Goal: Transaction & Acquisition: Purchase product/service

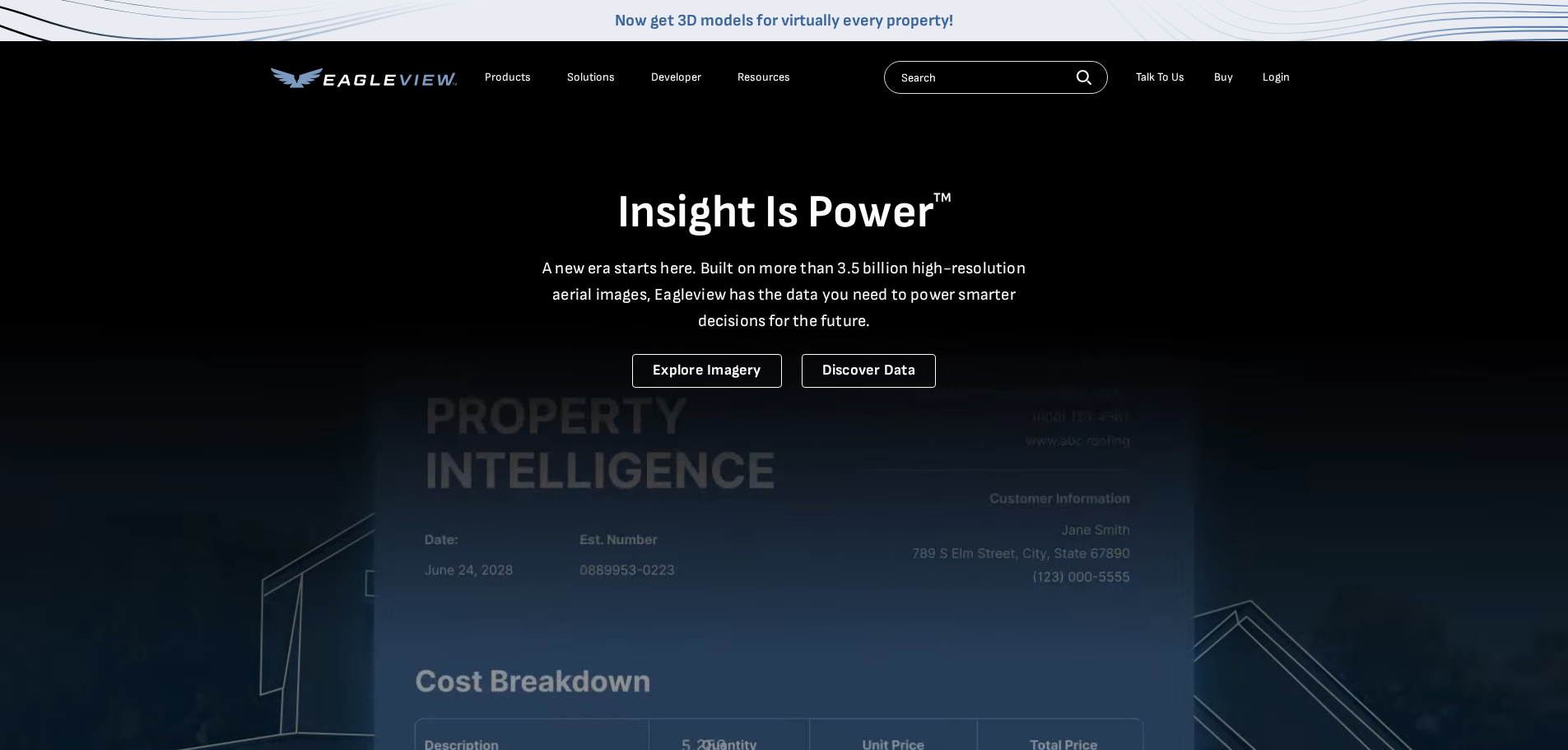
click at [1278, 74] on div "Login" at bounding box center [1276, 77] width 27 height 15
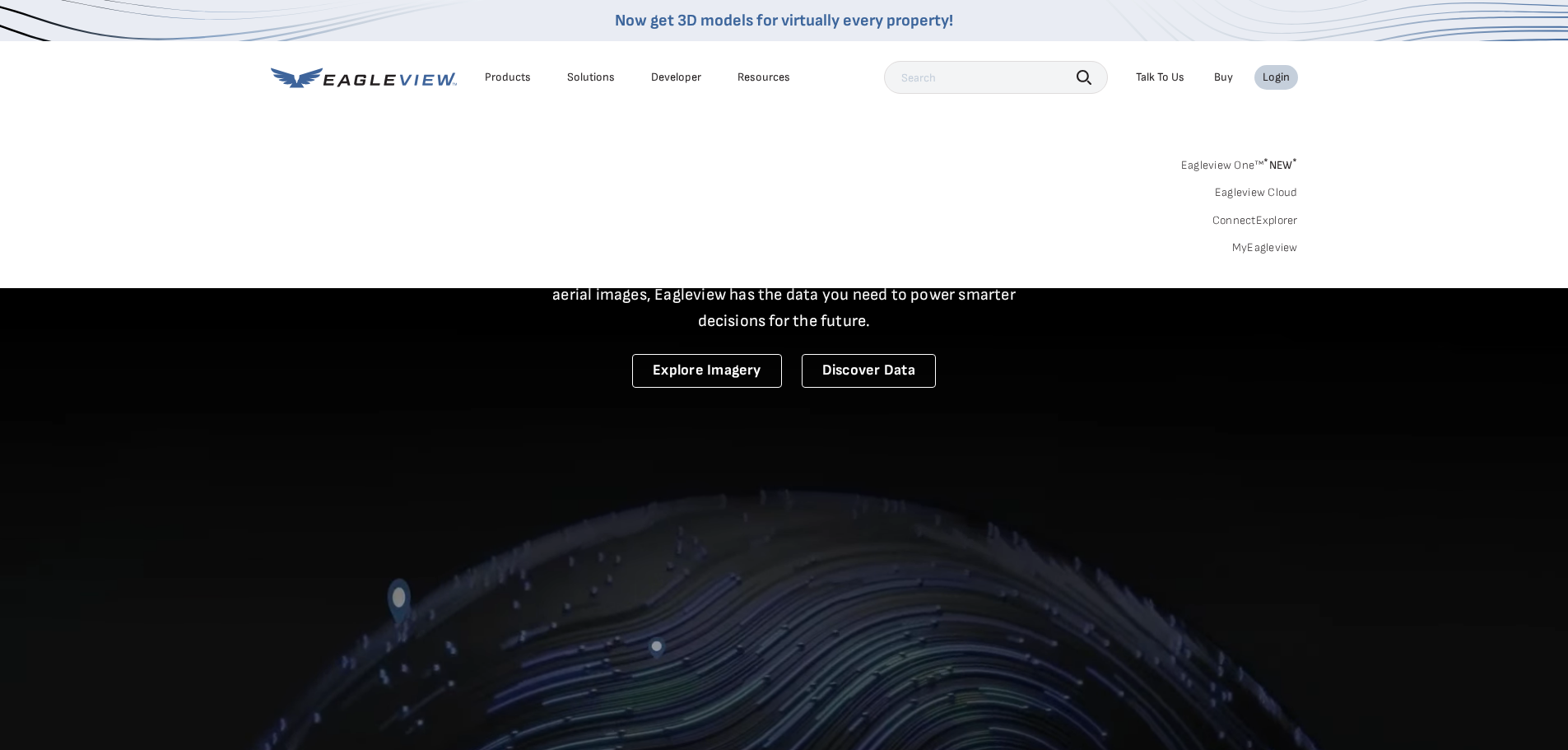
click at [1264, 251] on link "MyEagleview" at bounding box center [1265, 247] width 66 height 15
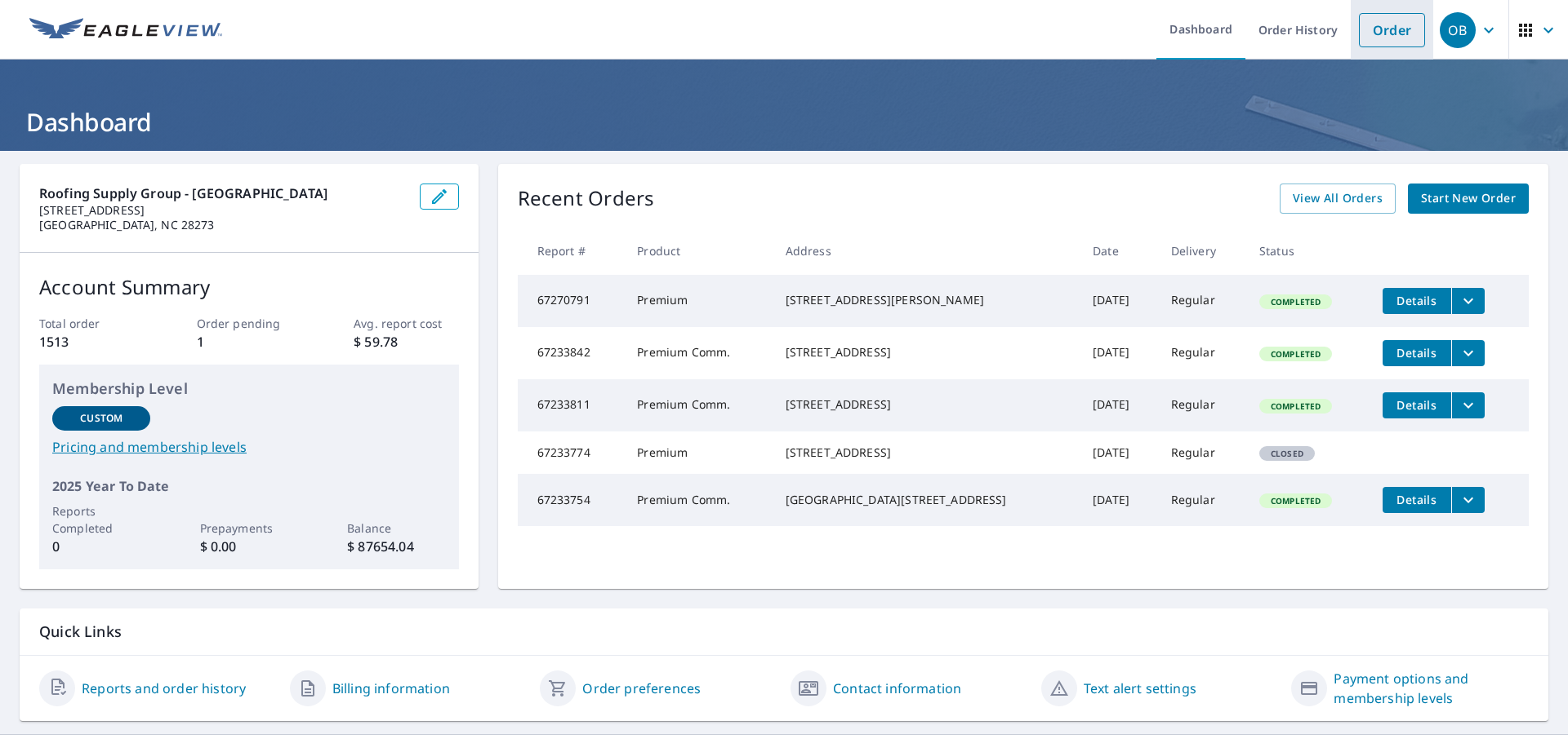
click at [1374, 36] on link "Order" at bounding box center [1391, 30] width 66 height 35
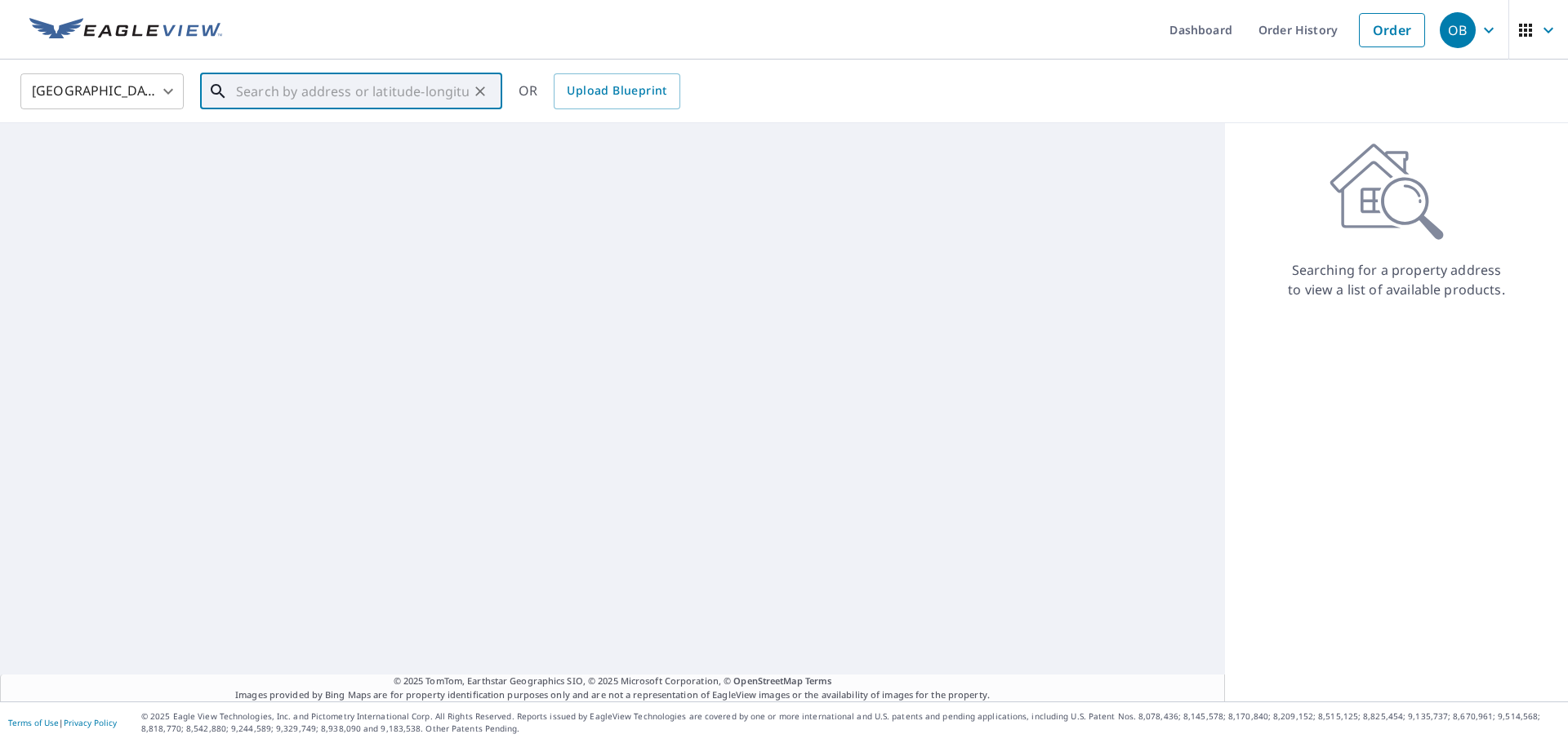
click at [405, 96] on input "text" at bounding box center [352, 91] width 232 height 45
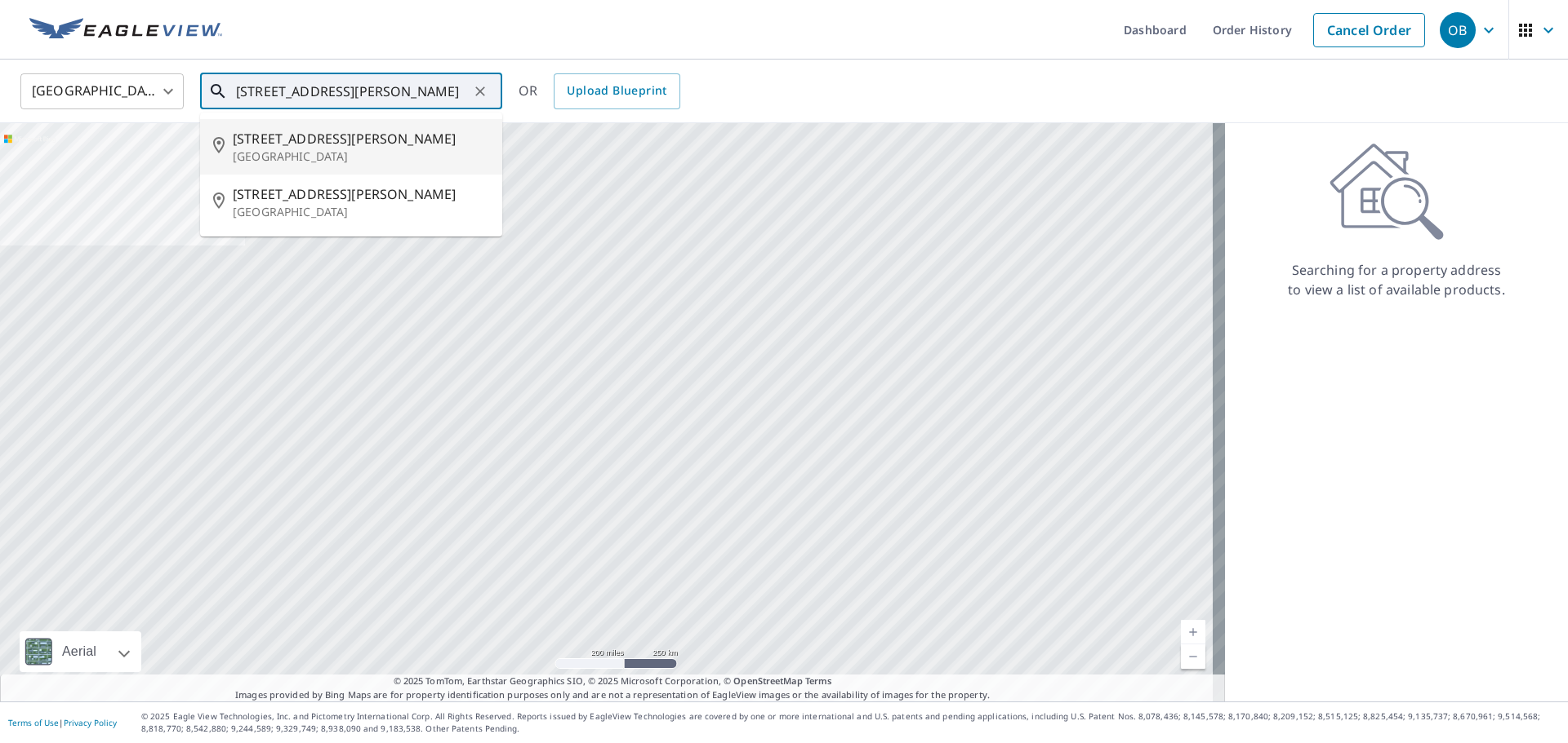
click at [328, 142] on span "375 Fletcher Ave" at bounding box center [360, 138] width 256 height 20
type input "375 Fletcher Ave Lincoln, NE 68521"
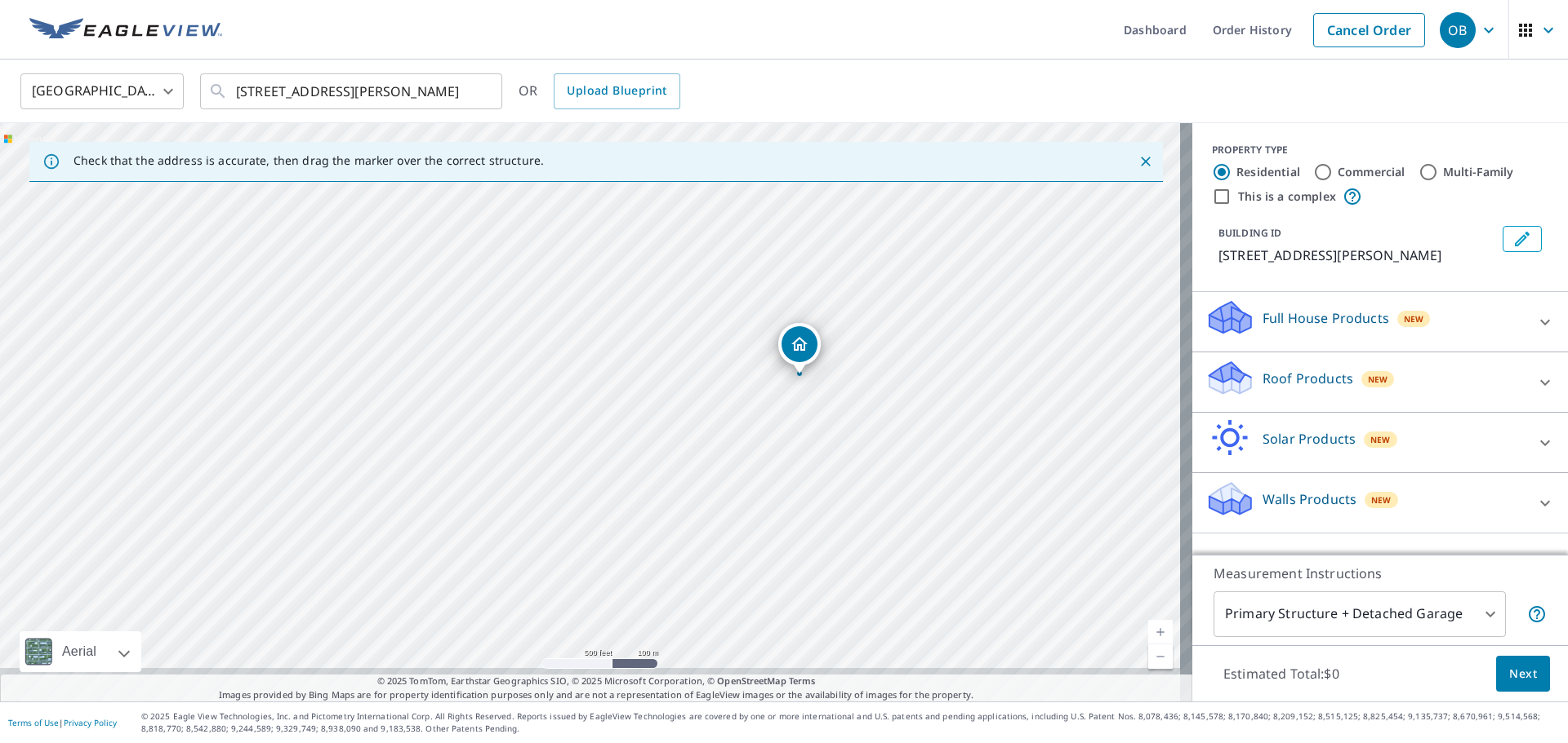
drag, startPoint x: 1002, startPoint y: 498, endPoint x: 1005, endPoint y: 385, distance: 113.0
click at [1005, 385] on div "375 Fletcher Ave Lincoln, NE 68521" at bounding box center [596, 413] width 1192 height 579
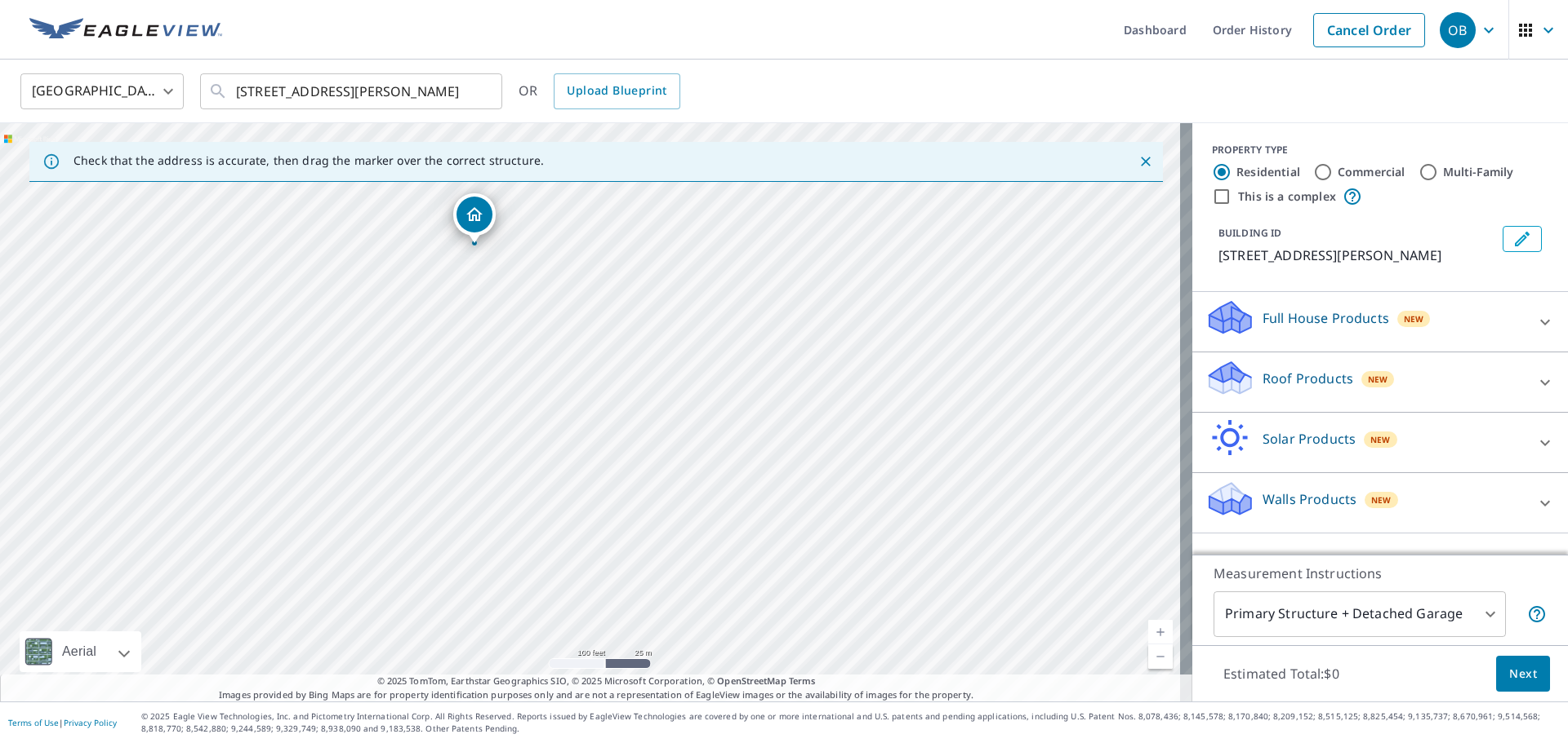
drag, startPoint x: 561, startPoint y: 218, endPoint x: 470, endPoint y: 216, distance: 91.0
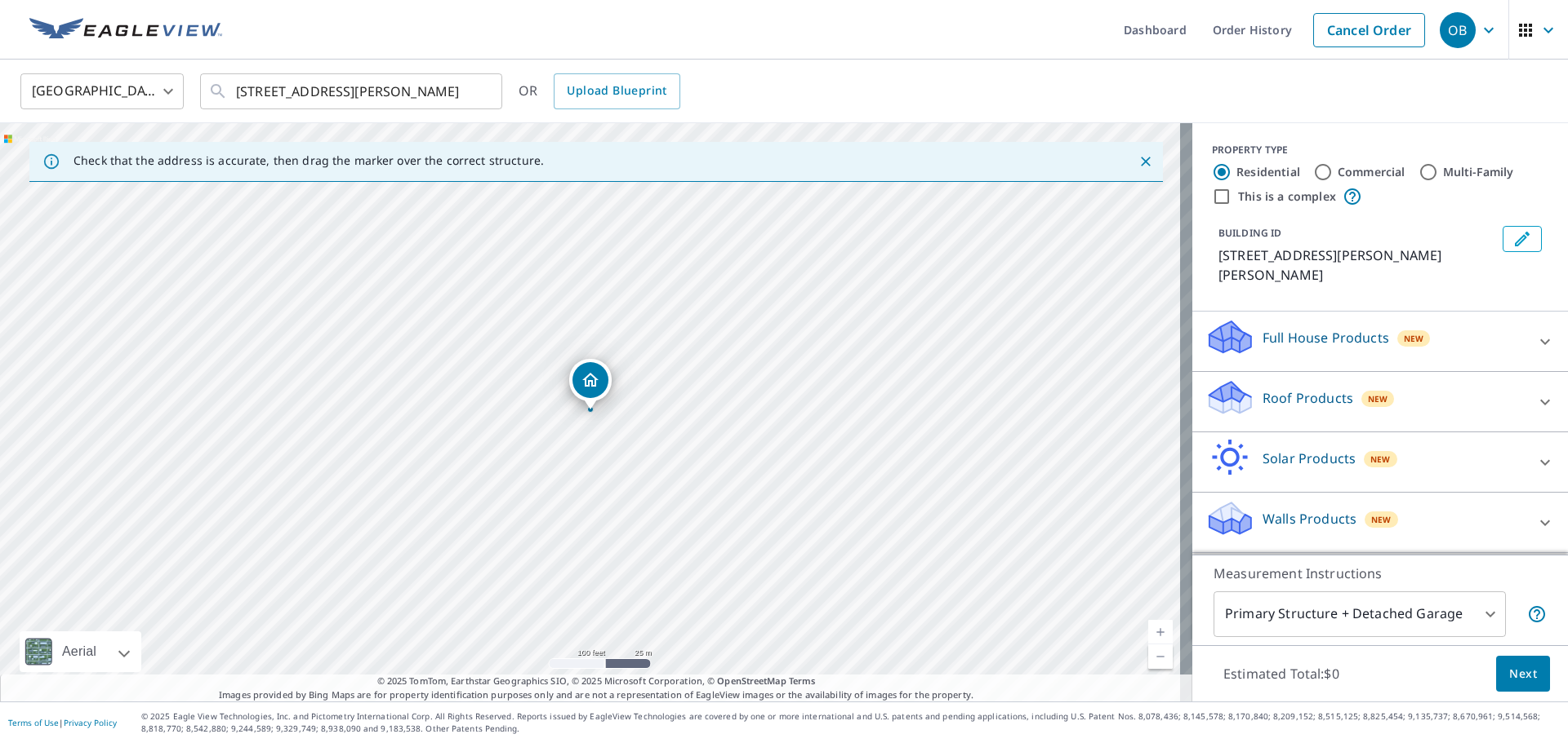
click at [1289, 399] on p "Roof Products" at bounding box center [1308, 398] width 91 height 20
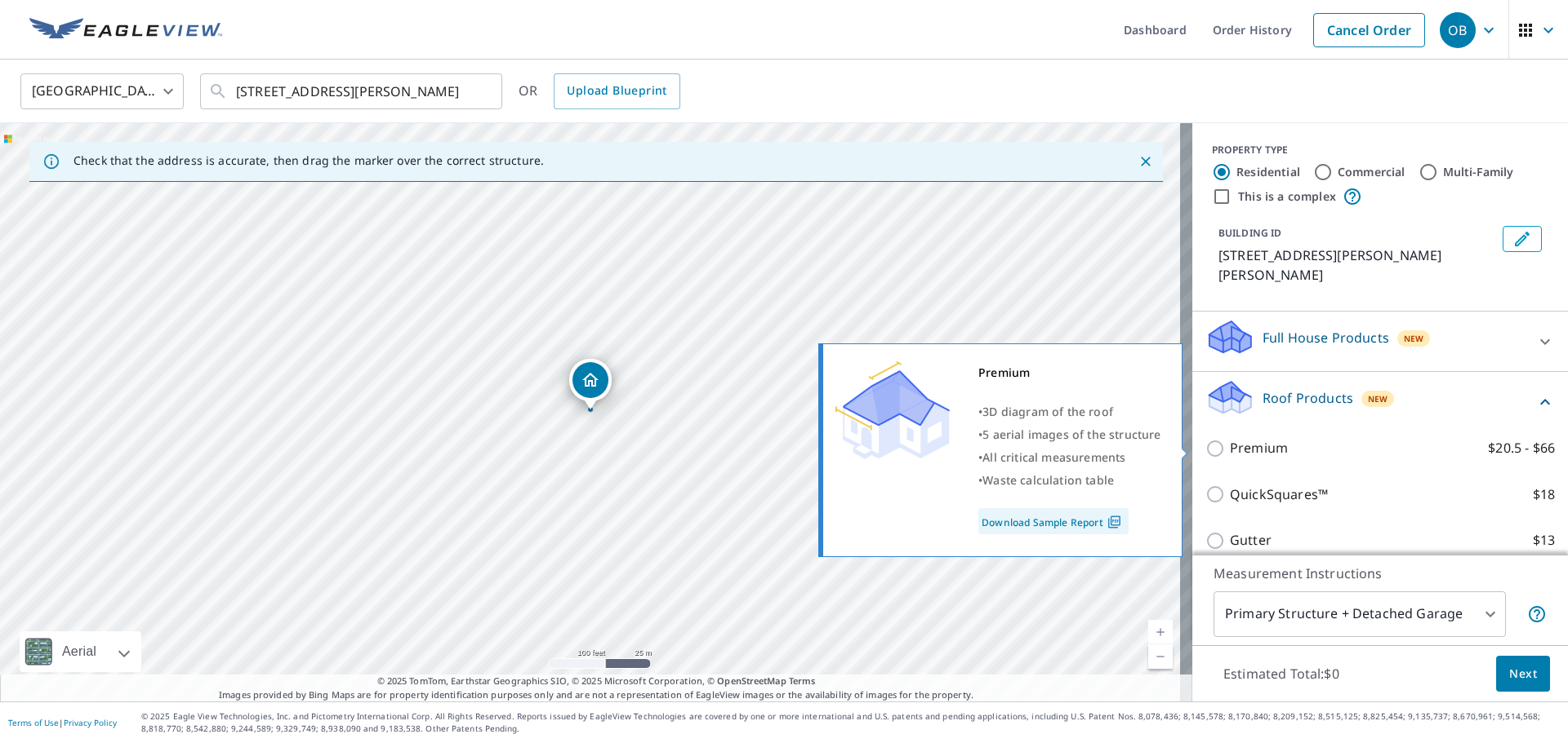
click at [1205, 453] on input "Premium $20.5 - $66" at bounding box center [1217, 449] width 25 height 20
checkbox input "true"
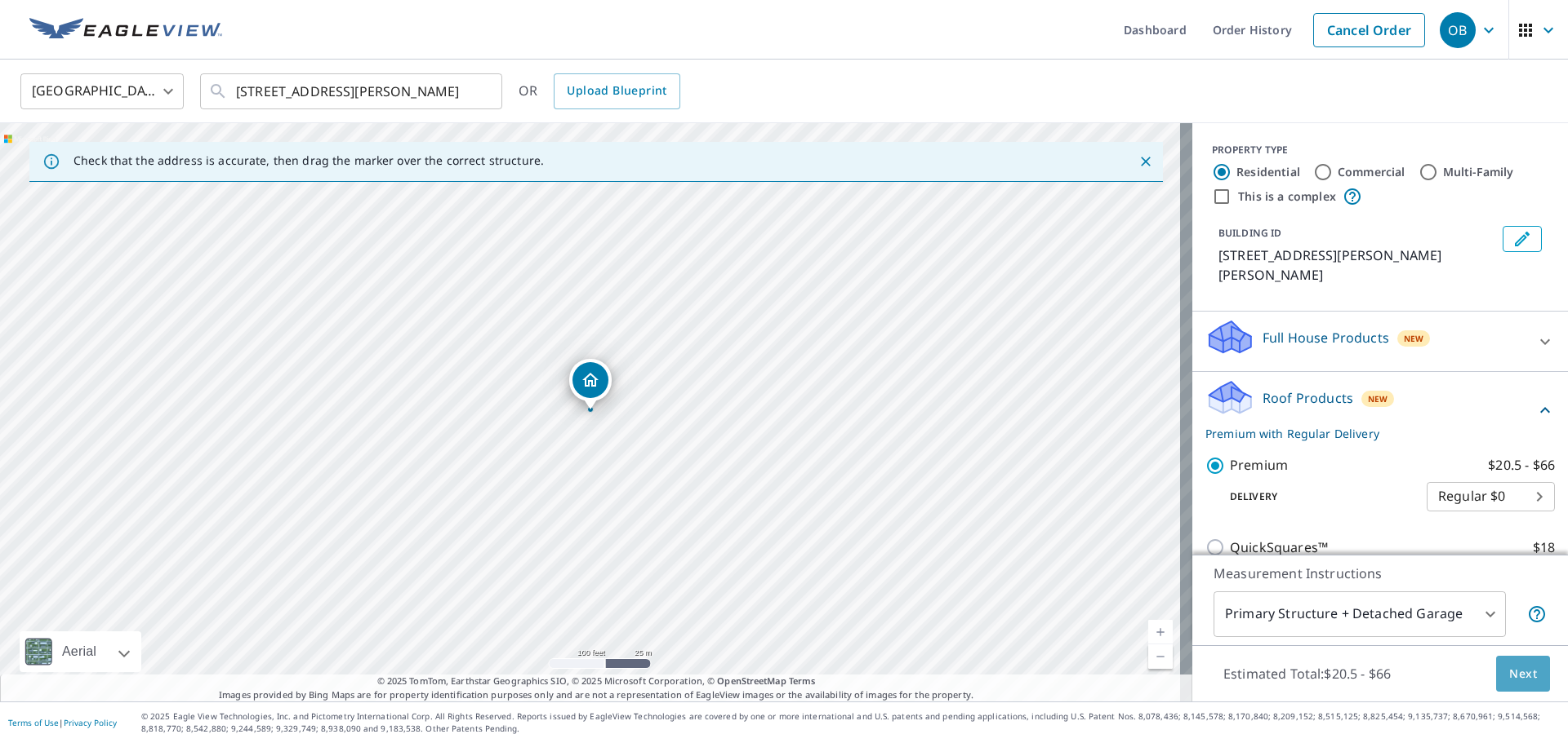
click at [1516, 681] on span "Next" at bounding box center [1523, 674] width 28 height 21
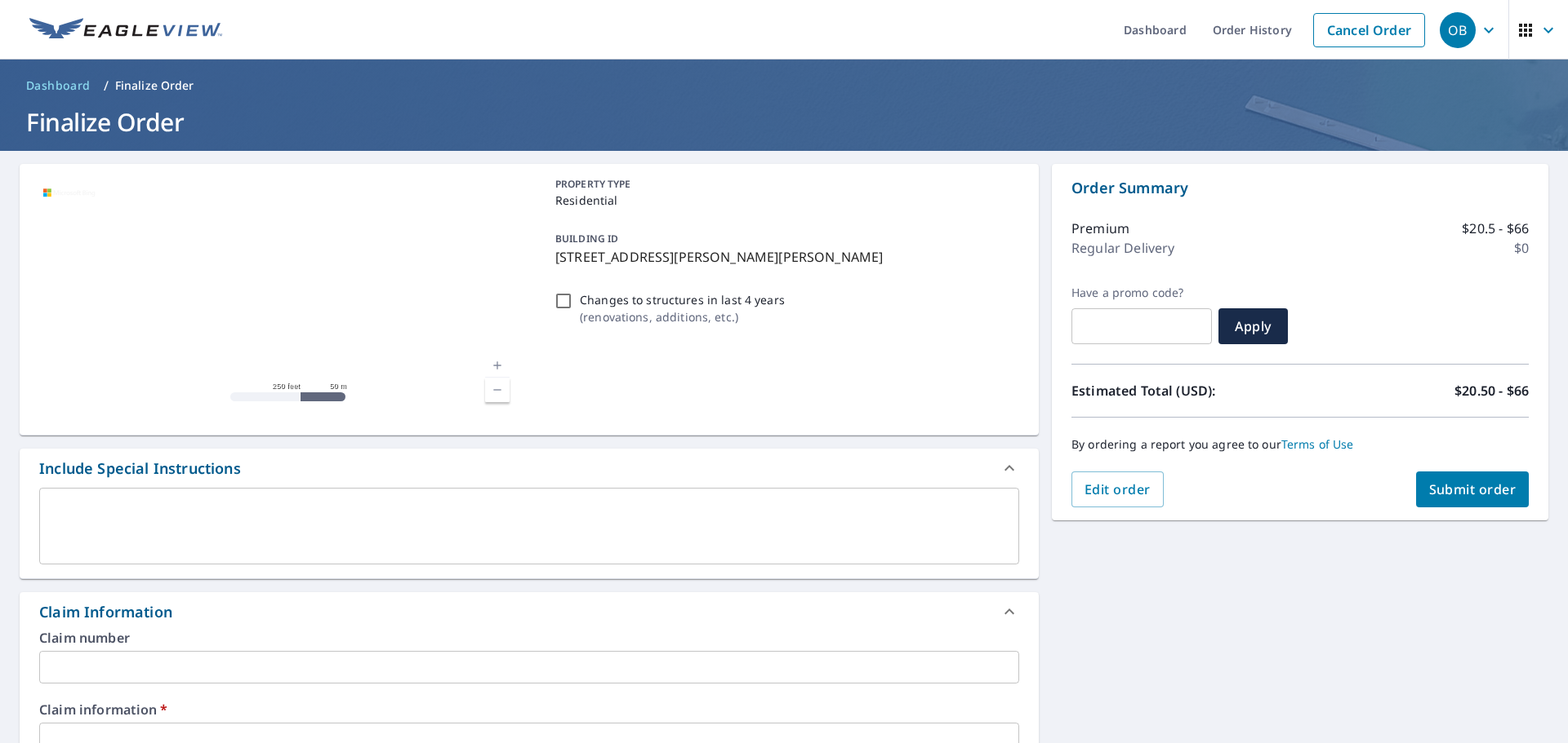
scroll to position [82, 0]
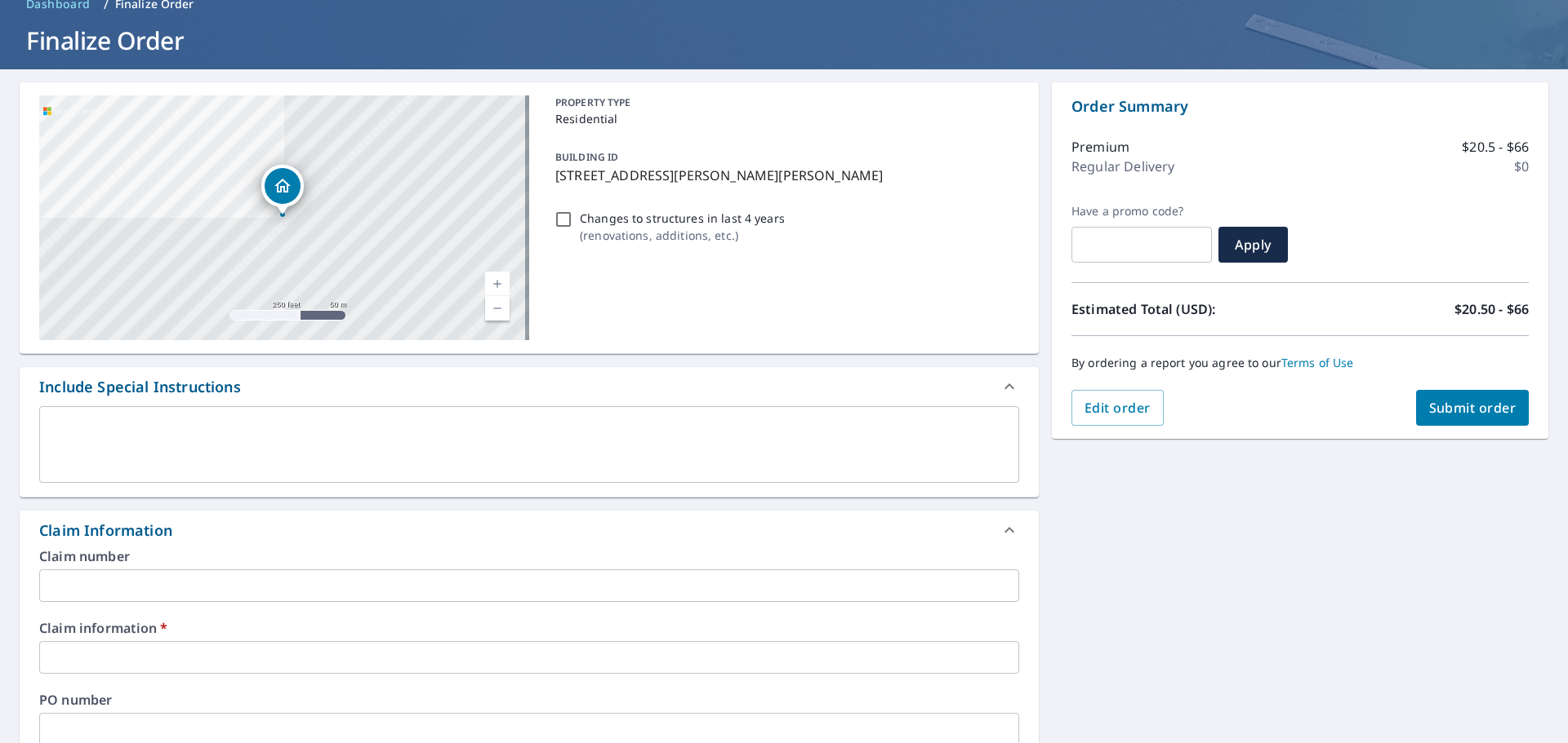
click at [195, 664] on input "text" at bounding box center [529, 657] width 980 height 33
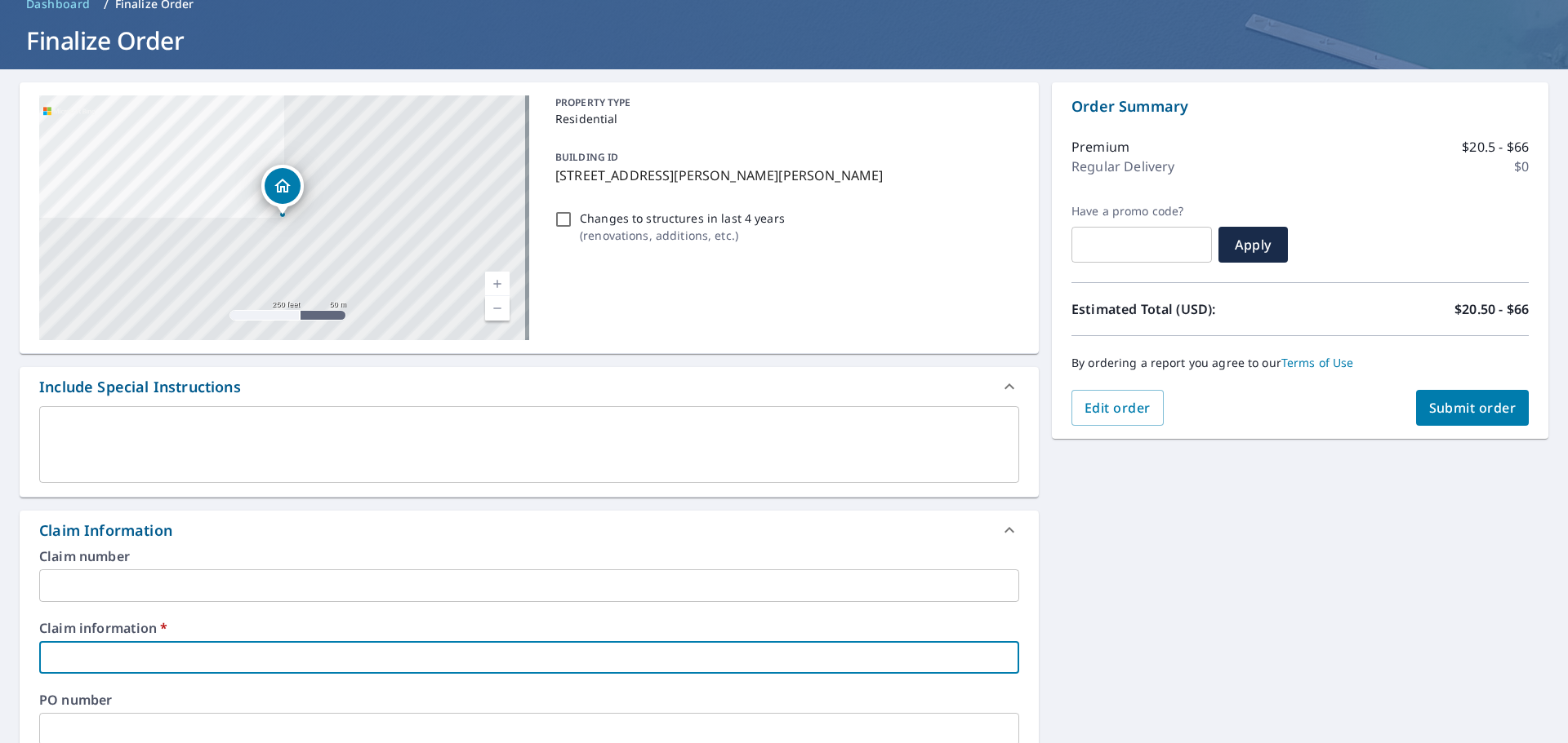
type input "315252"
checkbox input "true"
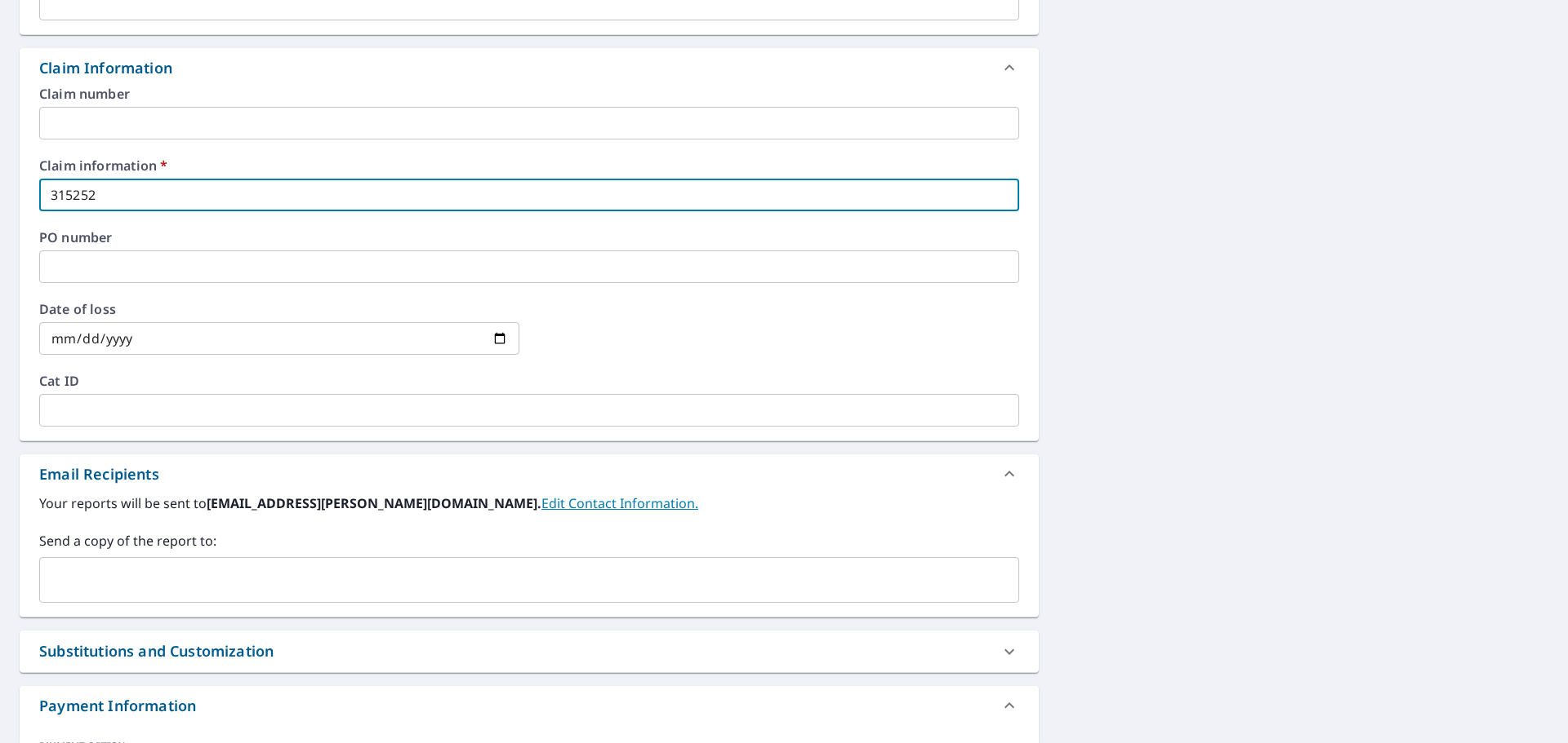
scroll to position [571, 0]
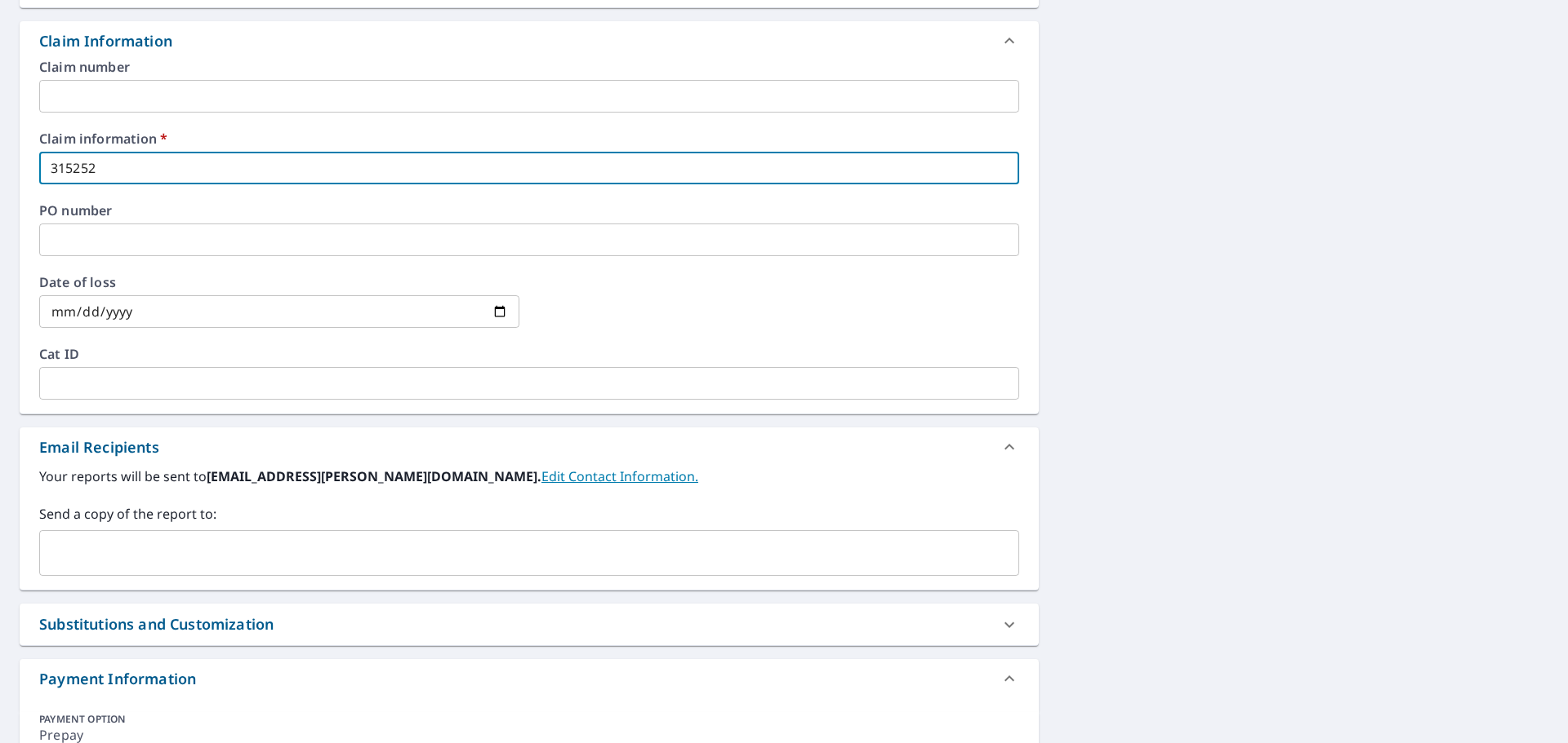
click at [181, 559] on input "text" at bounding box center [516, 552] width 940 height 31
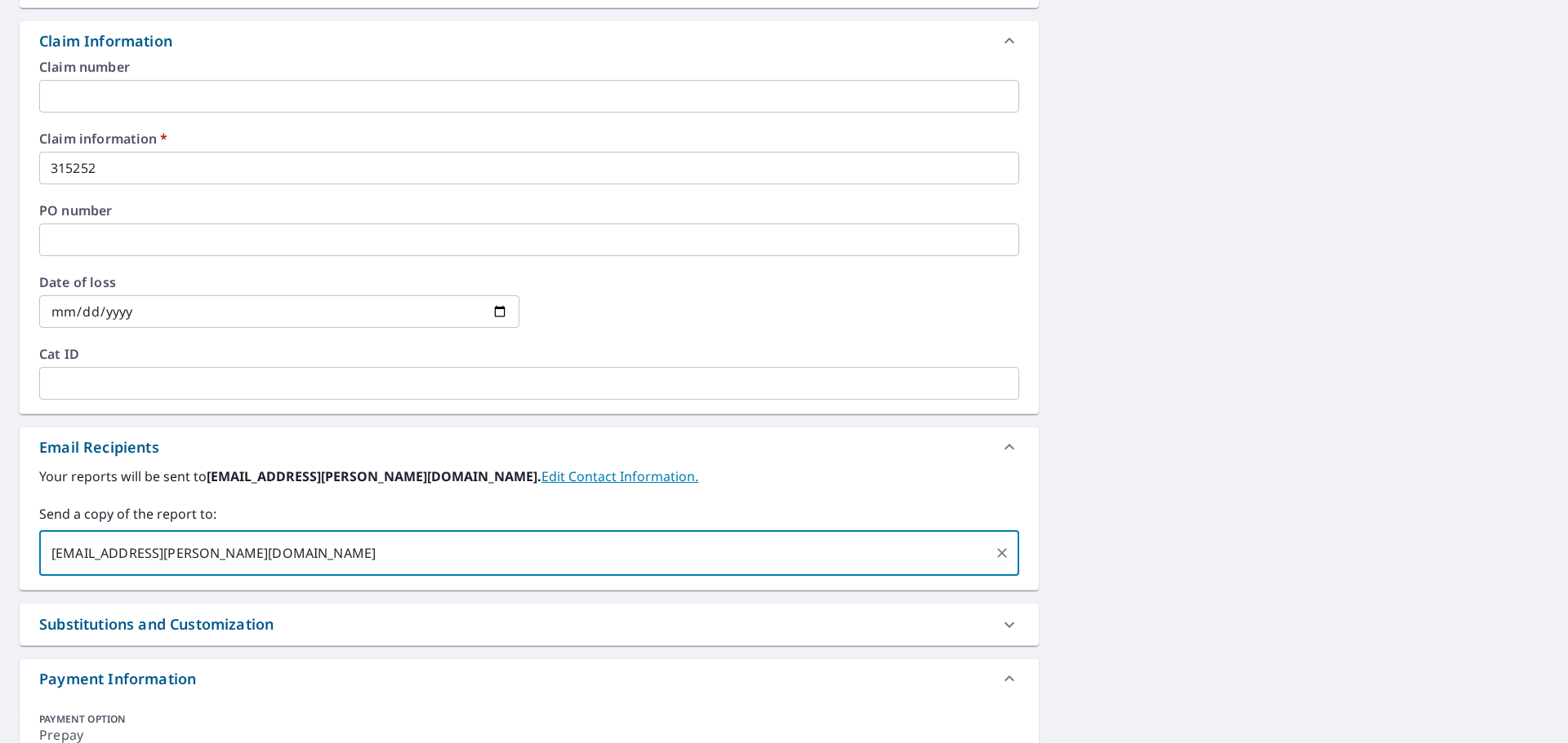
type input "Okey.Batton@becn.com"
checkbox input "true"
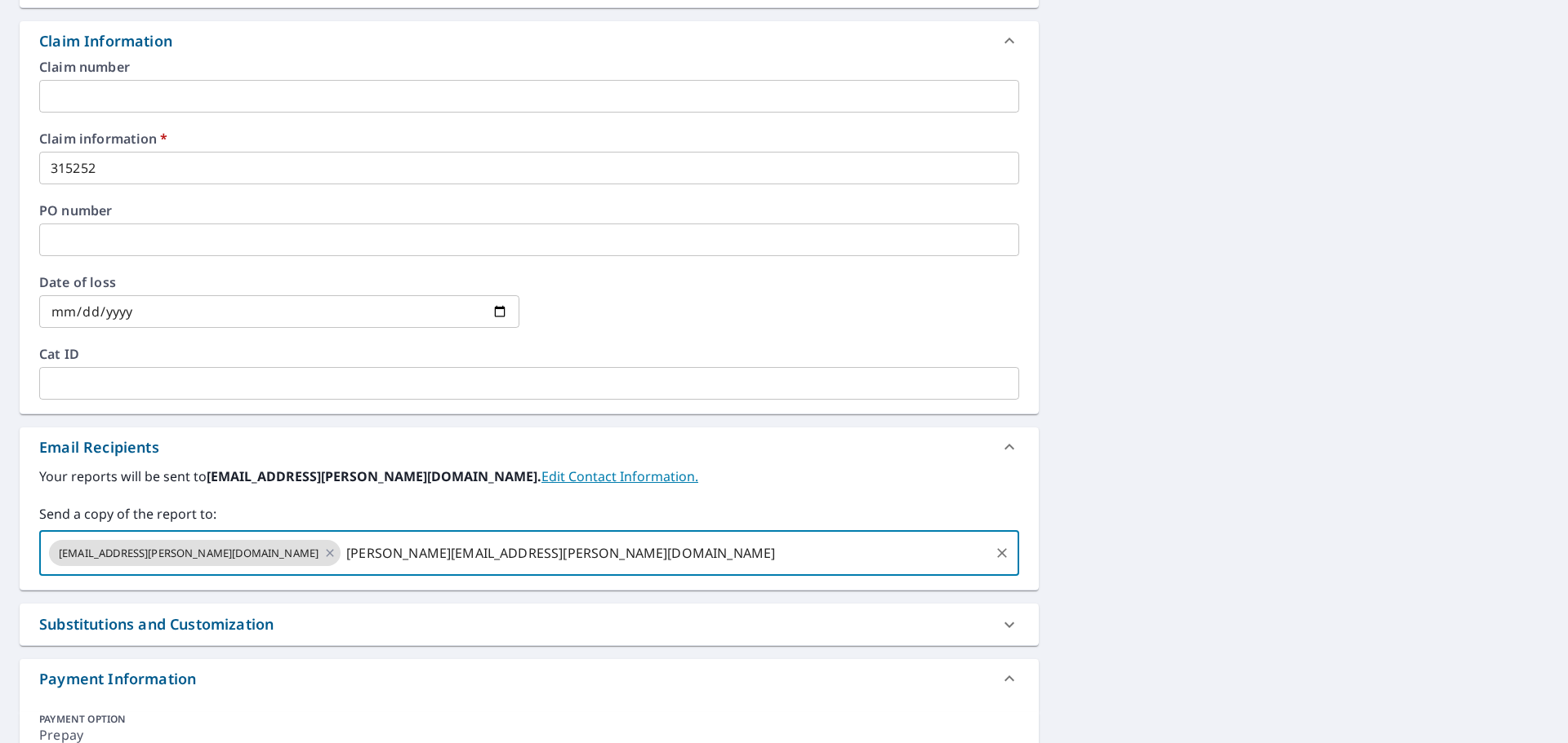
type input "John.Honeycutt@becn.com"
checkbox input "true"
type input "office@equinoxgroup.us"
checkbox input "true"
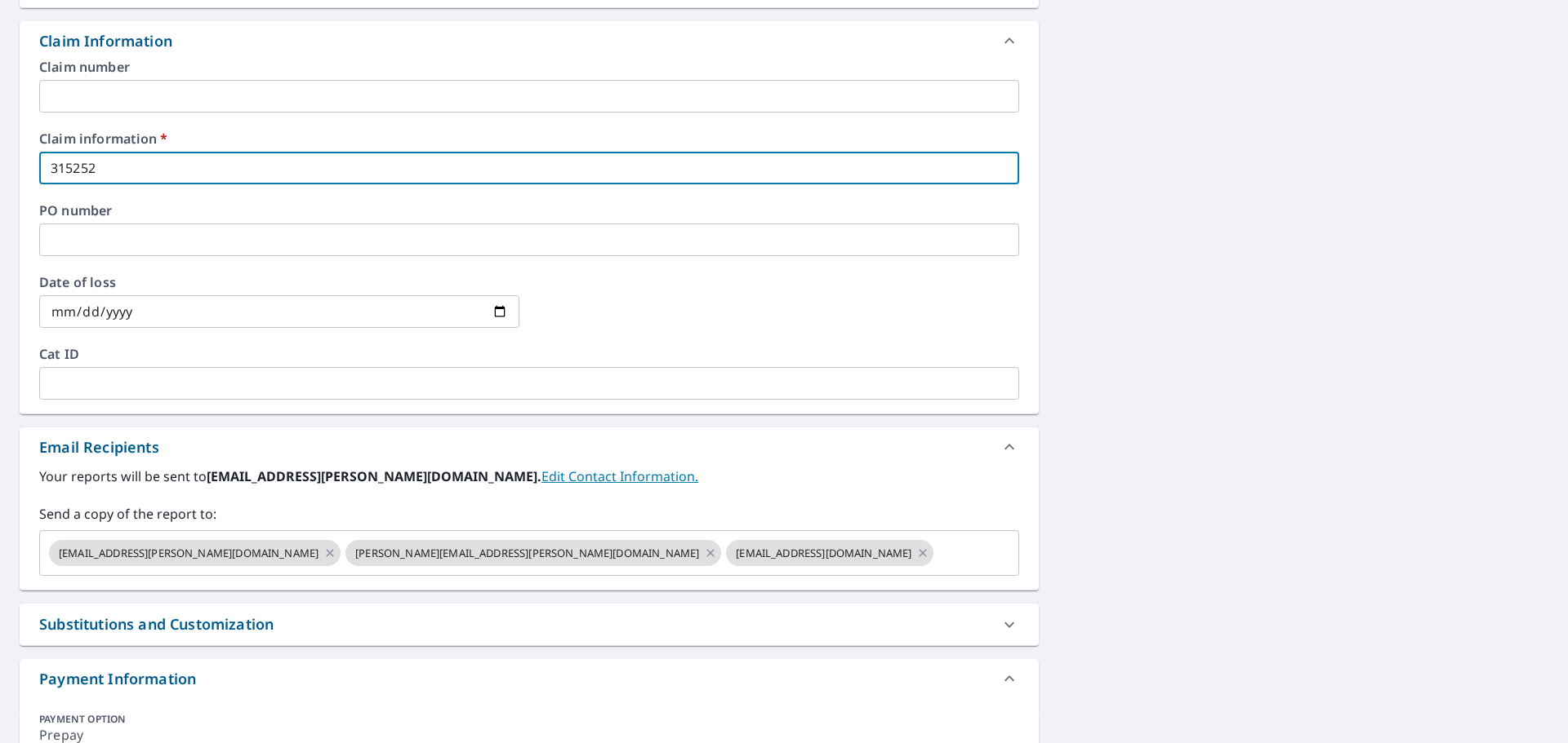
drag, startPoint x: 154, startPoint y: 168, endPoint x: 33, endPoint y: 166, distance: 121.0
click at [33, 166] on div "Claim number ​ Claim information   * 315252 ​ PO number ​ Date of loss ​ Cat ID…" at bounding box center [529, 237] width 1019 height 354
type input "5"
checkbox input "true"
type input "53"
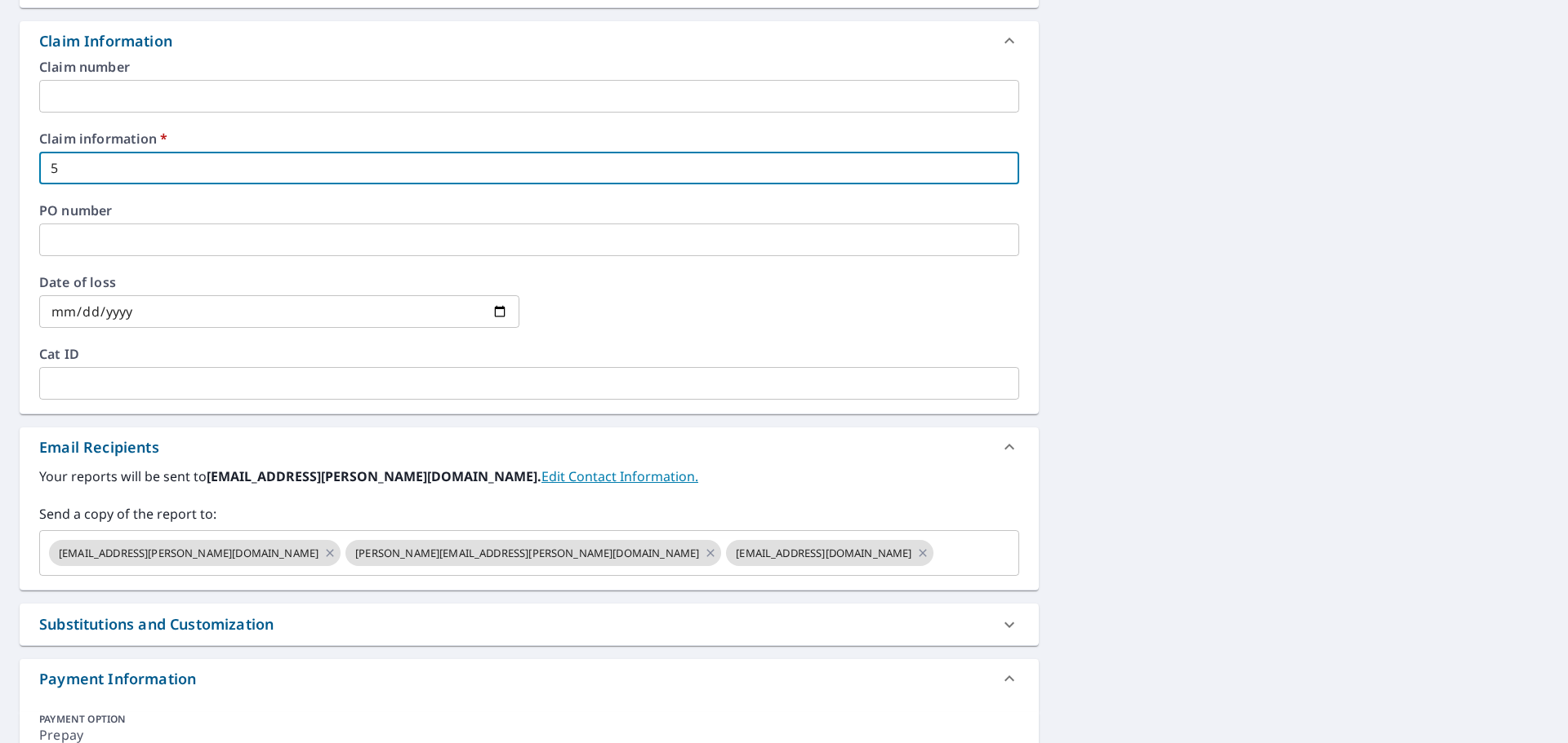
checkbox input "true"
type input "534"
checkbox input "true"
type input "5346"
checkbox input "true"
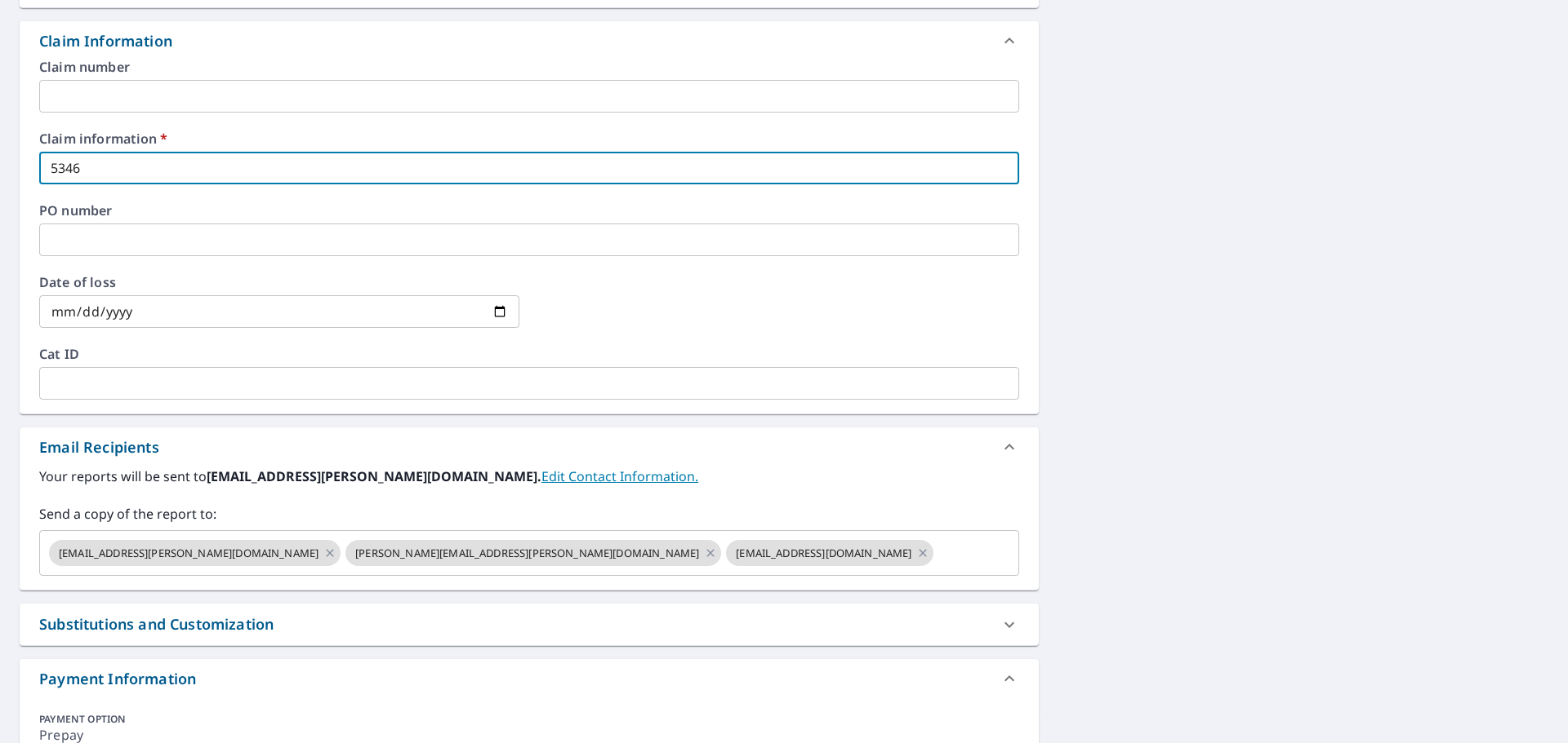
type input "53461"
checkbox input "true"
type input "534610"
checkbox input "true"
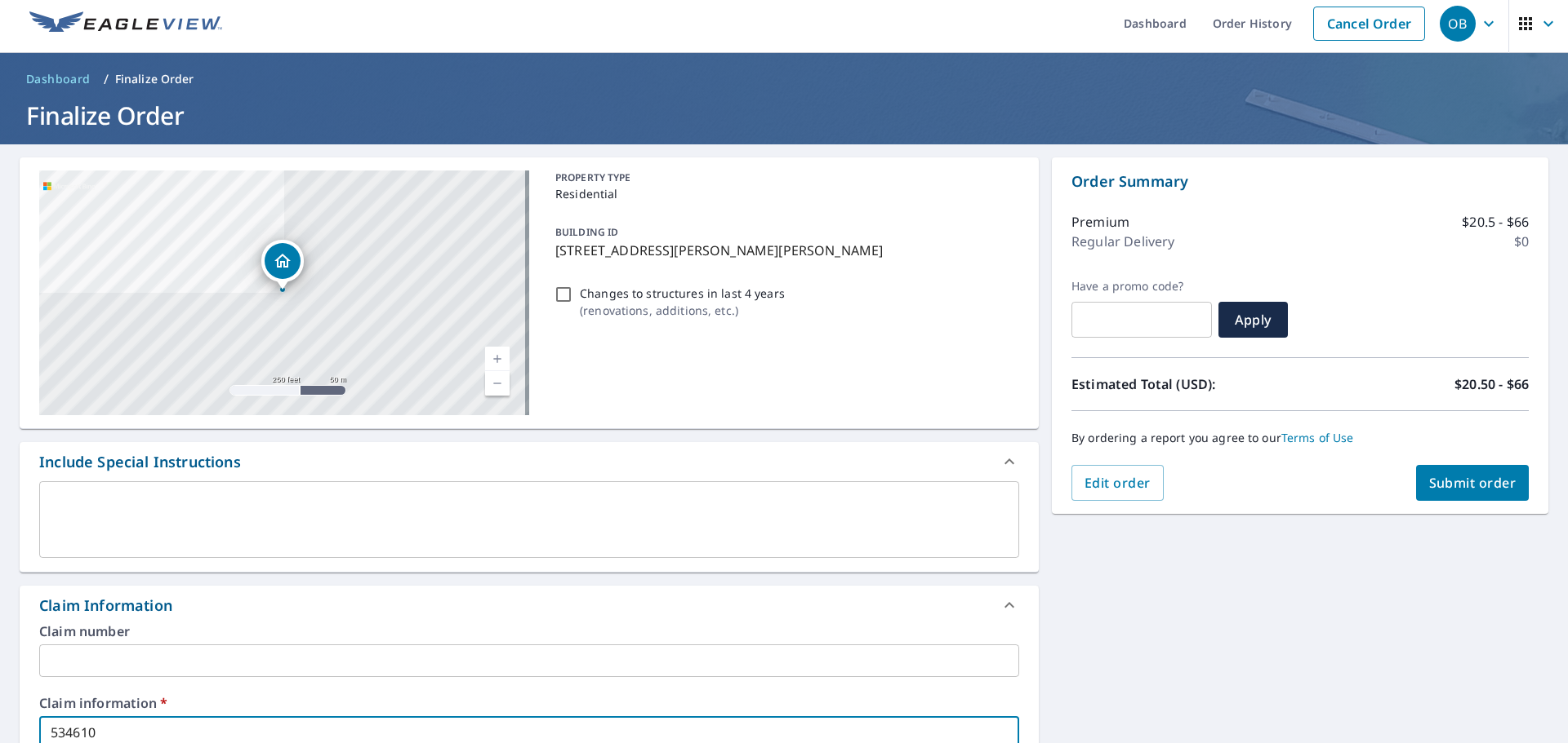
scroll to position [0, 0]
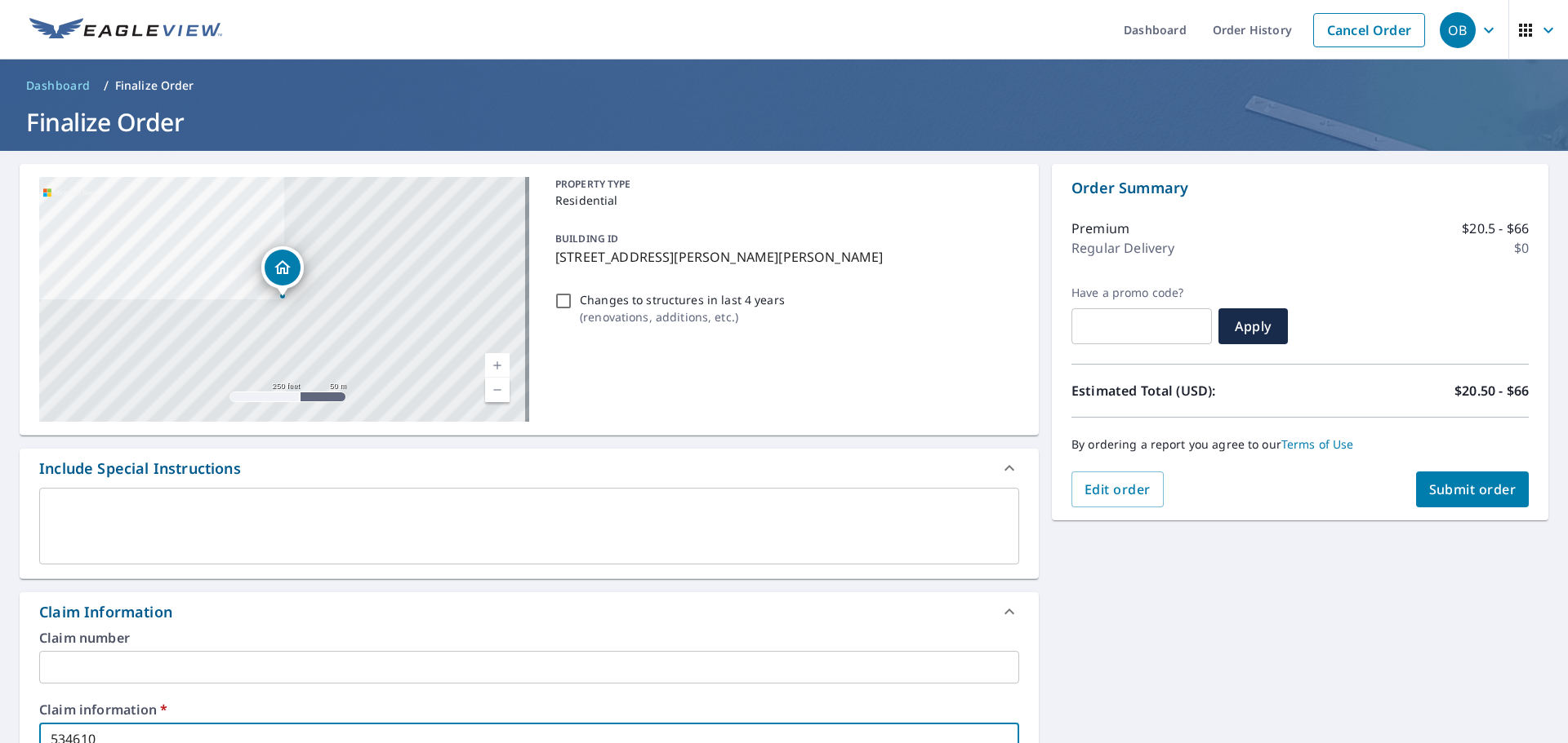
type input "534610"
click at [1460, 491] on span "Submit order" at bounding box center [1472, 489] width 87 height 18
checkbox input "true"
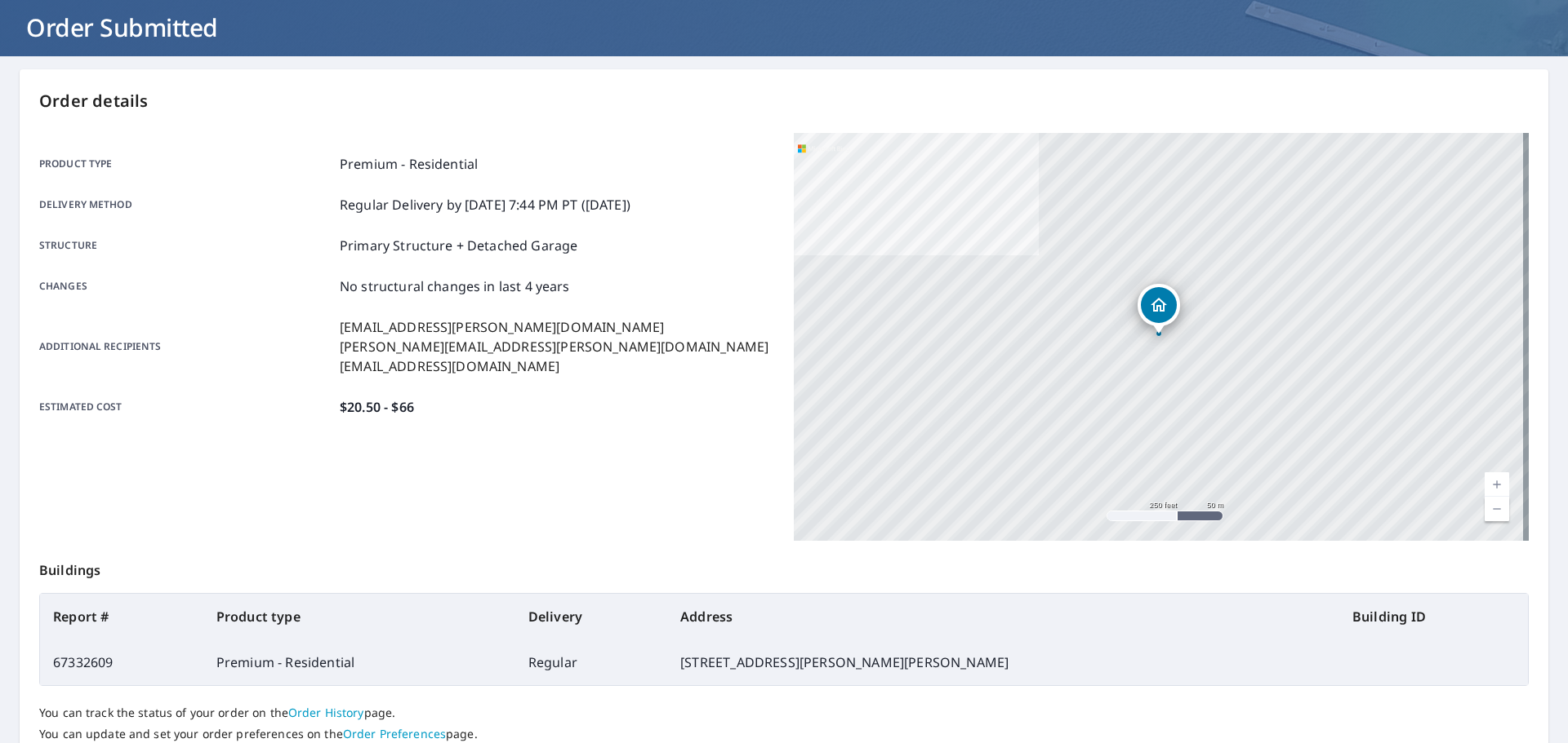
scroll to position [217, 0]
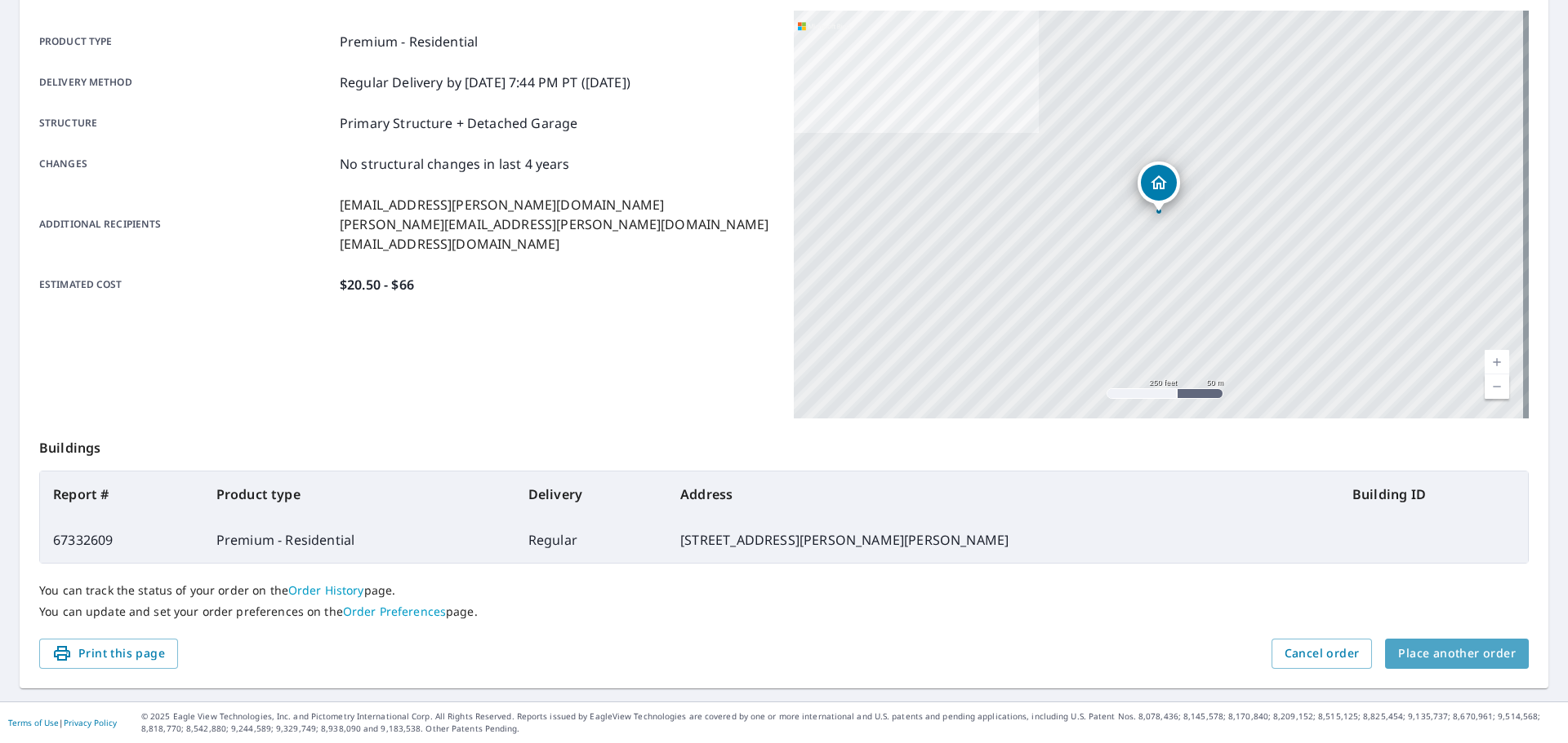
click at [1453, 654] on span "Place another order" at bounding box center [1456, 654] width 118 height 21
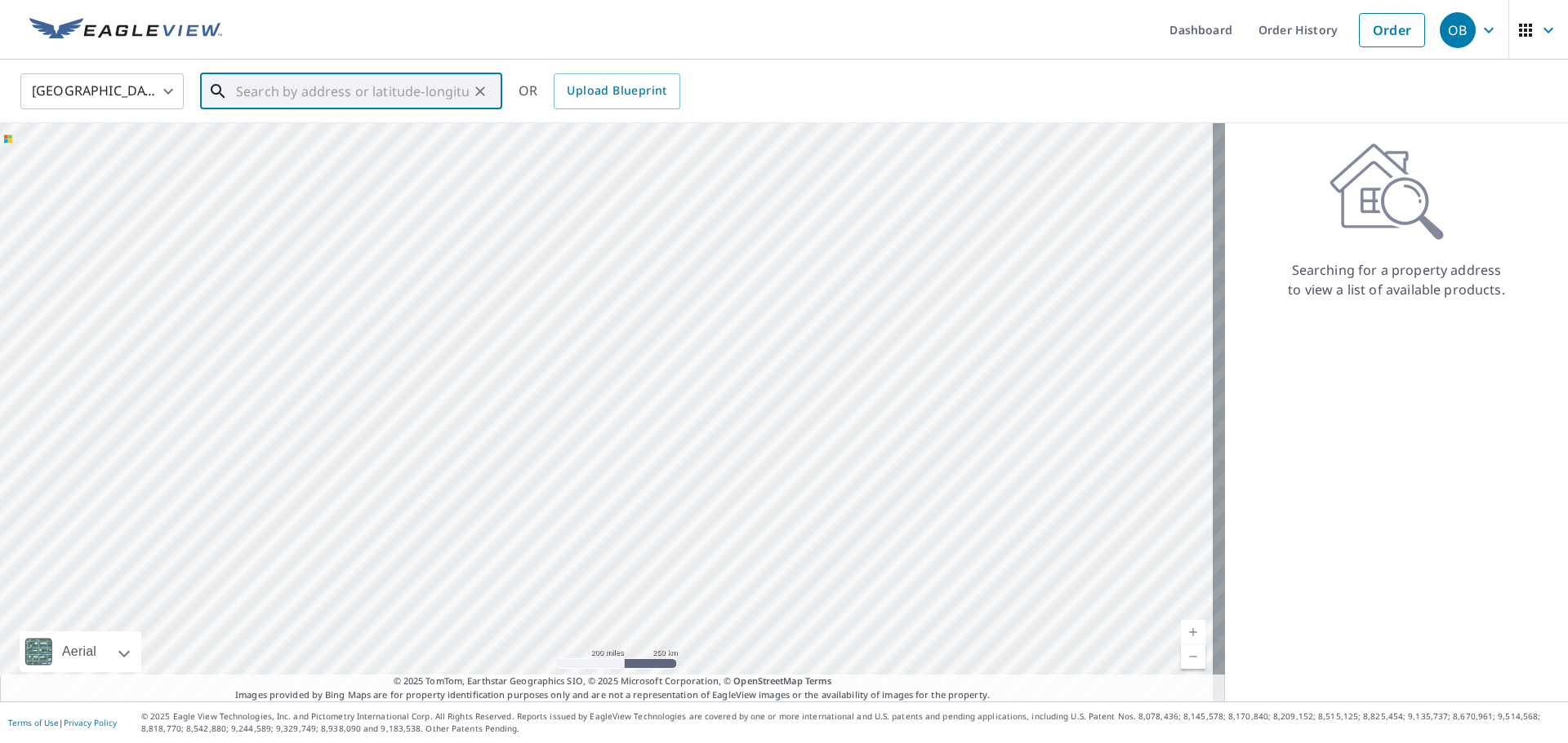
click at [410, 94] on input "text" at bounding box center [352, 91] width 232 height 45
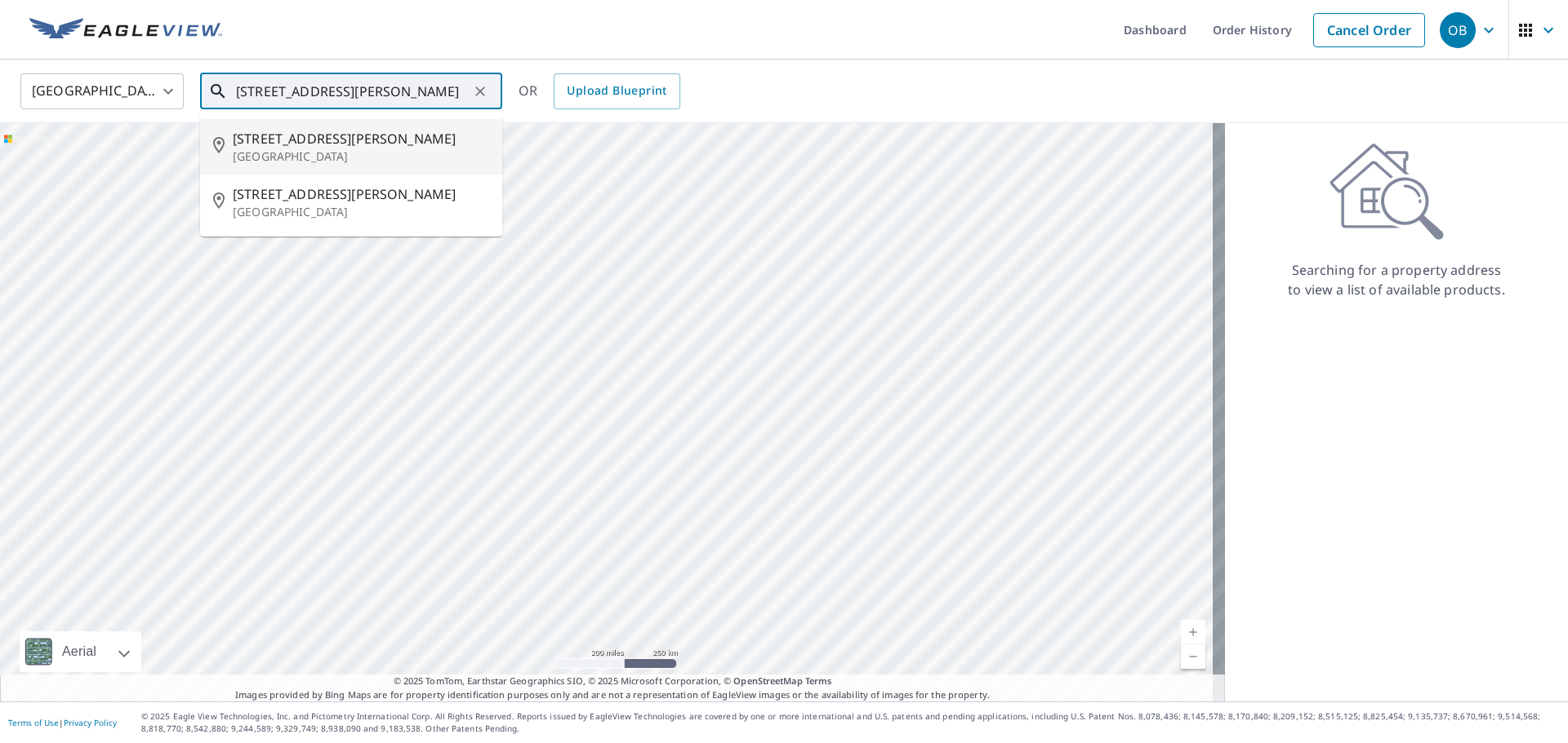
click at [359, 133] on span "375 Fletcher Ave" at bounding box center [360, 138] width 256 height 20
type input "375 Fletcher Ave Lincoln, NE 68521"
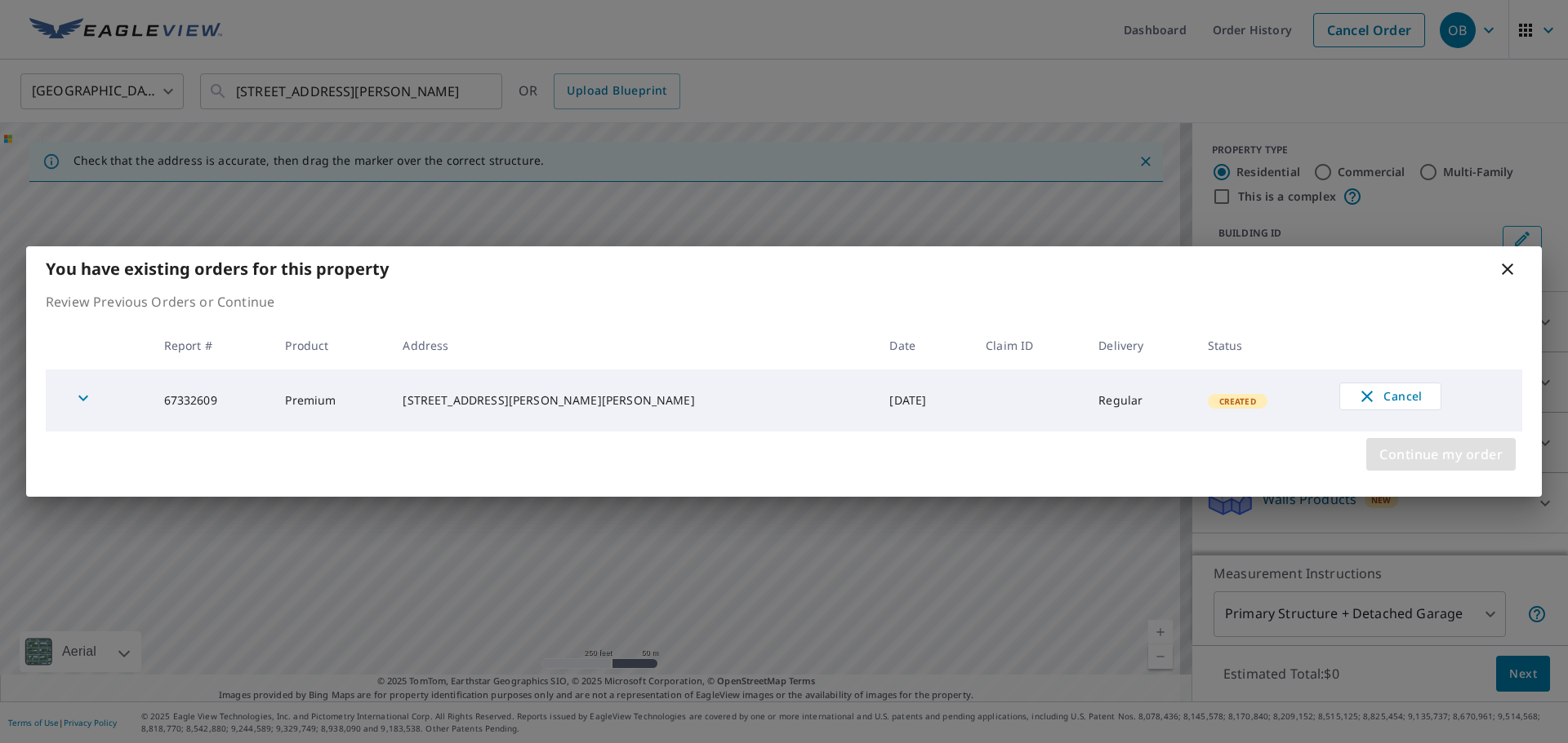
click at [1451, 445] on span "Continue my order" at bounding box center [1440, 454] width 124 height 23
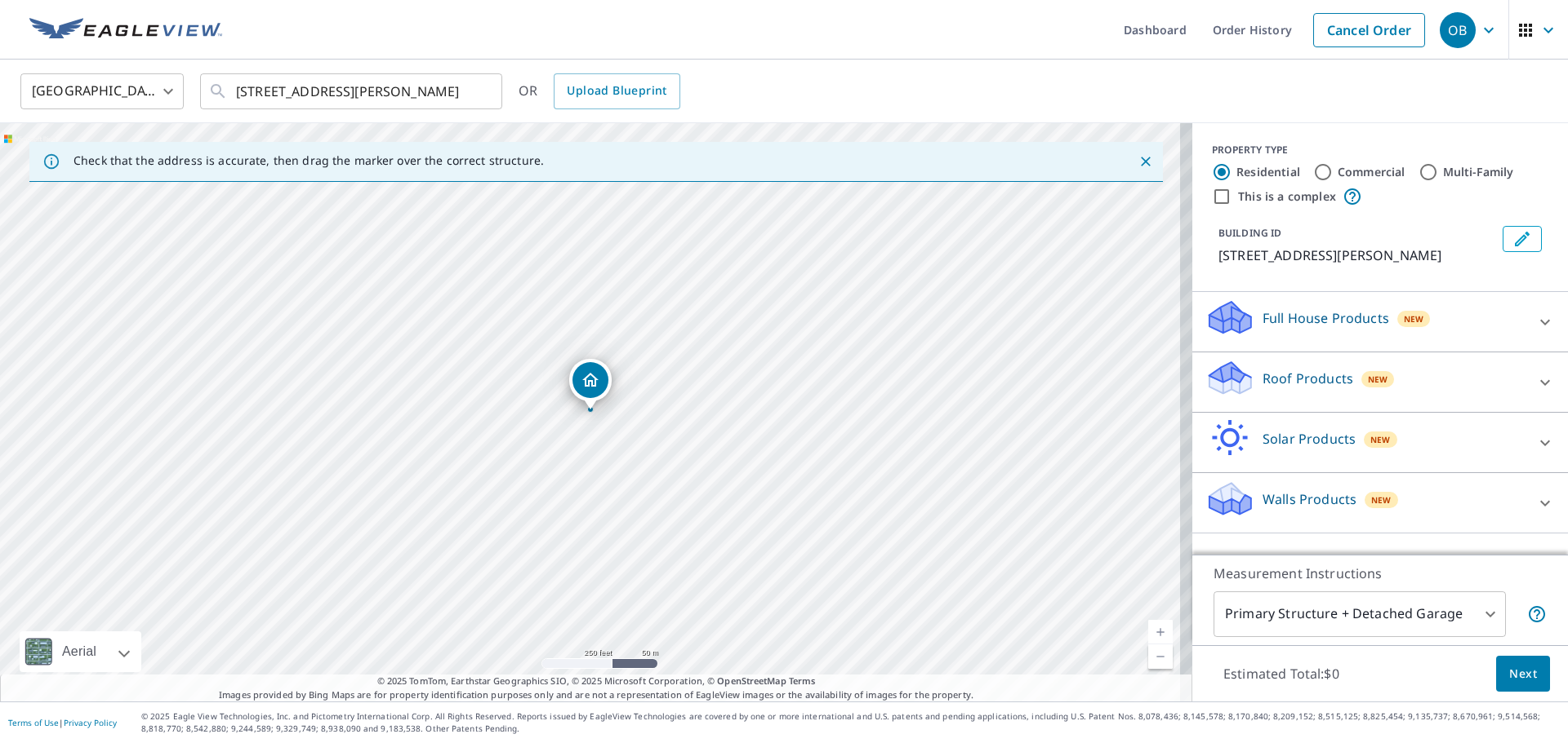
click at [1283, 369] on p "Roof Products" at bounding box center [1308, 378] width 91 height 20
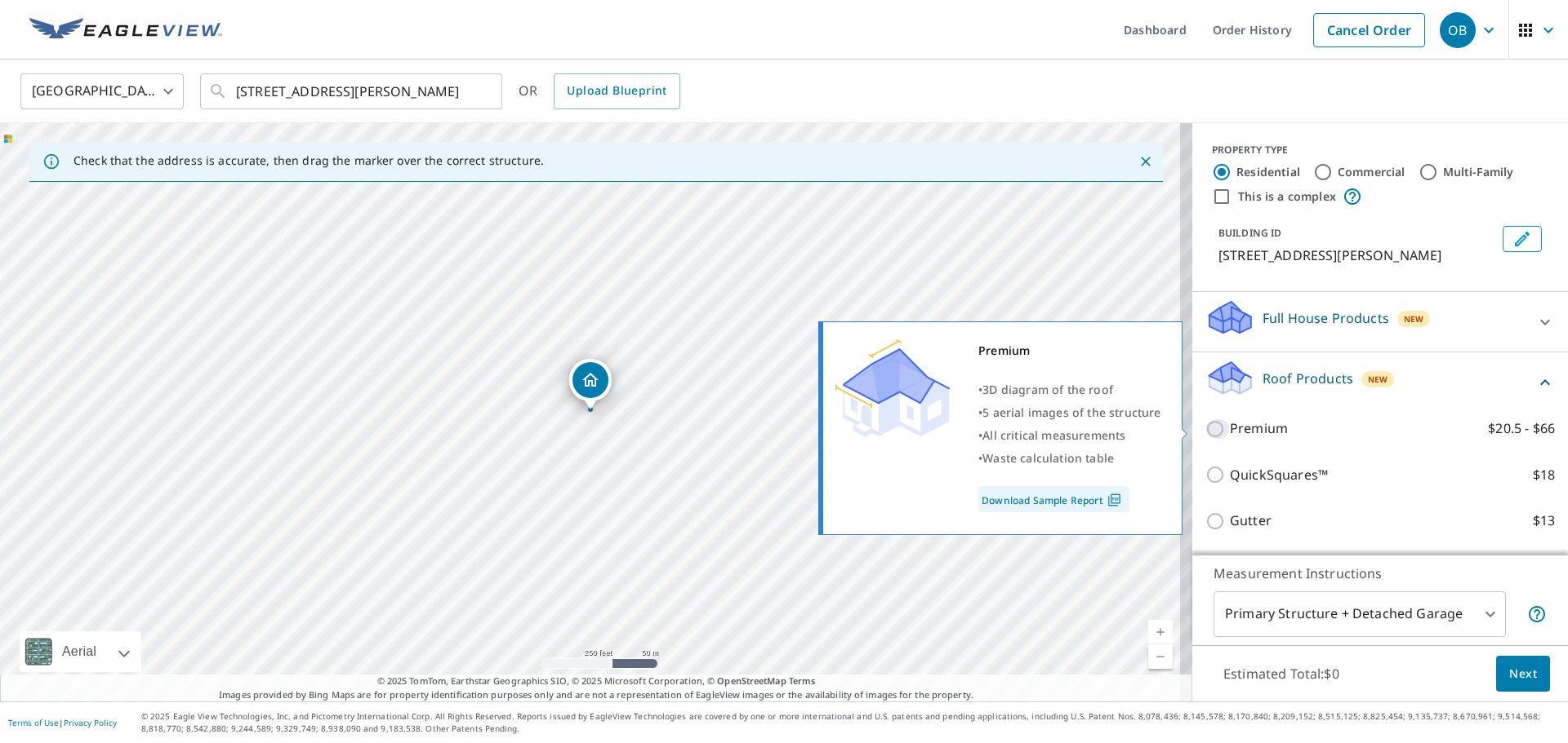
click at [1212, 432] on input "Premium $20.5 - $66" at bounding box center [1217, 430] width 25 height 20
checkbox input "true"
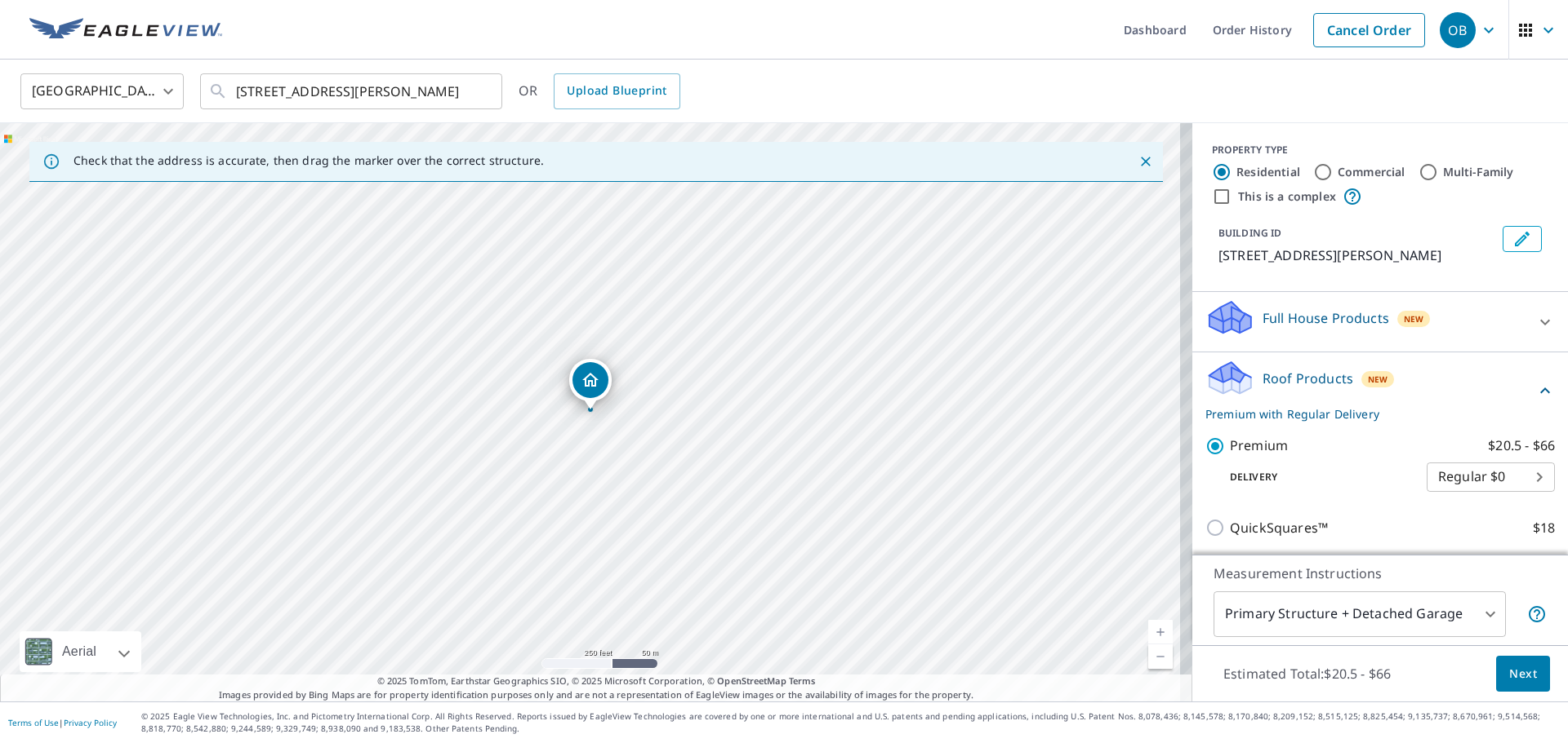
click at [1513, 671] on span "Next" at bounding box center [1523, 674] width 28 height 21
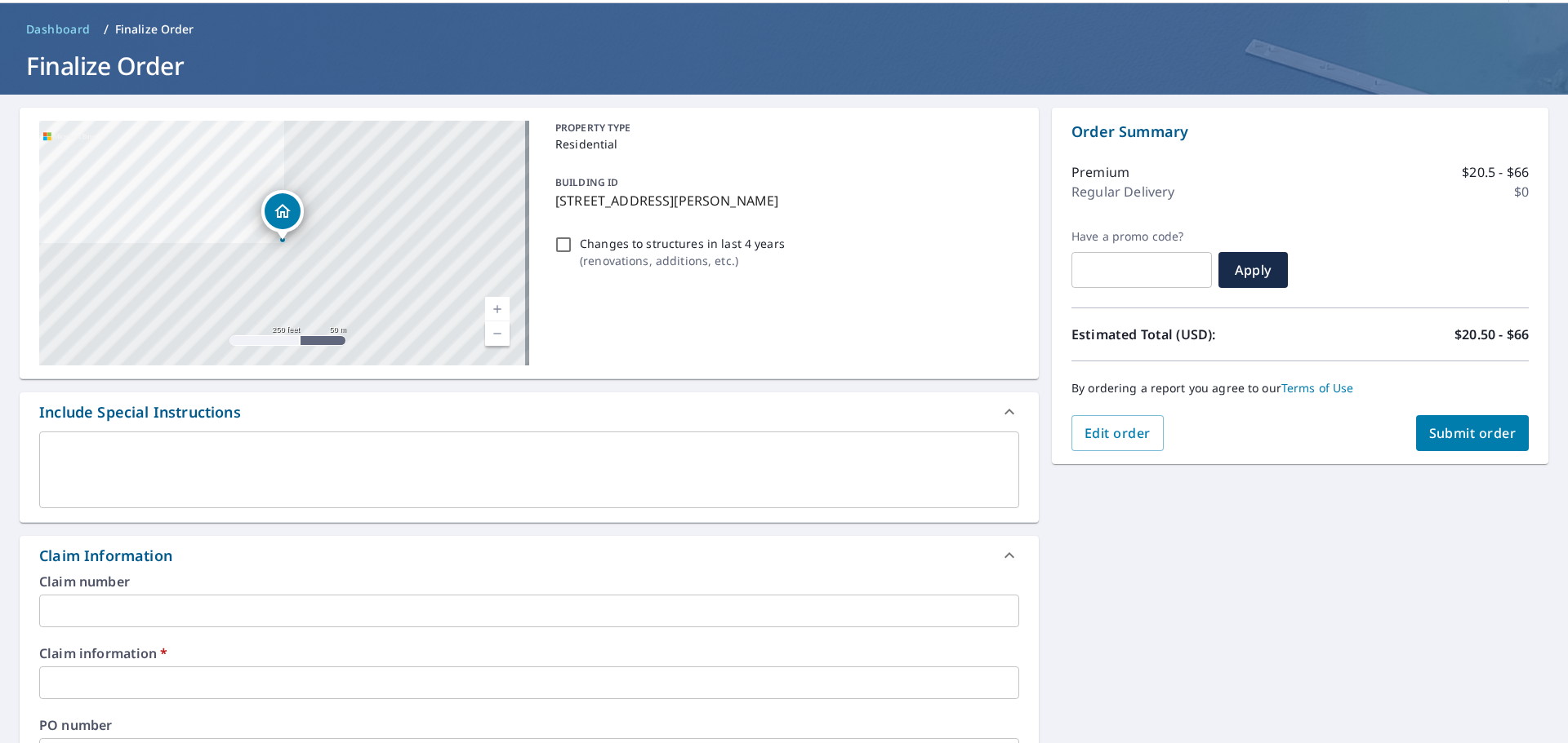
scroll to position [82, 0]
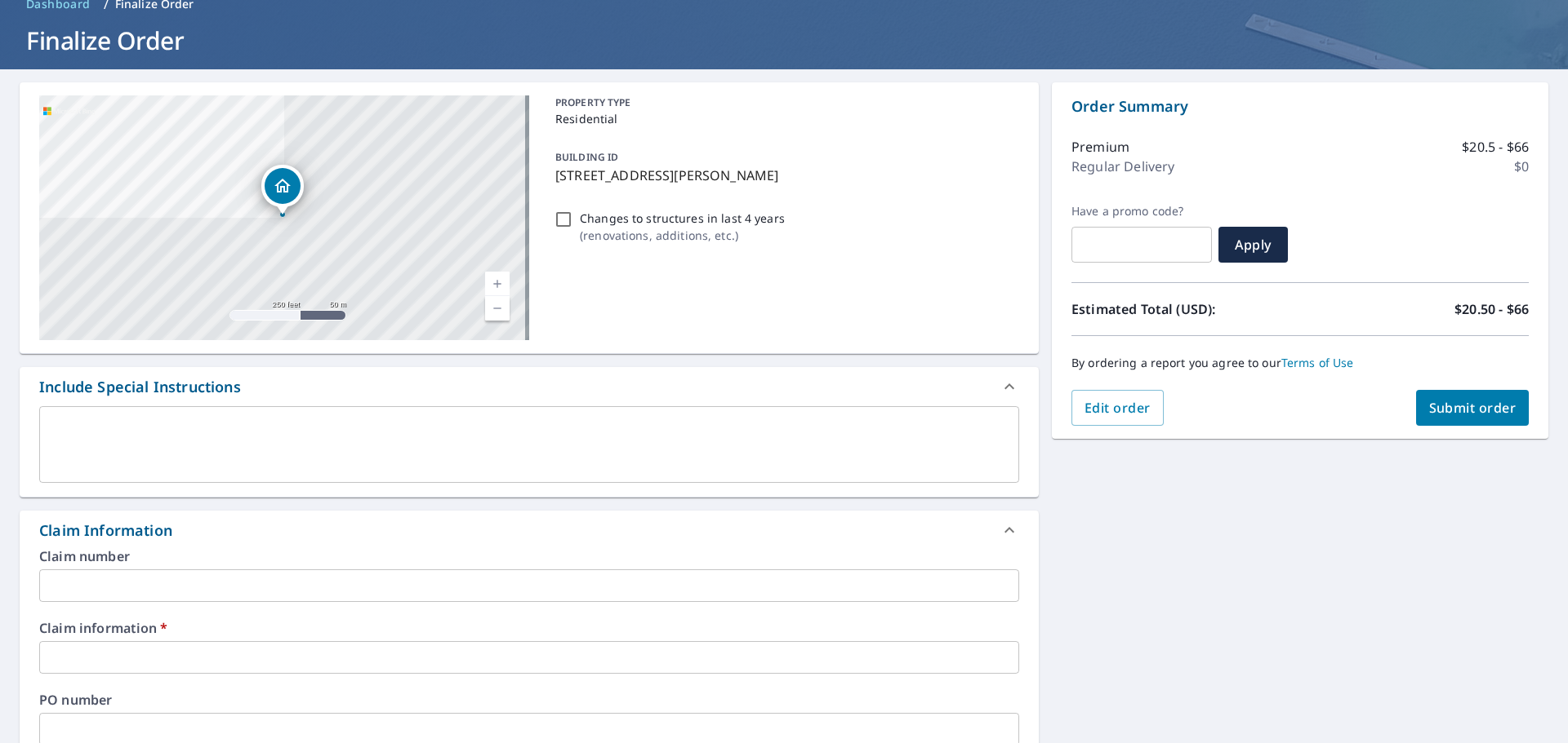
click at [152, 649] on input "text" at bounding box center [529, 657] width 980 height 33
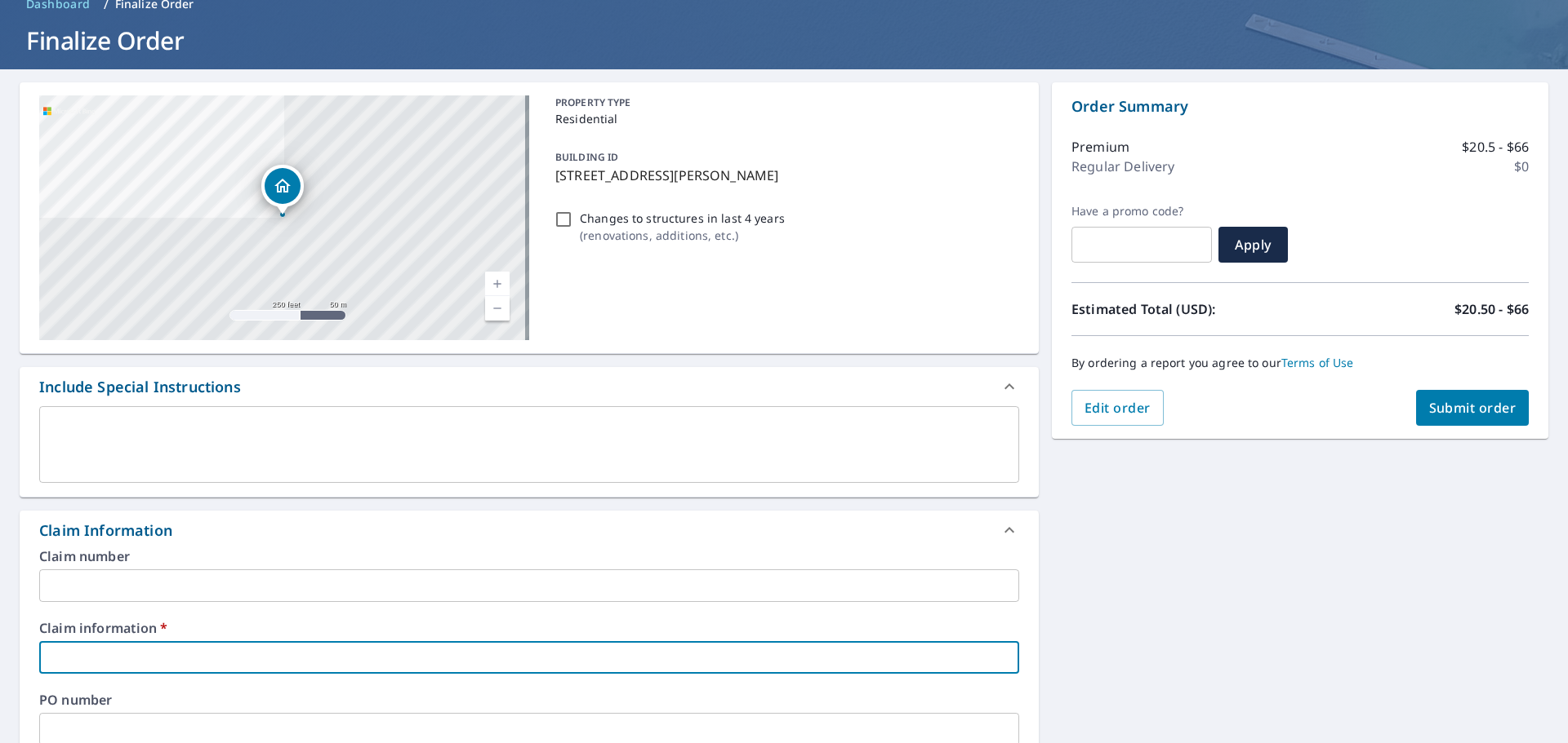
type input "5"
checkbox input "true"
type input "53"
checkbox input "true"
type input "534"
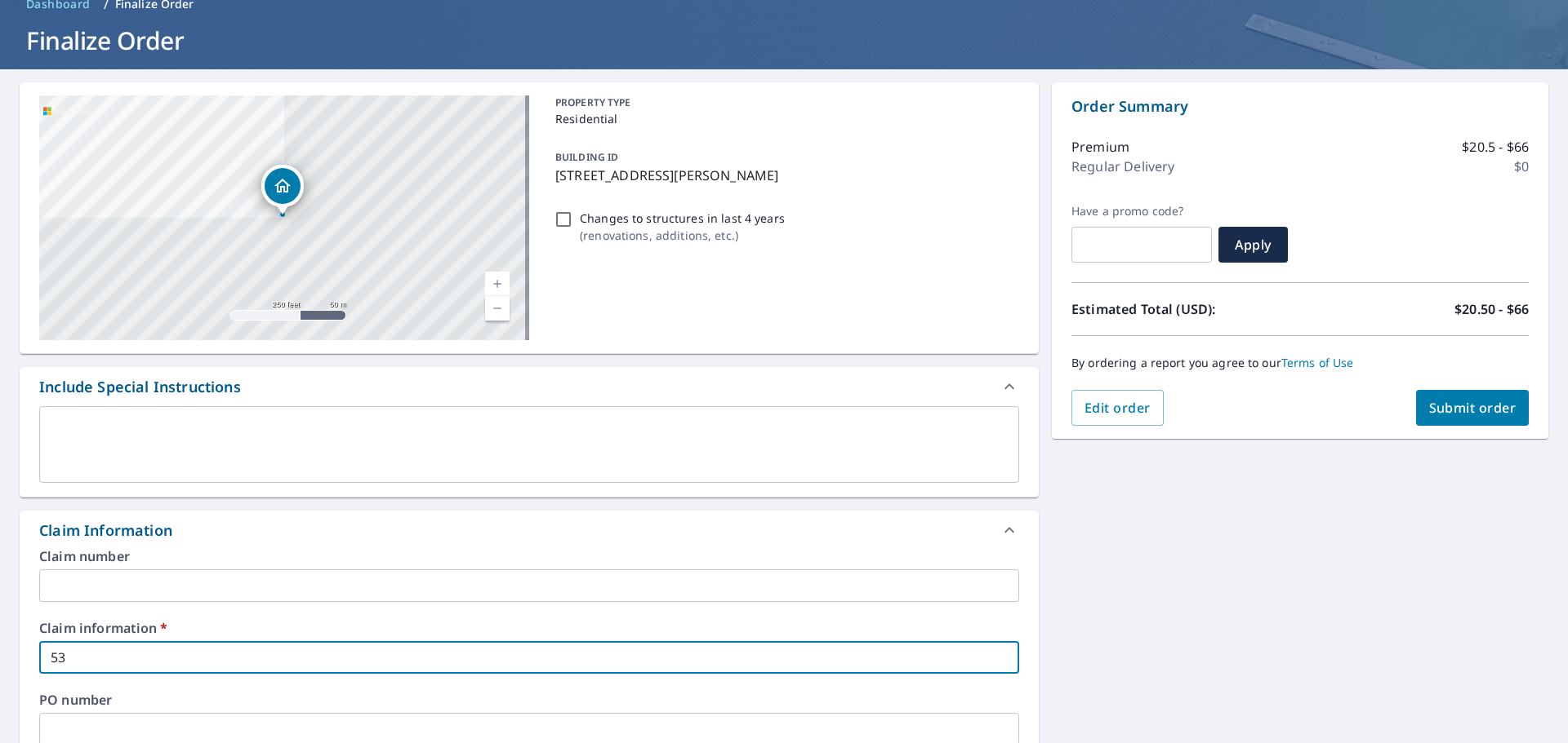
checkbox input "true"
type input "5346"
checkbox input "true"
type input "53461"
checkbox input "true"
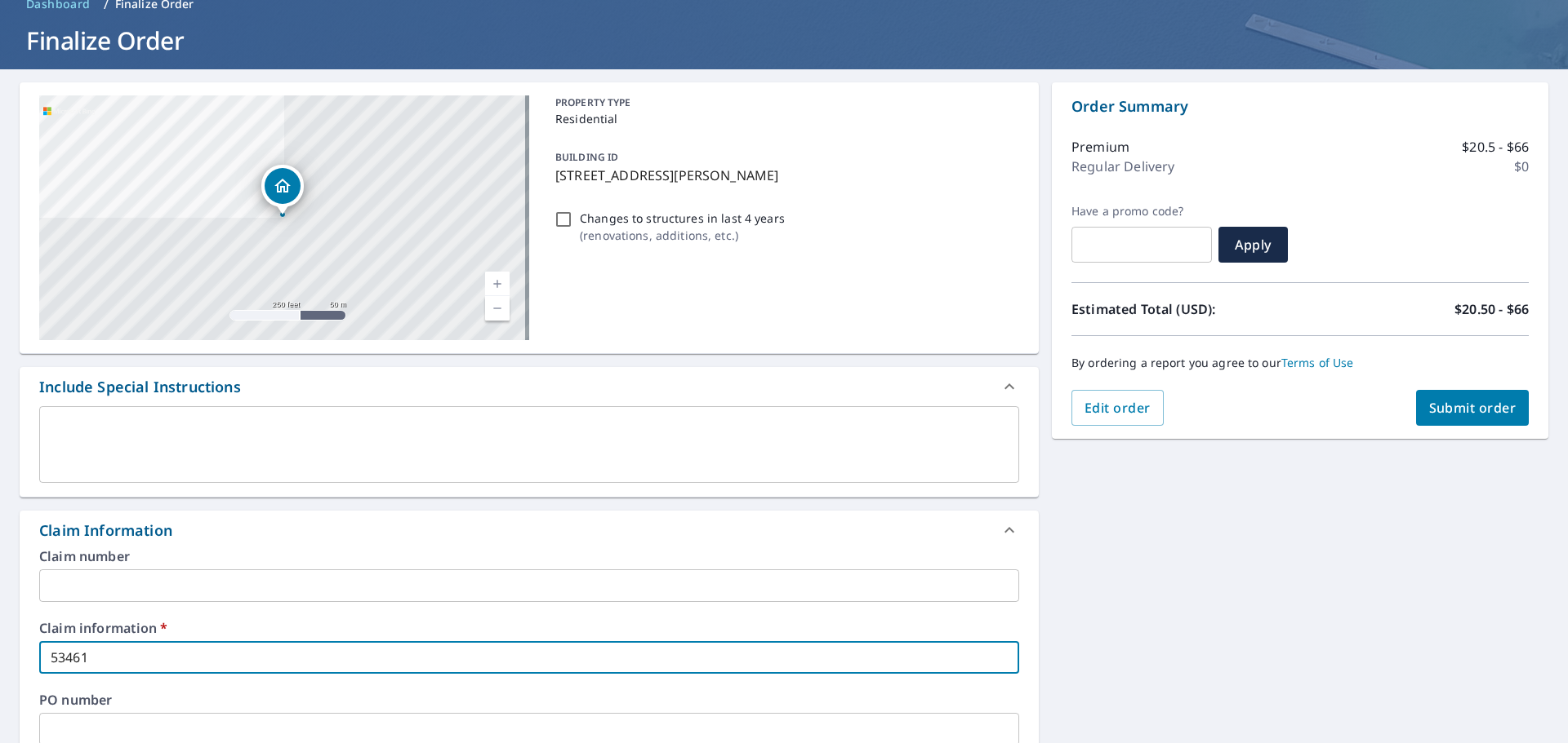
type input "534610"
checkbox input "true"
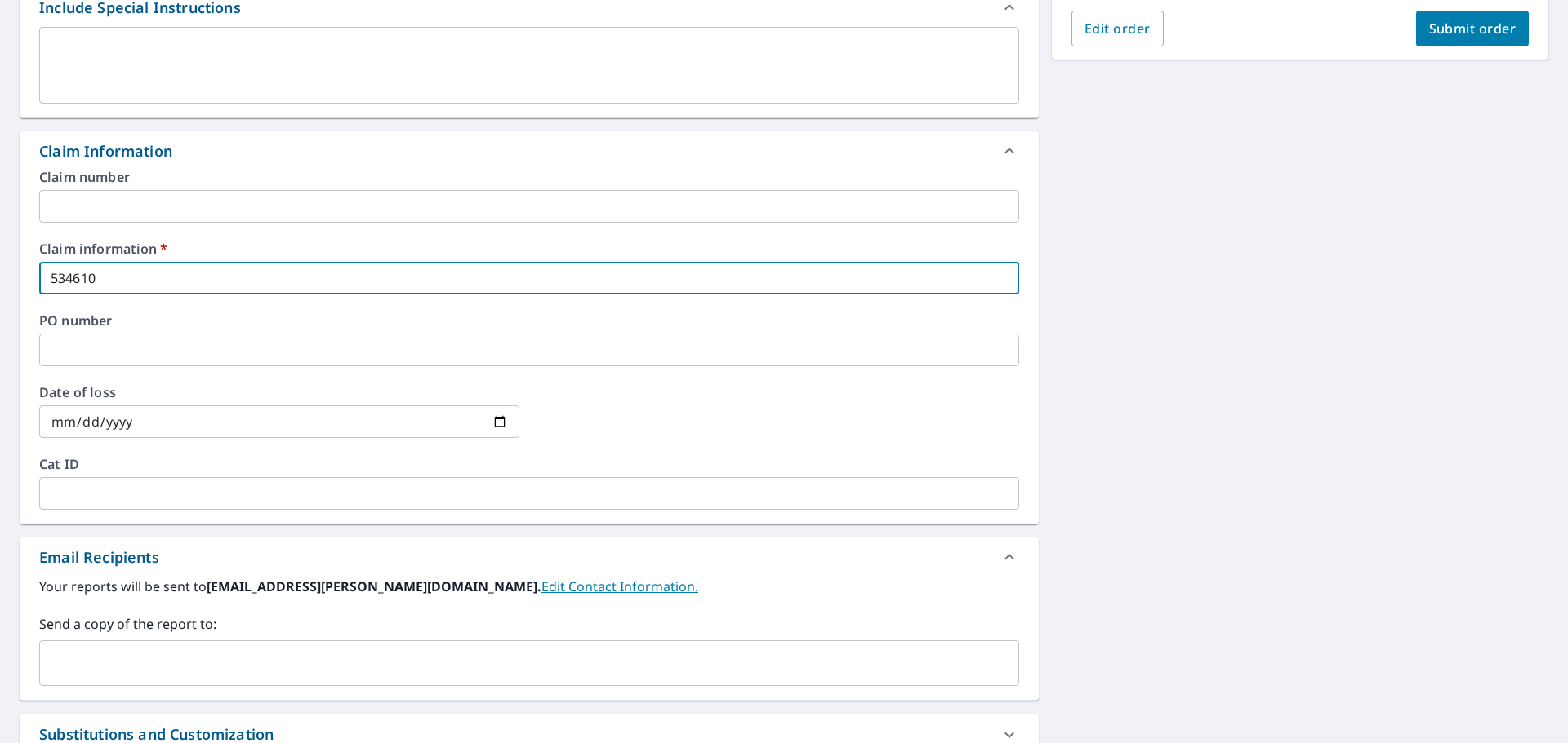
scroll to position [490, 0]
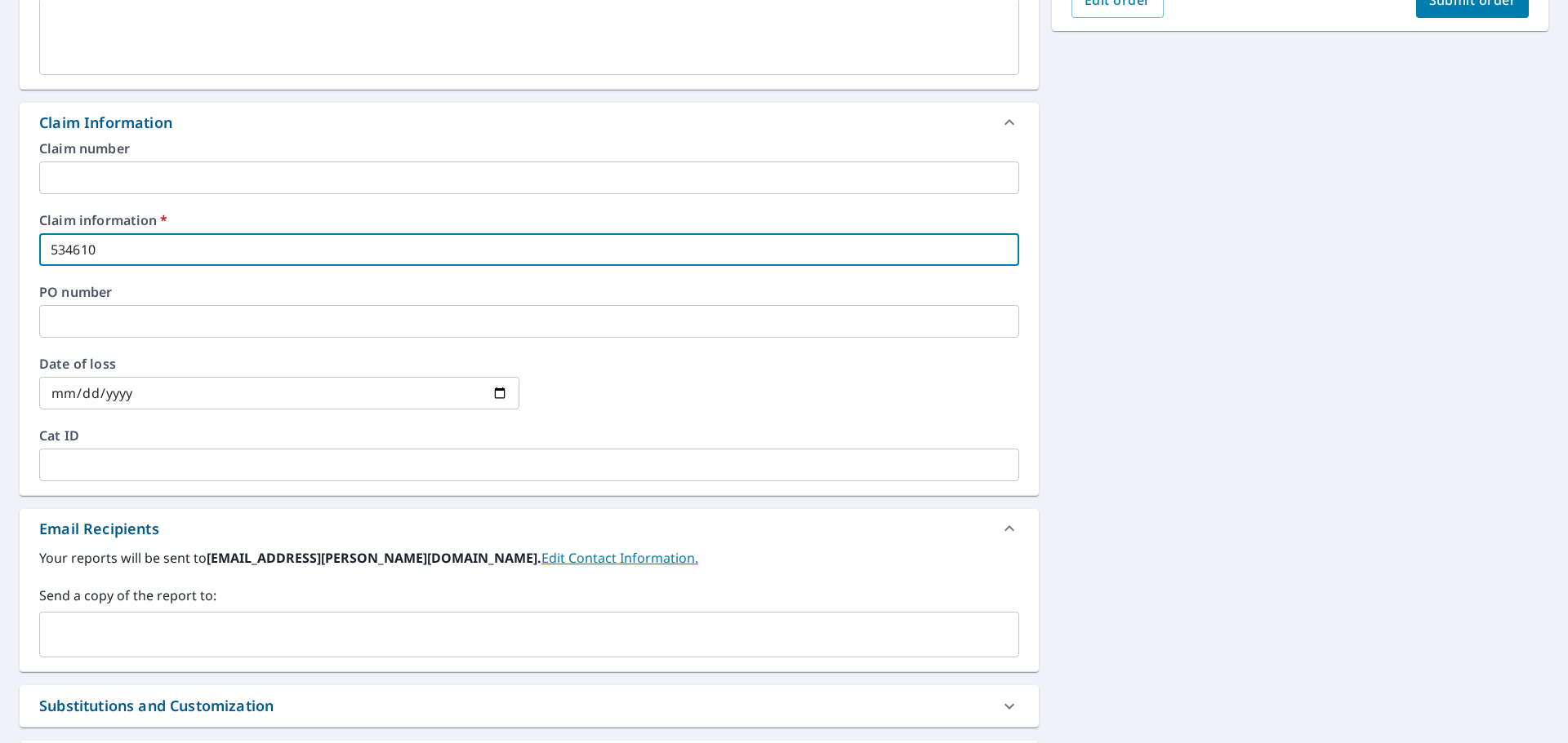
type input "534610"
click at [227, 640] on input "text" at bounding box center [516, 634] width 940 height 31
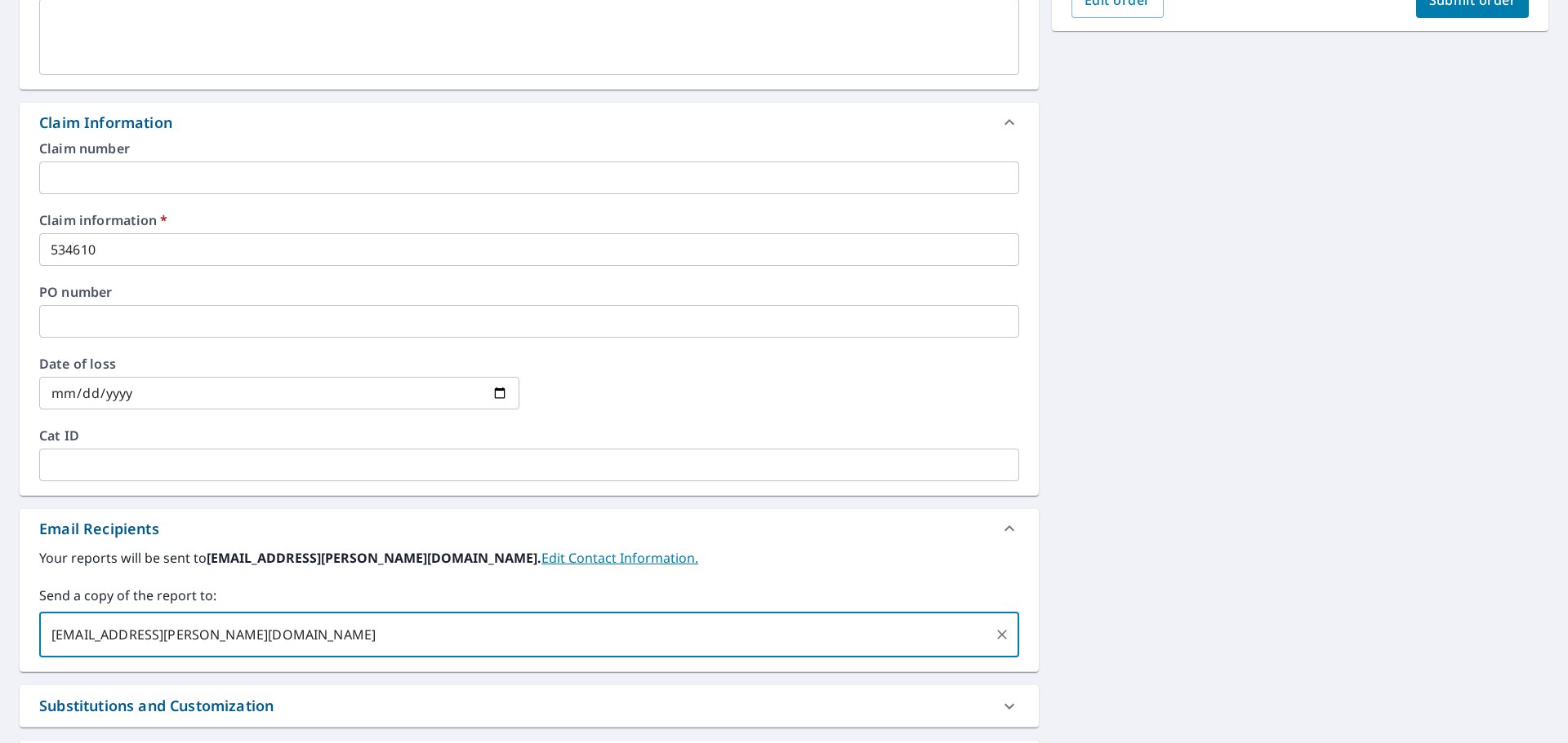
type input "Okey.Batton@becn.com"
checkbox input "true"
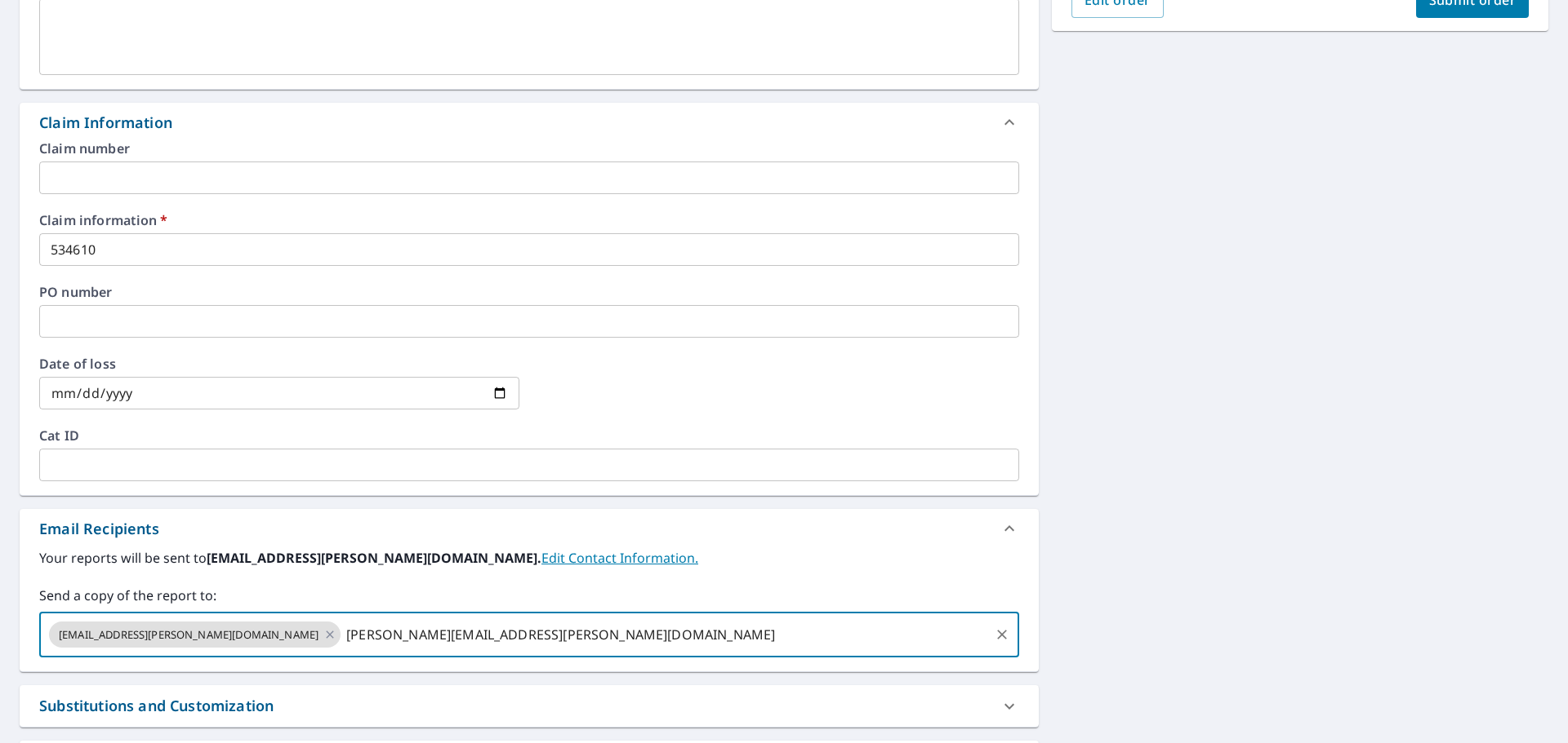
type input "John.Honeycutt@becn.com"
checkbox input "true"
type input "office"
checkbox input "true"
type input "John.Honeycutt@becn.com"
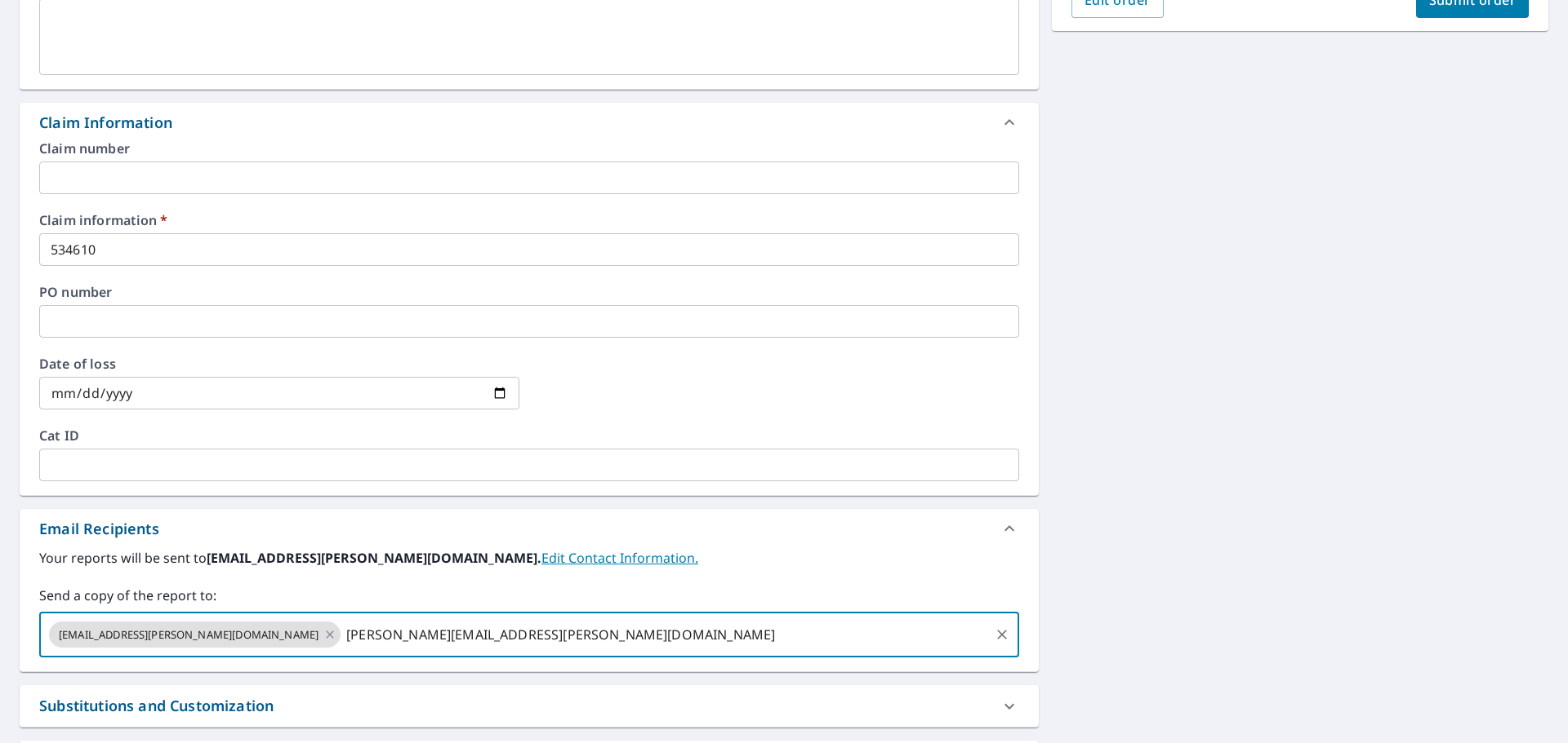
checkbox input "true"
type input "office@equinoxgroup.us"
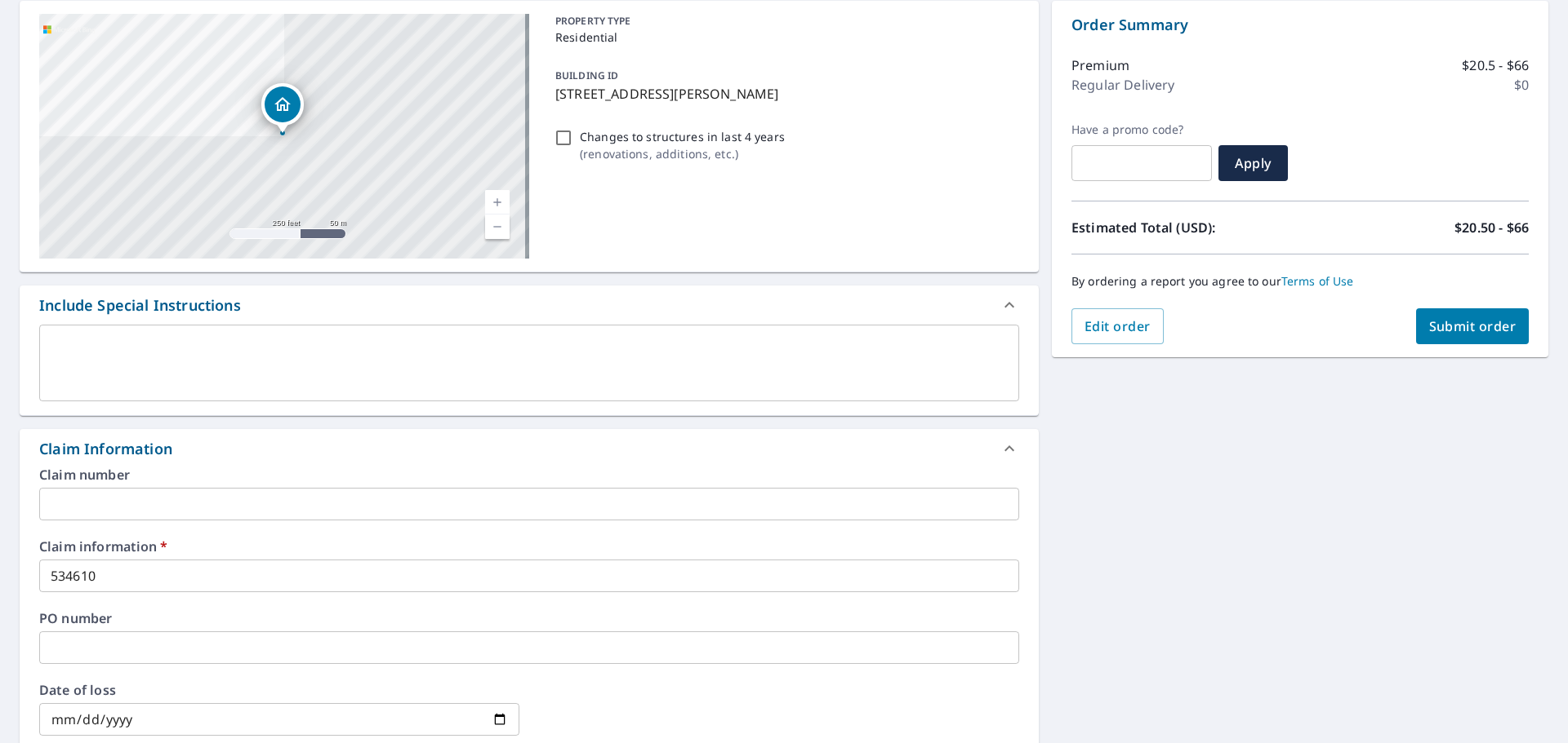
click at [1457, 328] on span "Submit order" at bounding box center [1472, 326] width 87 height 18
checkbox input "true"
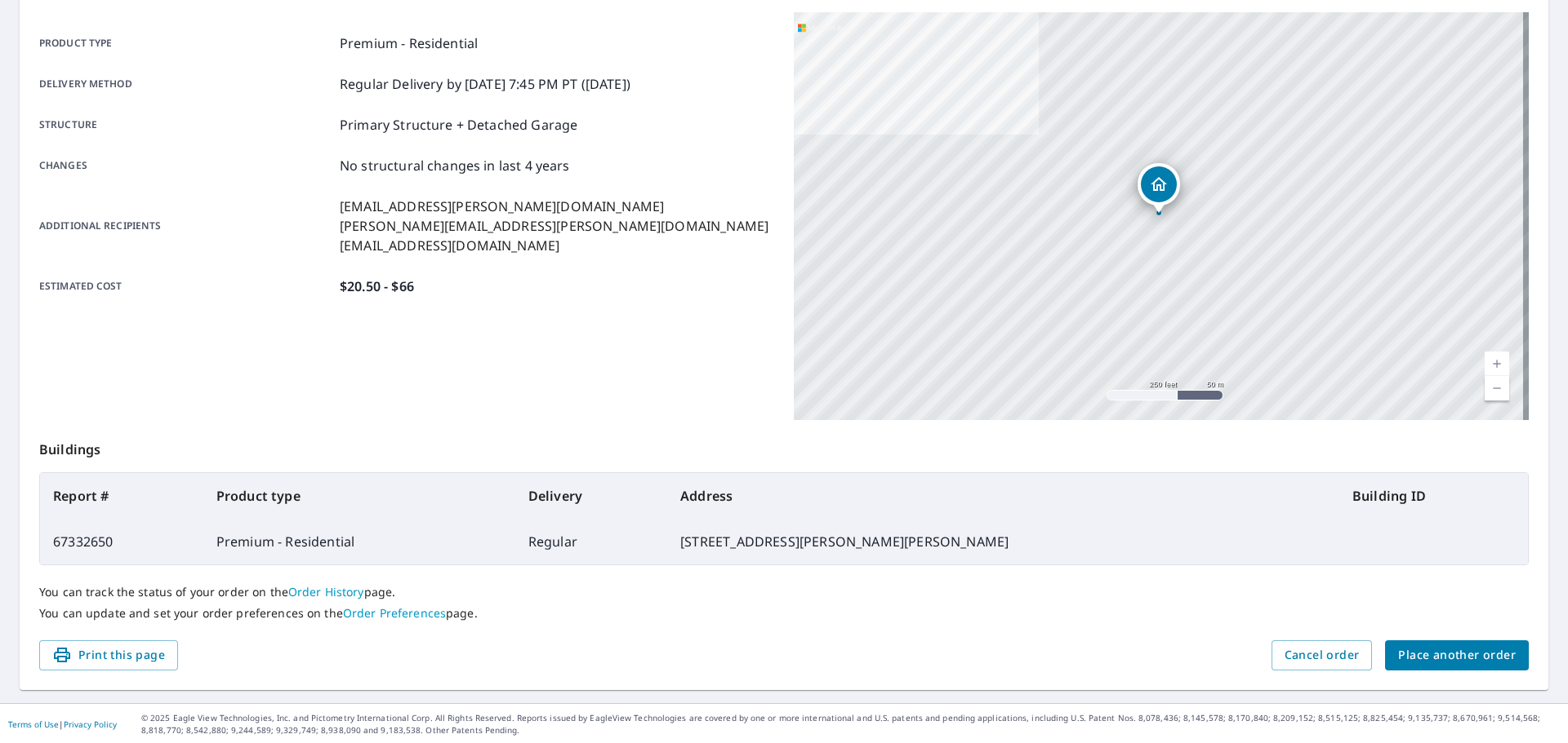
scroll to position [217, 0]
click at [1438, 648] on span "Place another order" at bounding box center [1456, 654] width 118 height 21
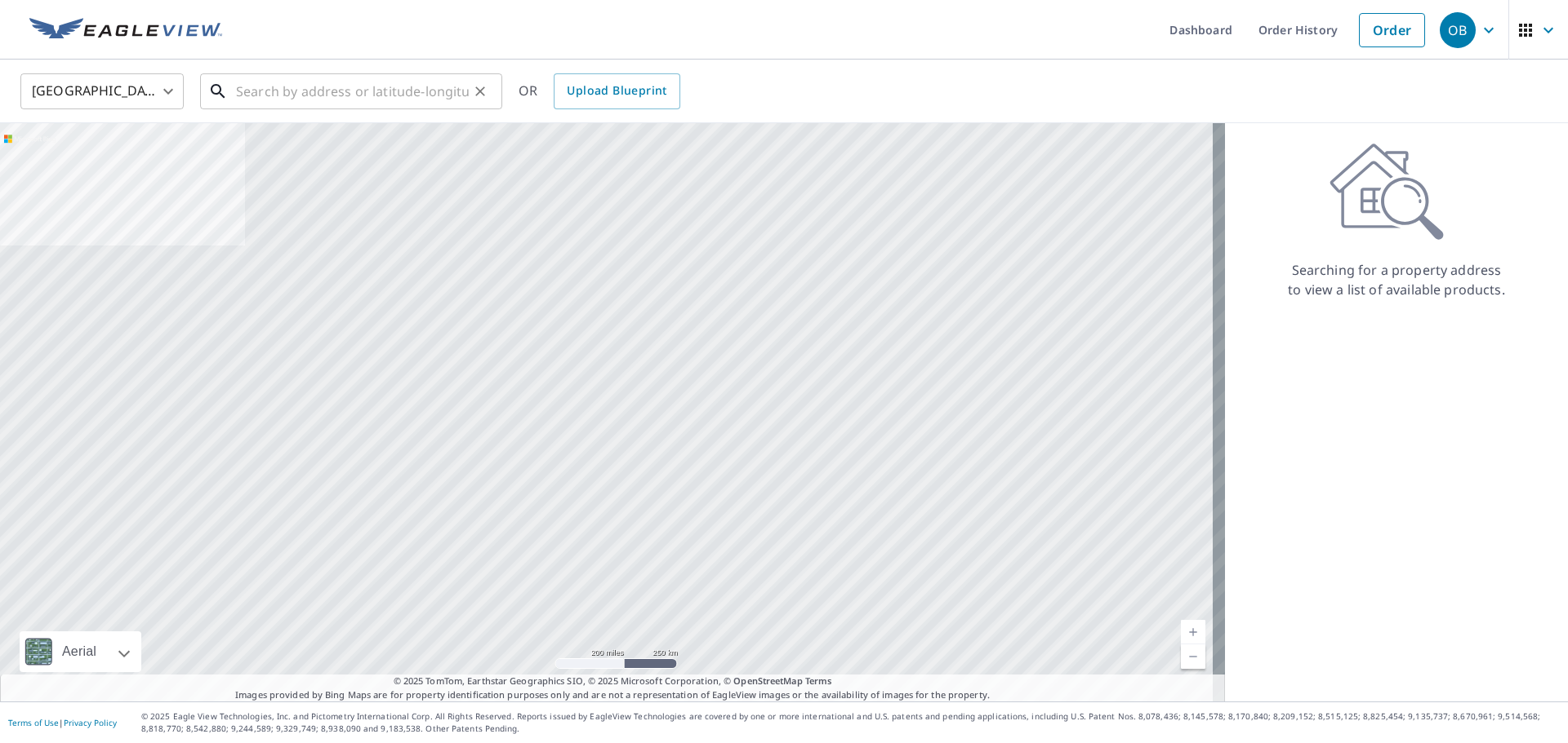
click at [359, 80] on input "text" at bounding box center [352, 91] width 232 height 45
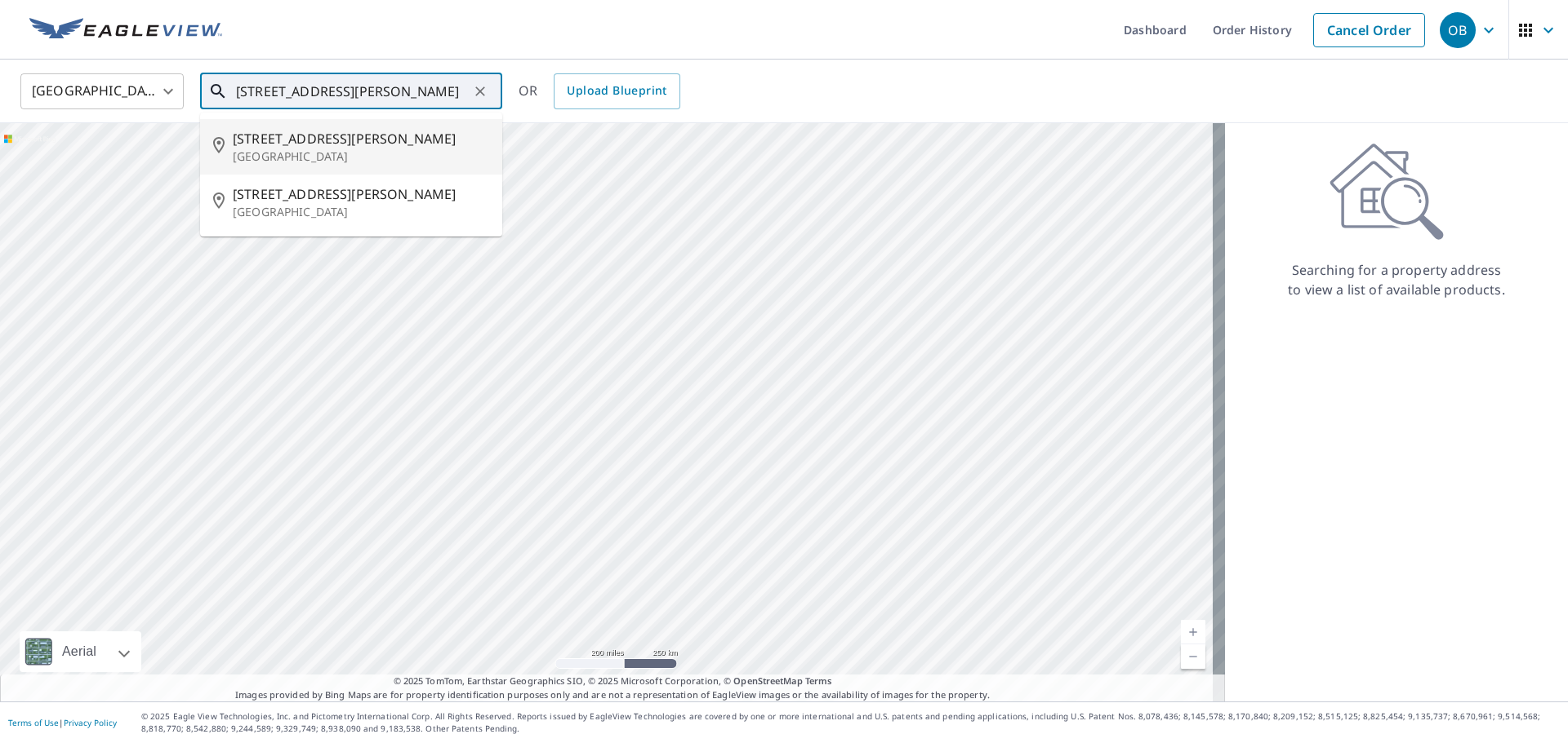
click at [335, 152] on p "Lincoln, NE 68521" at bounding box center [360, 156] width 256 height 17
type input "375 Fletcher Ave Lincoln, NE 68521"
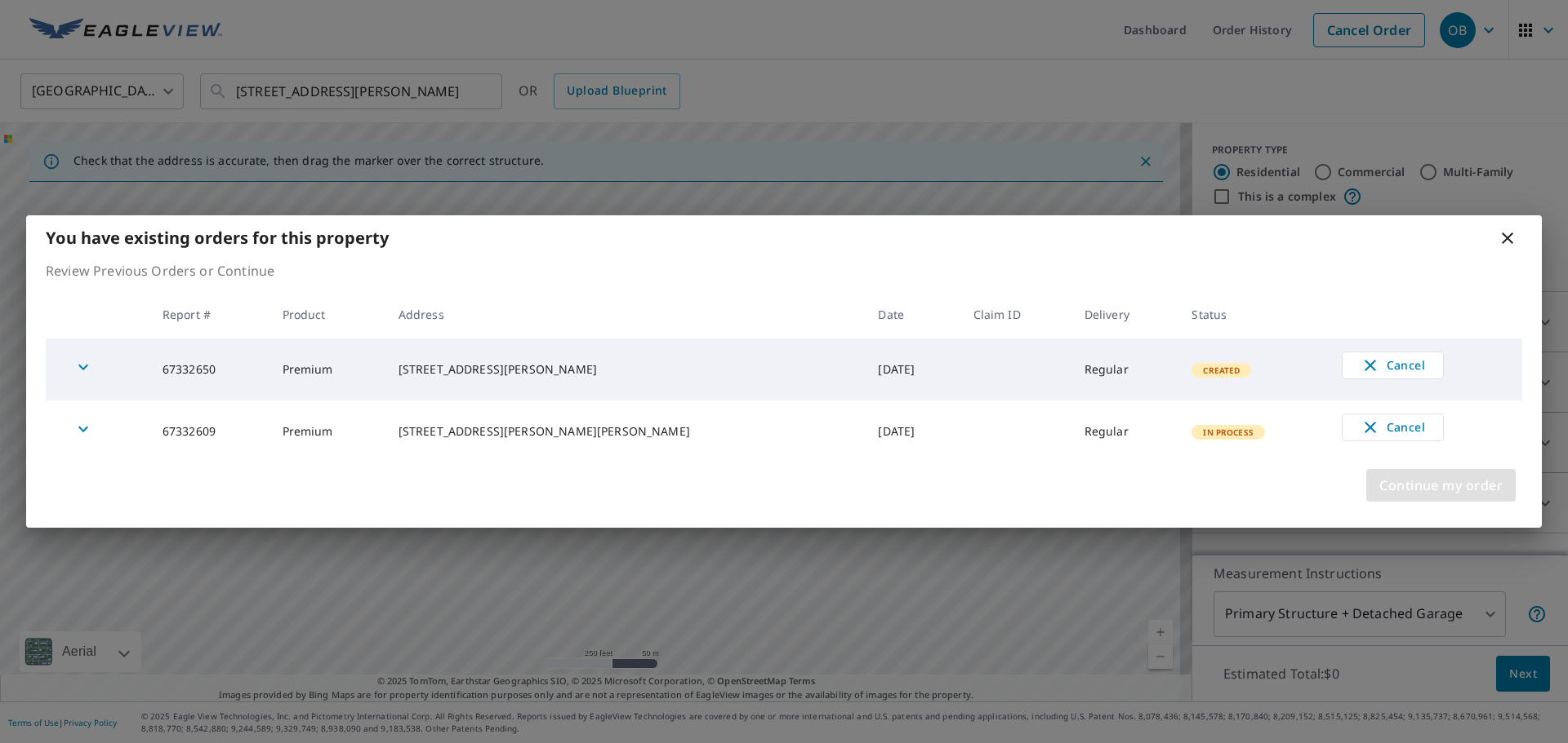
click at [1470, 495] on span "Continue my order" at bounding box center [1440, 485] width 124 height 23
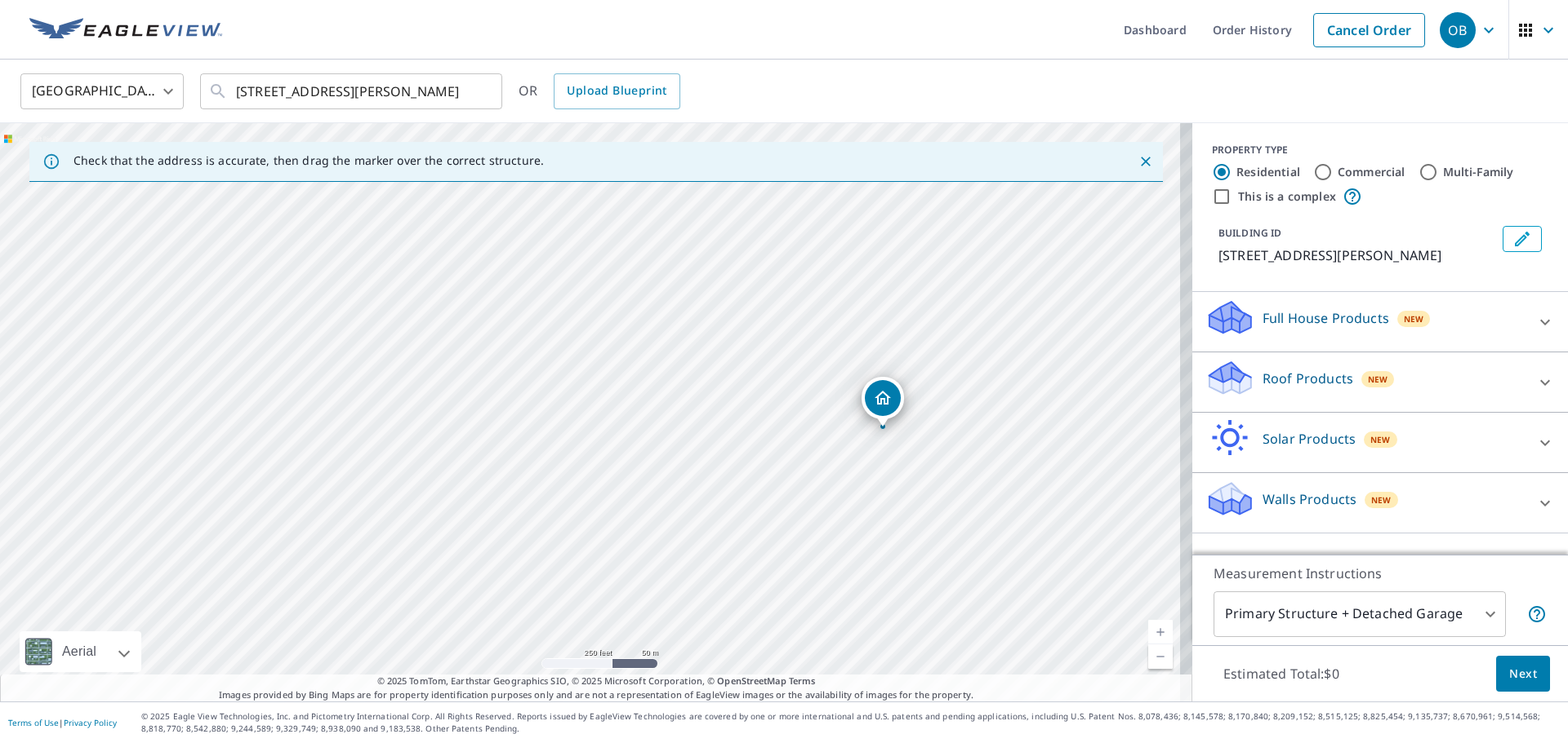
drag, startPoint x: 588, startPoint y: 392, endPoint x: 880, endPoint y: 410, distance: 292.6
click at [1302, 375] on p "Roof Products" at bounding box center [1308, 378] width 91 height 20
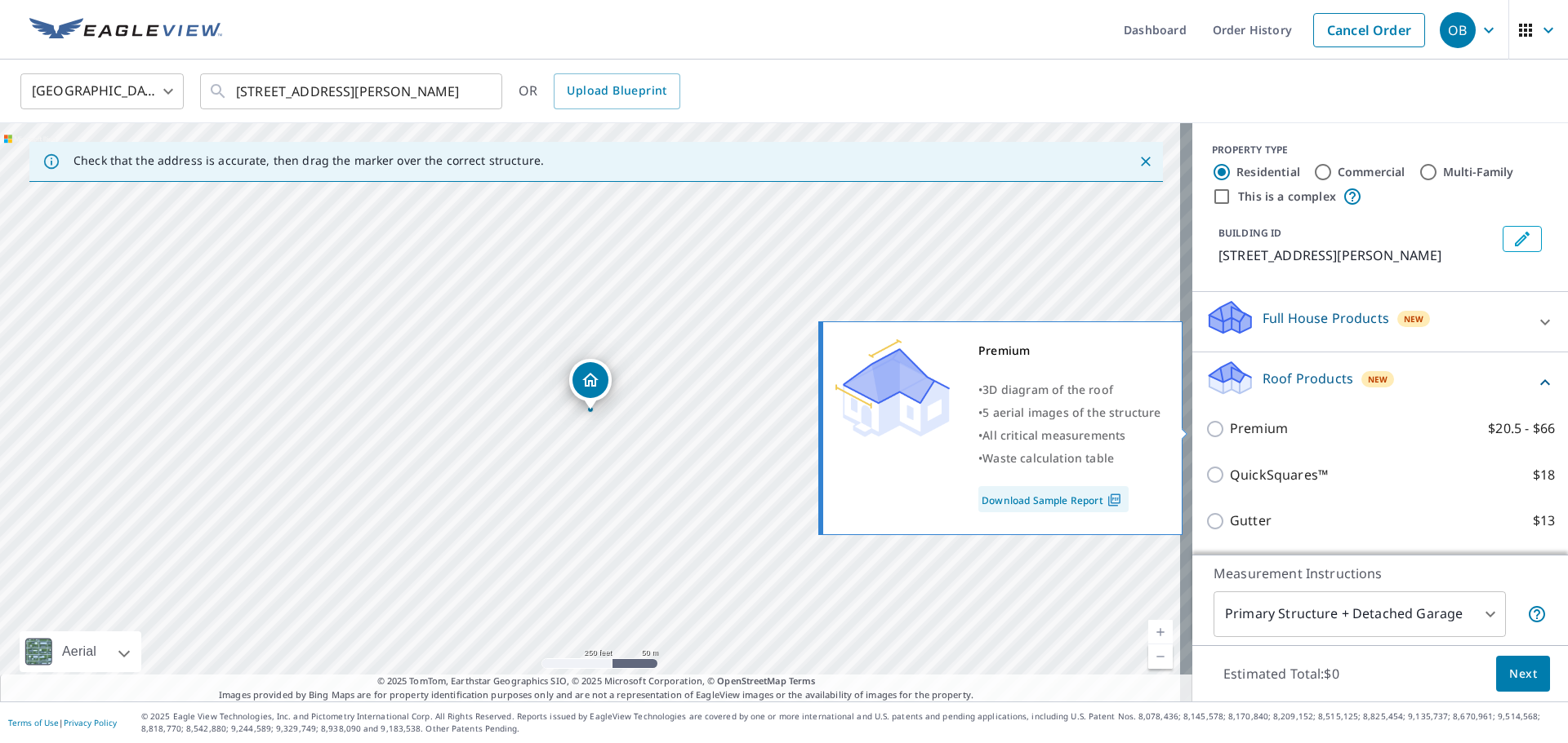
click at [1205, 427] on input "Premium $20.5 - $66" at bounding box center [1217, 430] width 25 height 20
checkbox input "true"
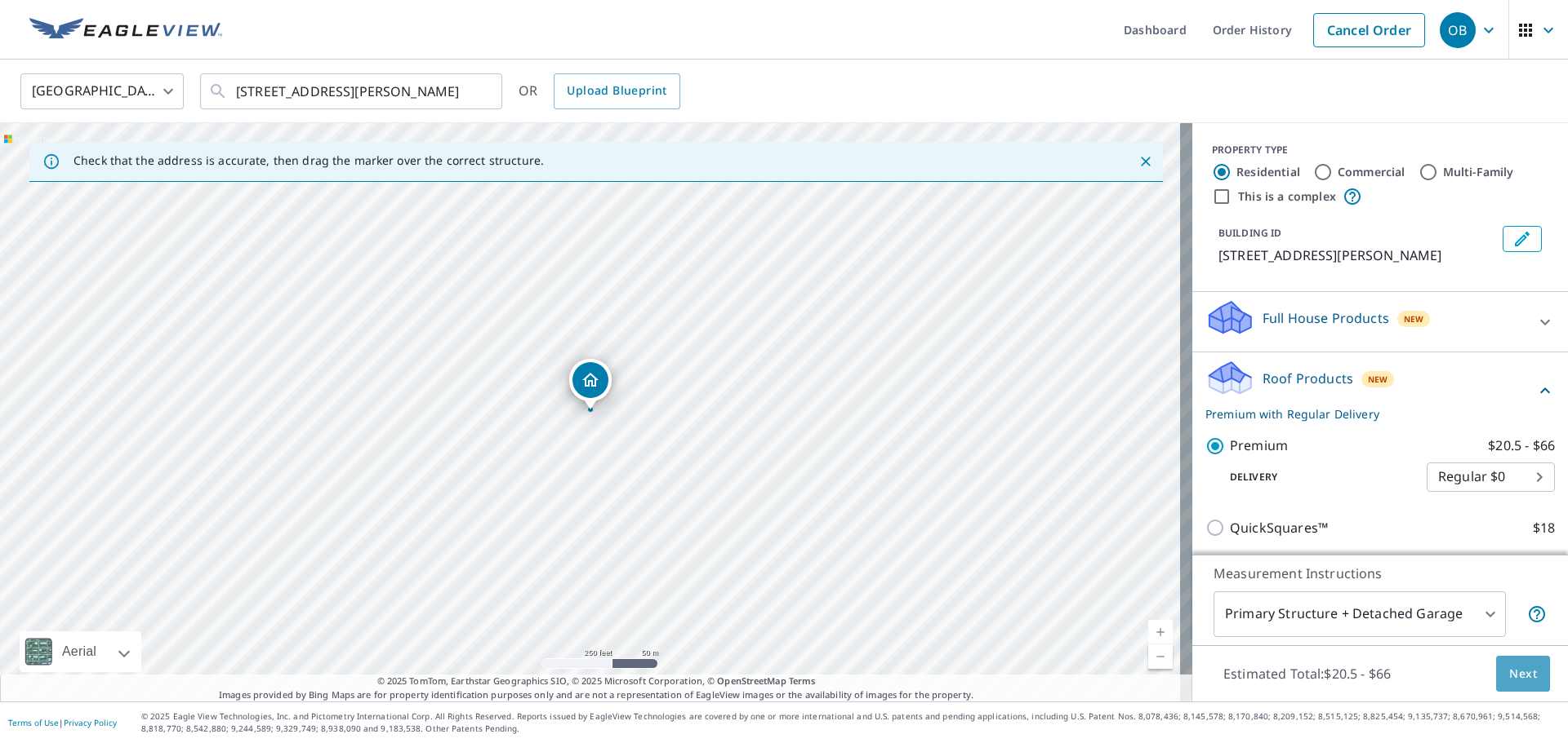
click at [1509, 675] on span "Next" at bounding box center [1523, 674] width 28 height 21
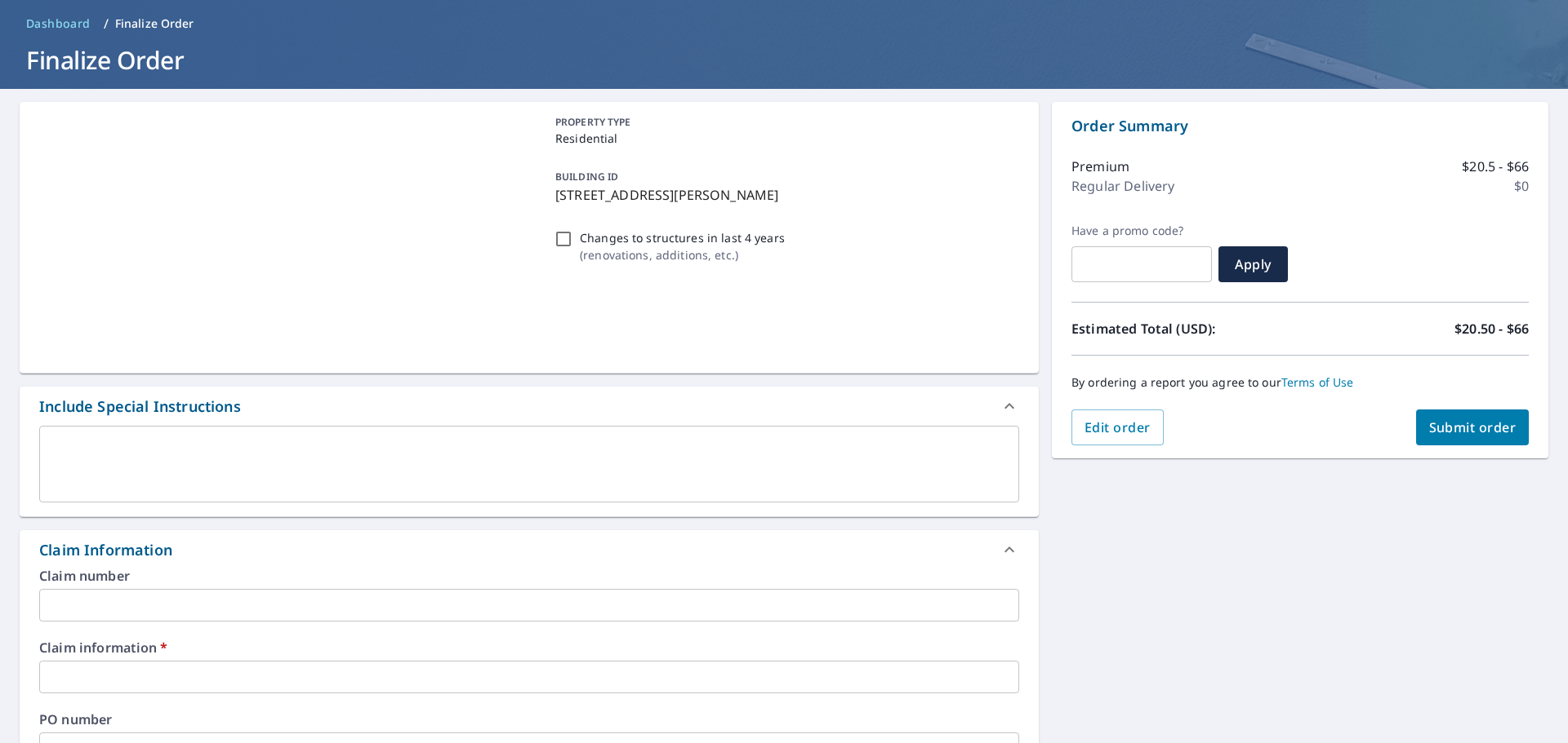
scroll to position [163, 0]
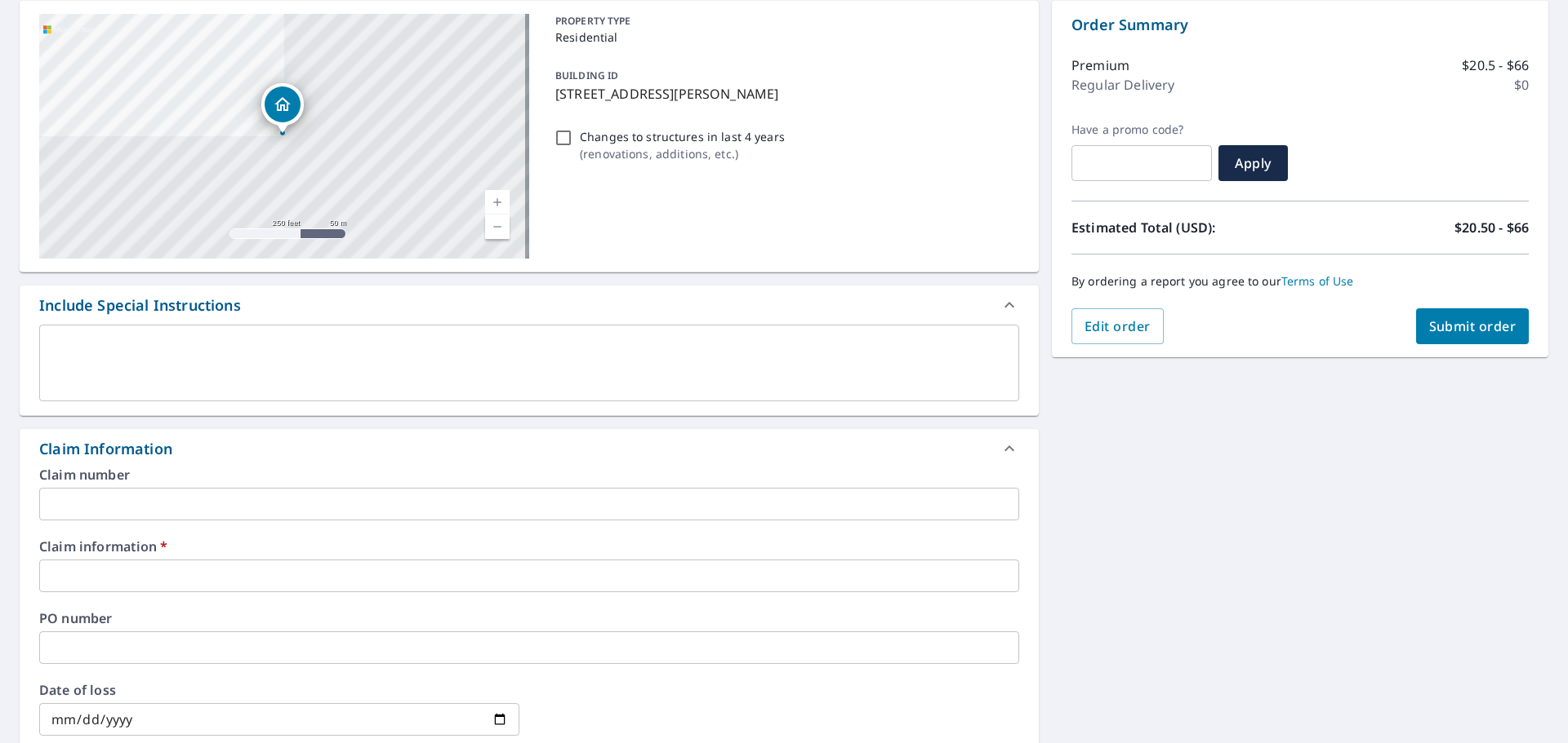
click at [208, 574] on input "text" at bounding box center [529, 576] width 980 height 33
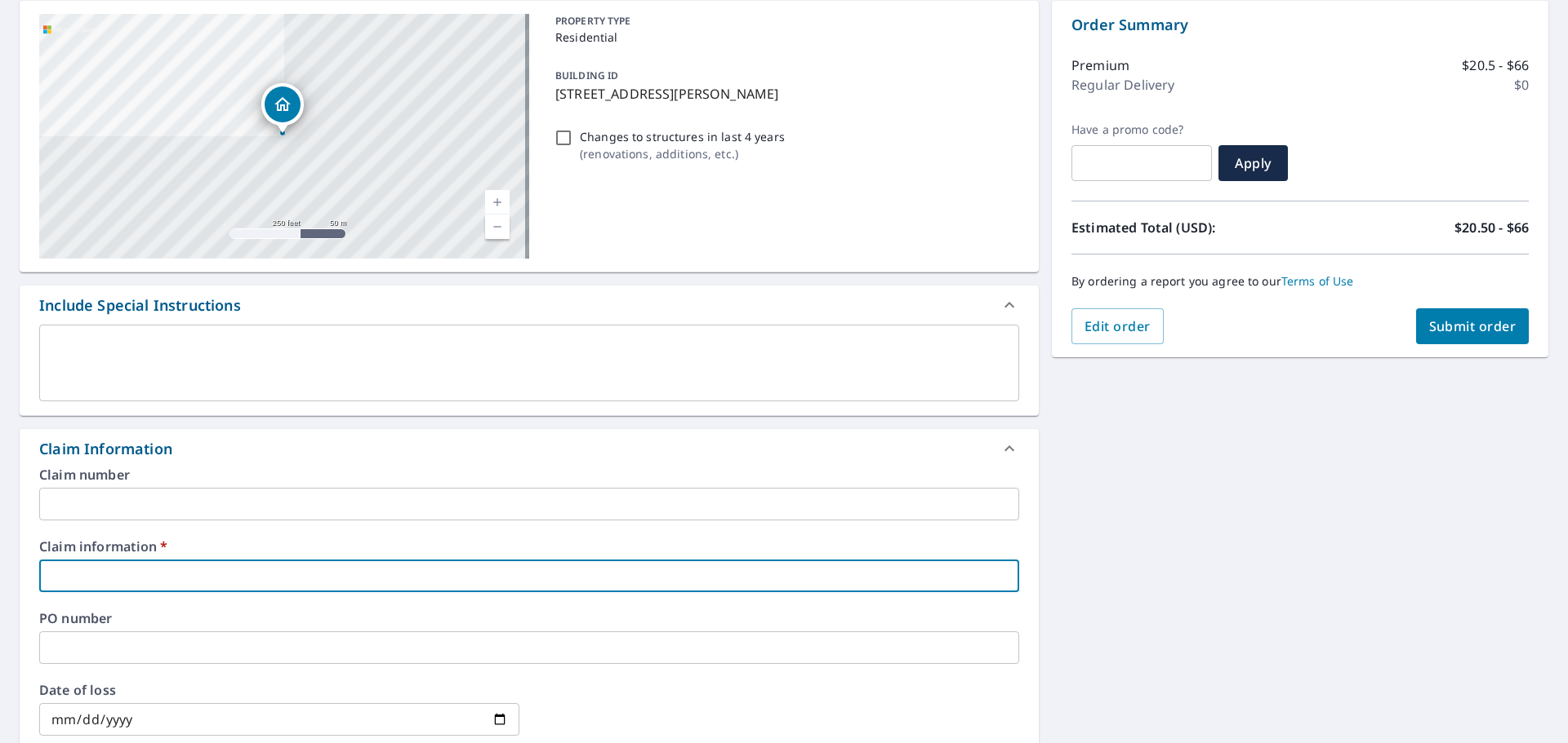
type input "5"
checkbox input "true"
type input "54"
checkbox input "true"
type input "5"
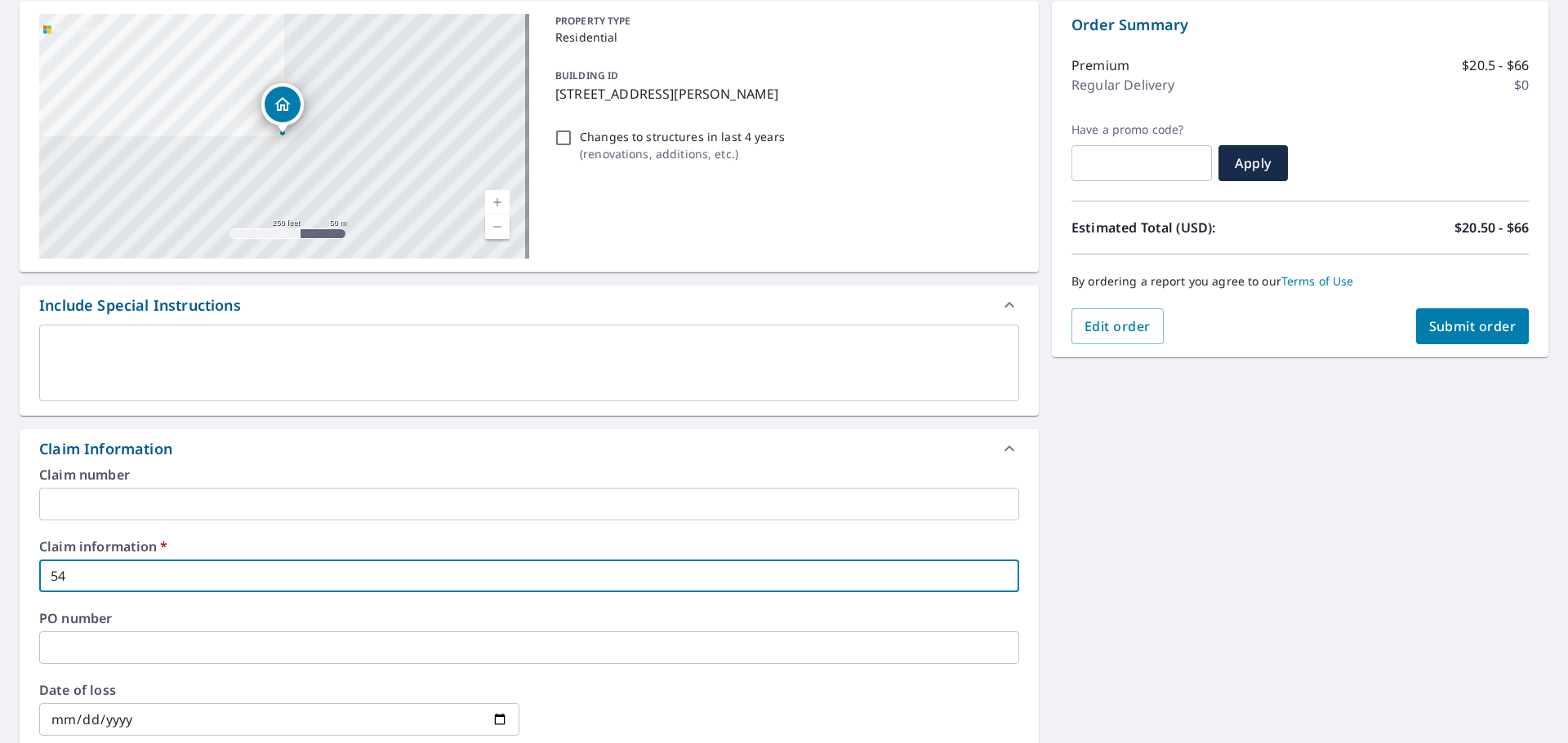
checkbox input "true"
type input "53"
checkbox input "true"
type input "534"
checkbox input "true"
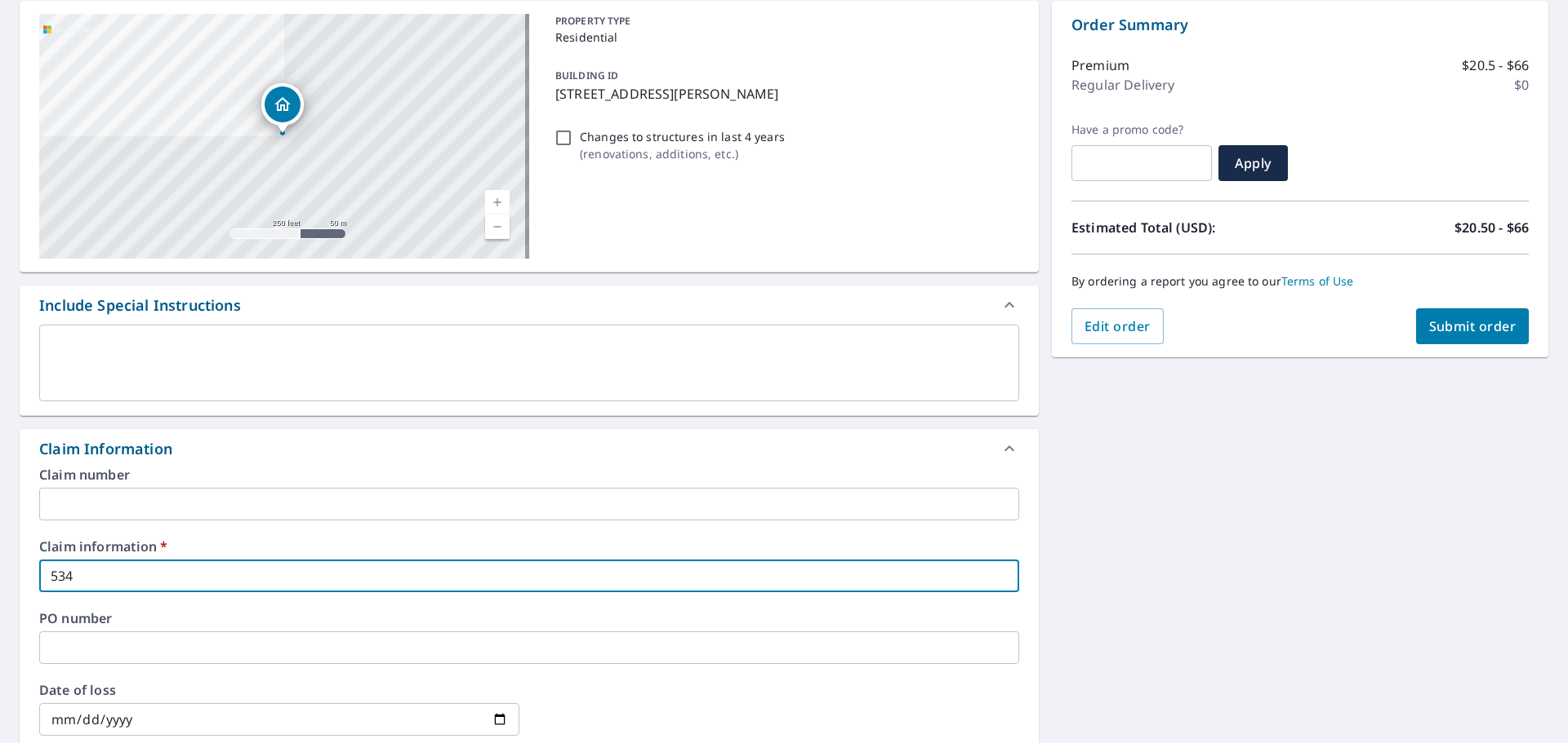
type input "5346"
checkbox input "true"
type input "53461"
checkbox input "true"
type input "534610"
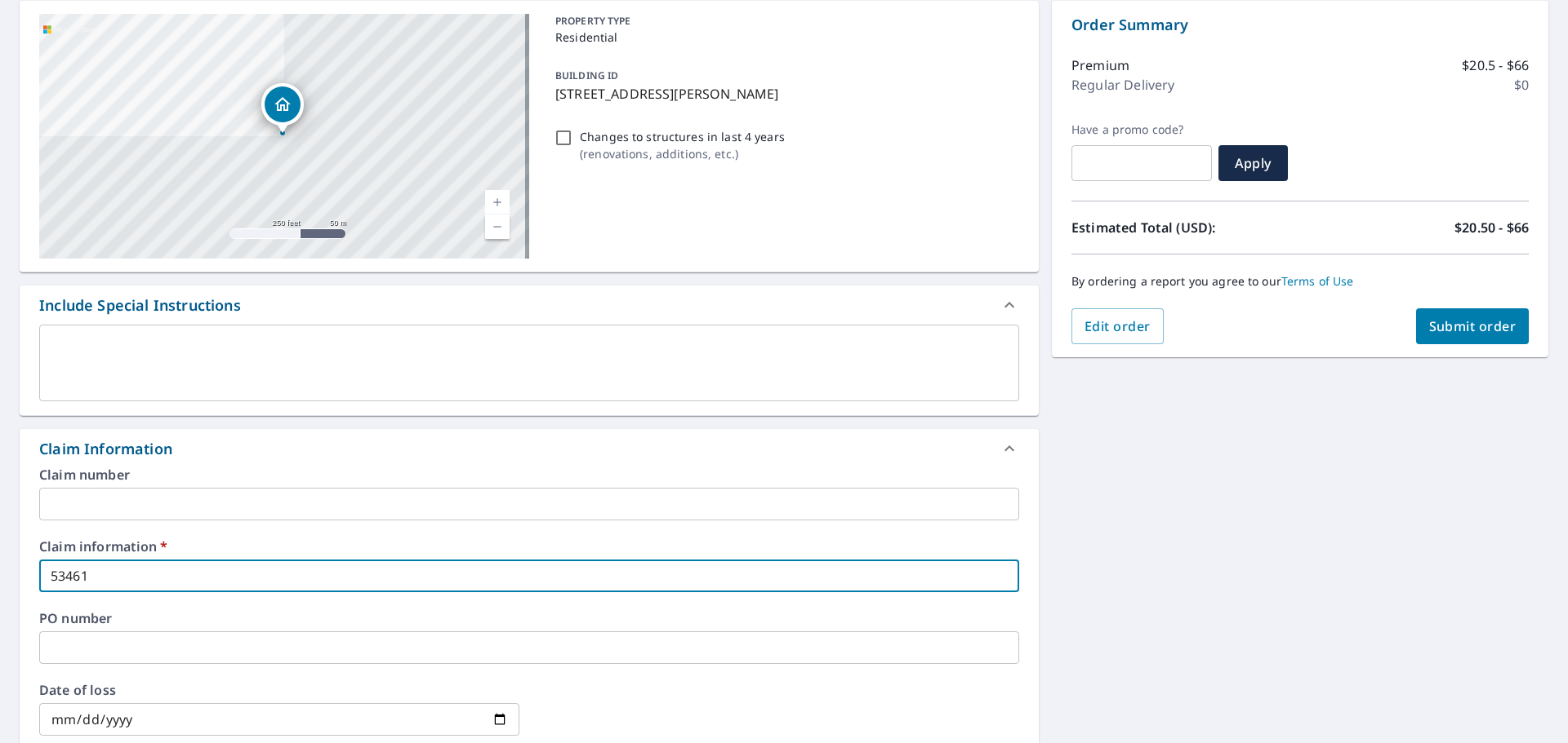
checkbox input "true"
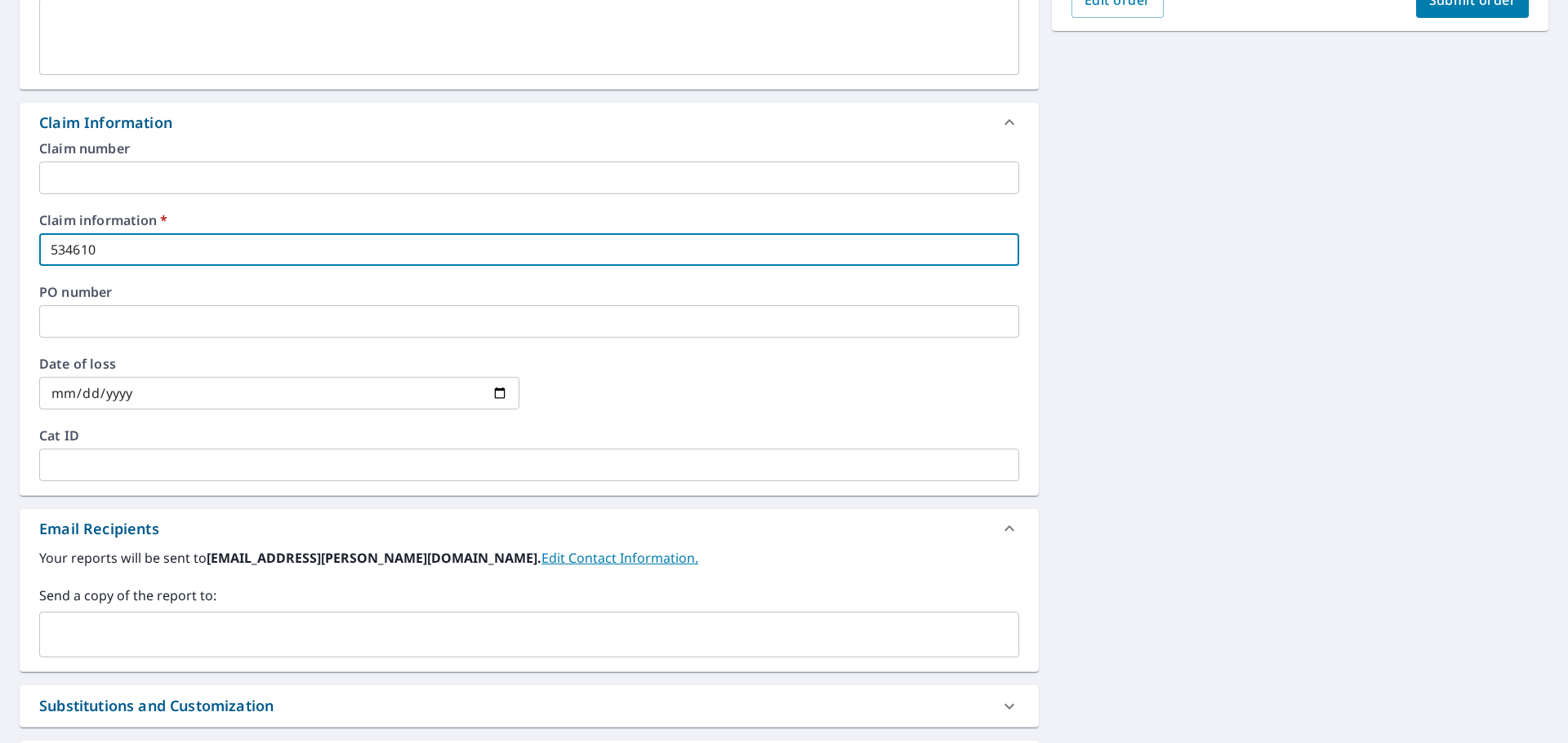
type input "534610"
click at [302, 647] on input "text" at bounding box center [516, 634] width 940 height 31
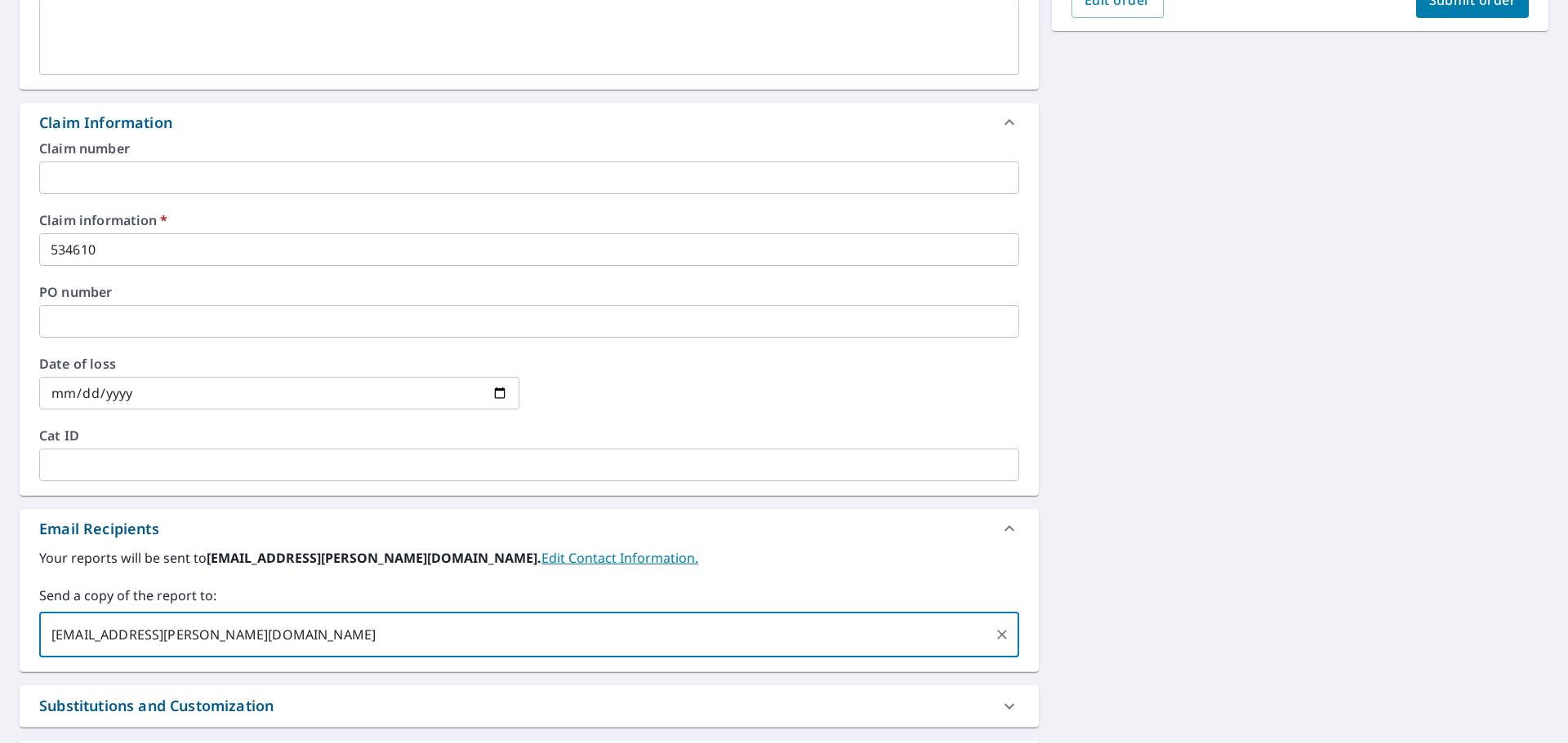
type input "Okey.Batton@becn.com"
checkbox input "true"
type input "O"
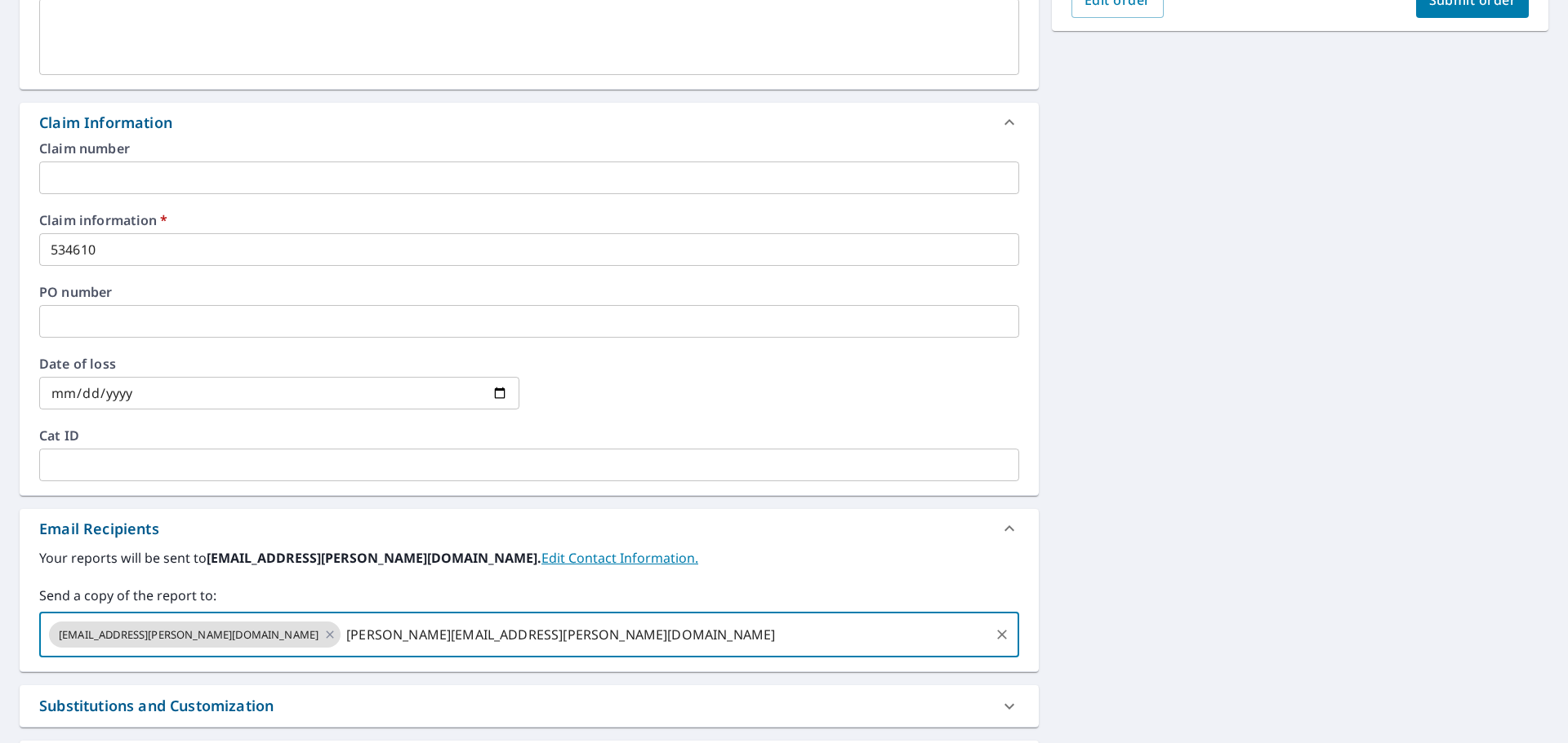
type input "John.Honeycutt@becn.com"
checkbox input "true"
type input "office@equinoxgroup.us"
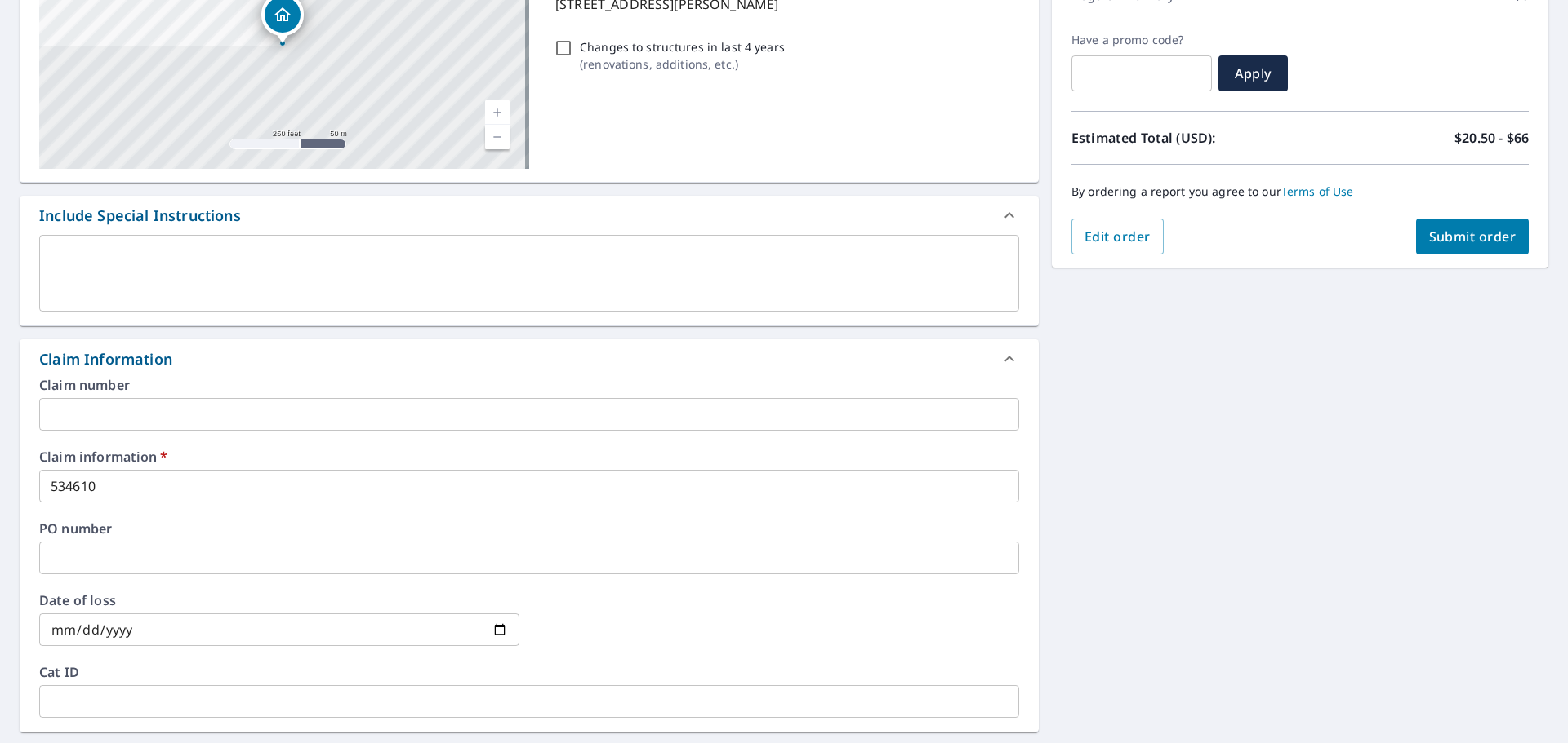
scroll to position [245, 0]
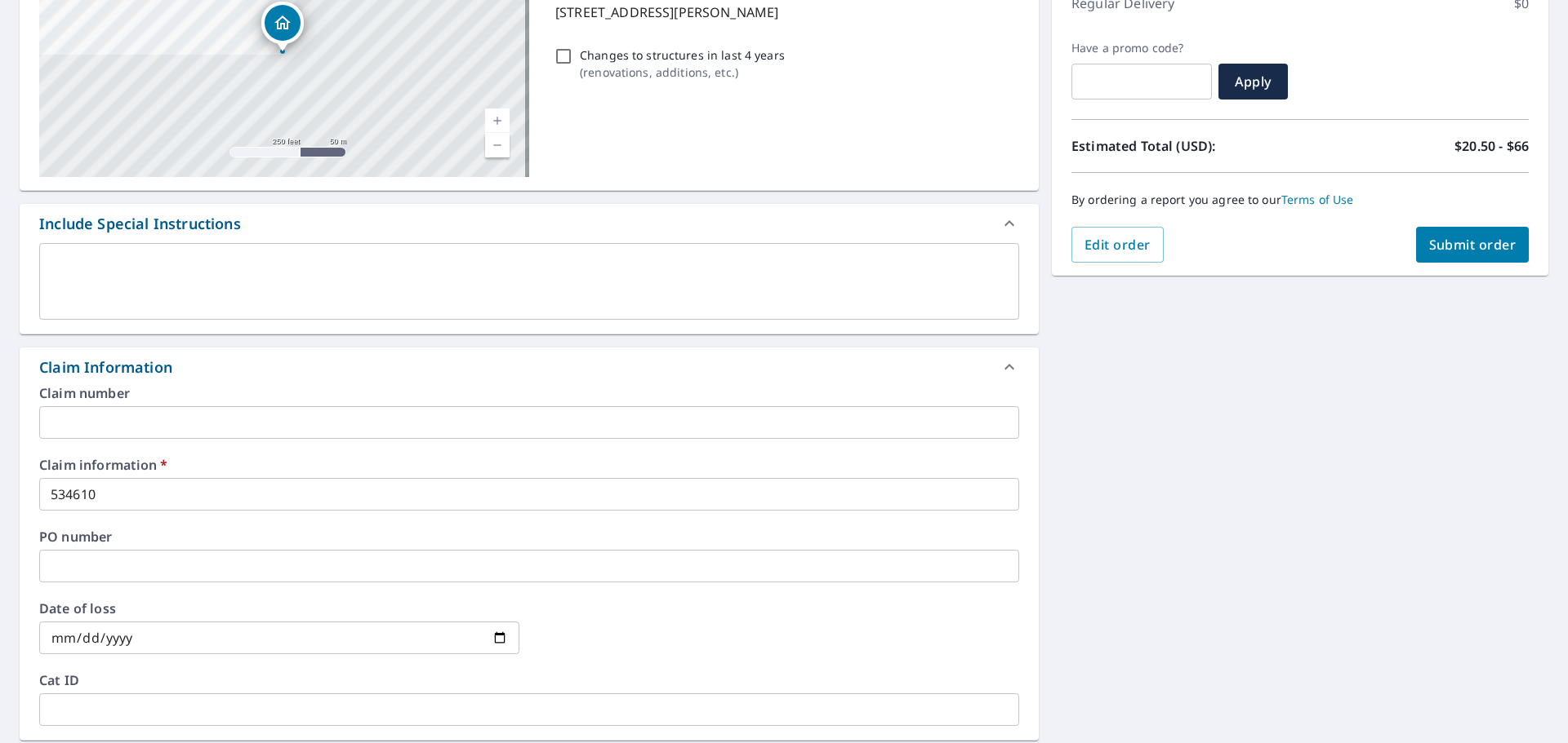
click at [1461, 249] on span "Submit order" at bounding box center [1472, 245] width 87 height 18
checkbox input "true"
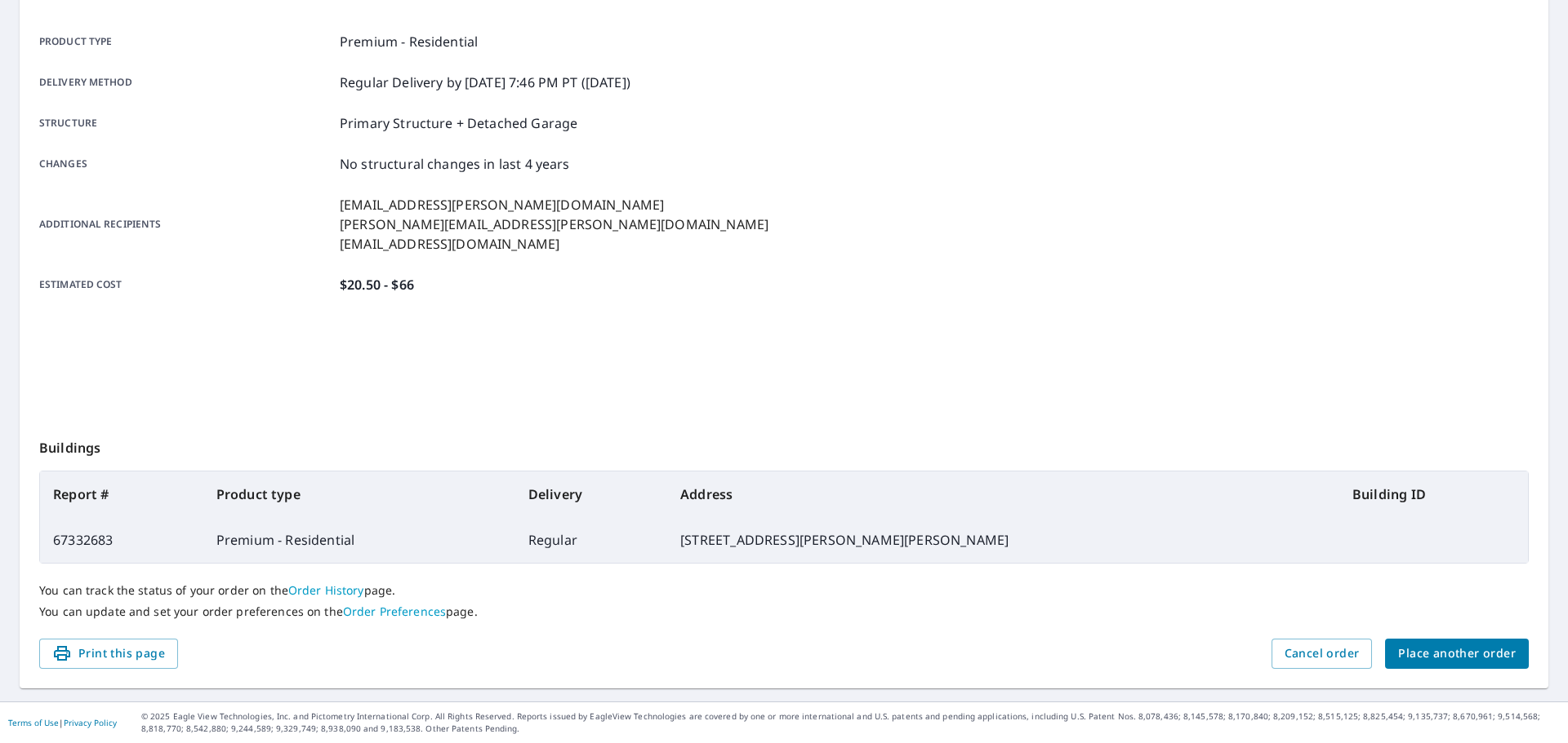
scroll to position [217, 0]
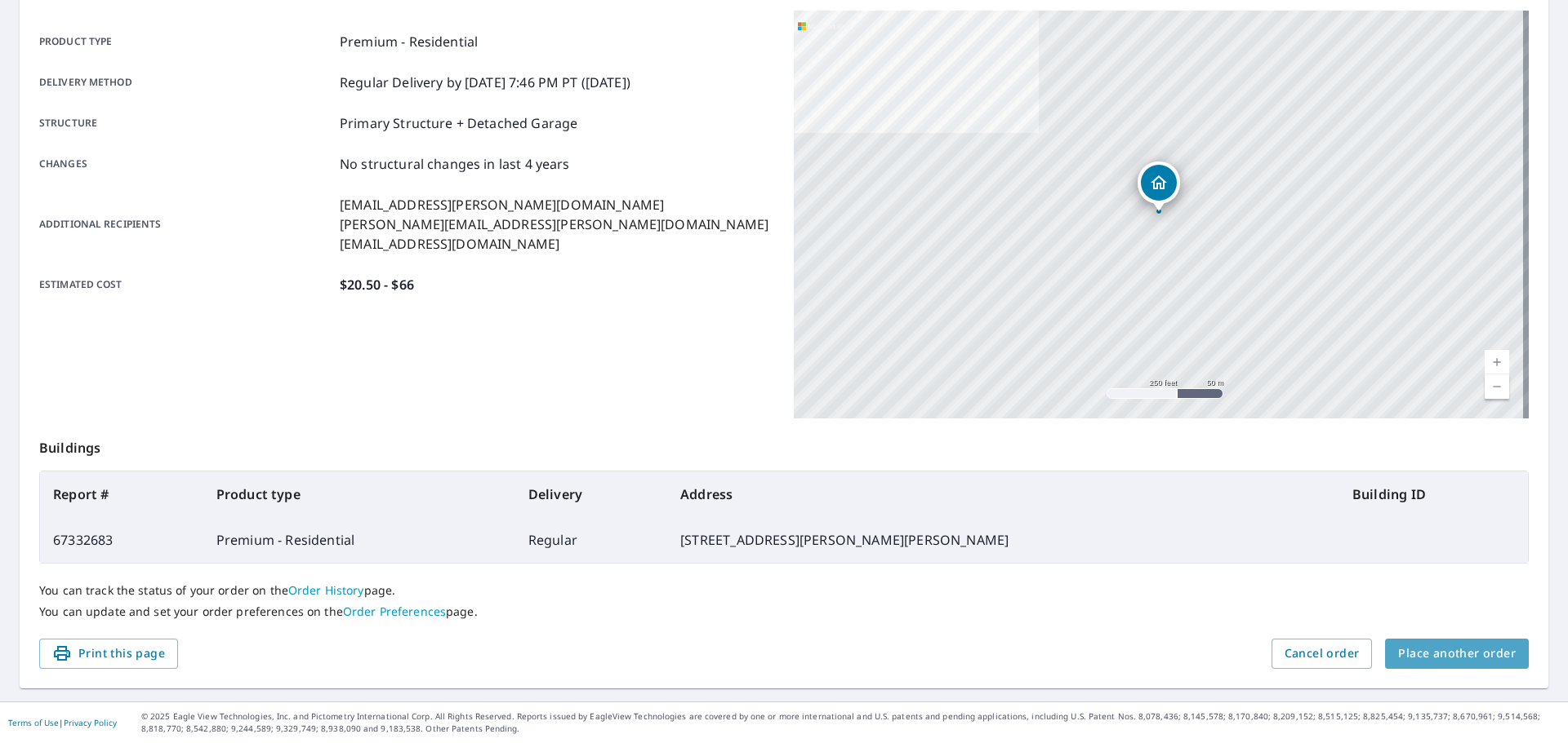
click at [1449, 645] on span "Place another order" at bounding box center [1456, 654] width 118 height 21
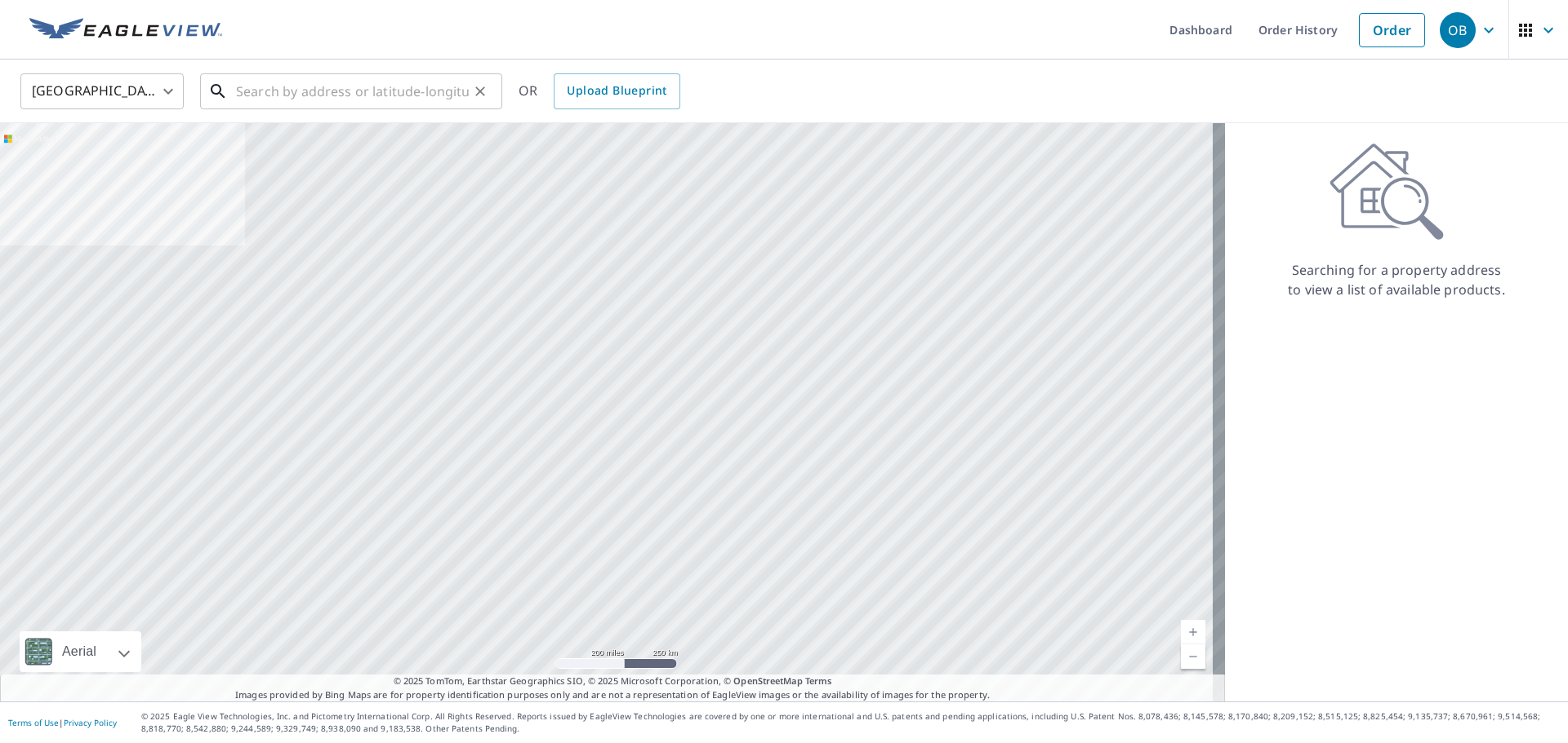
click at [364, 101] on input "text" at bounding box center [352, 91] width 232 height 45
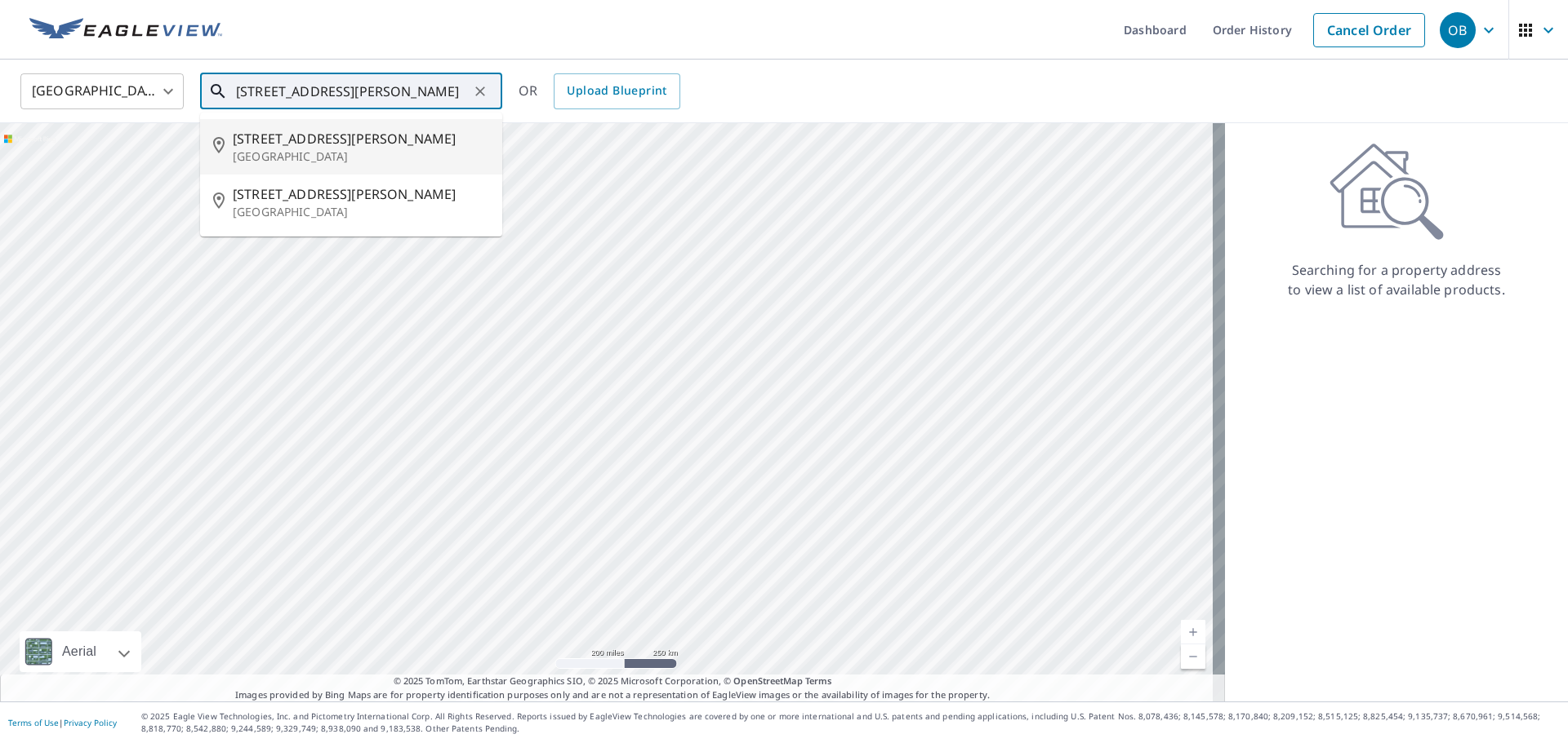
click at [340, 132] on span "375 Fletcher Ave" at bounding box center [360, 138] width 256 height 20
type input "375 Fletcher Ave Lincoln, NE 68521"
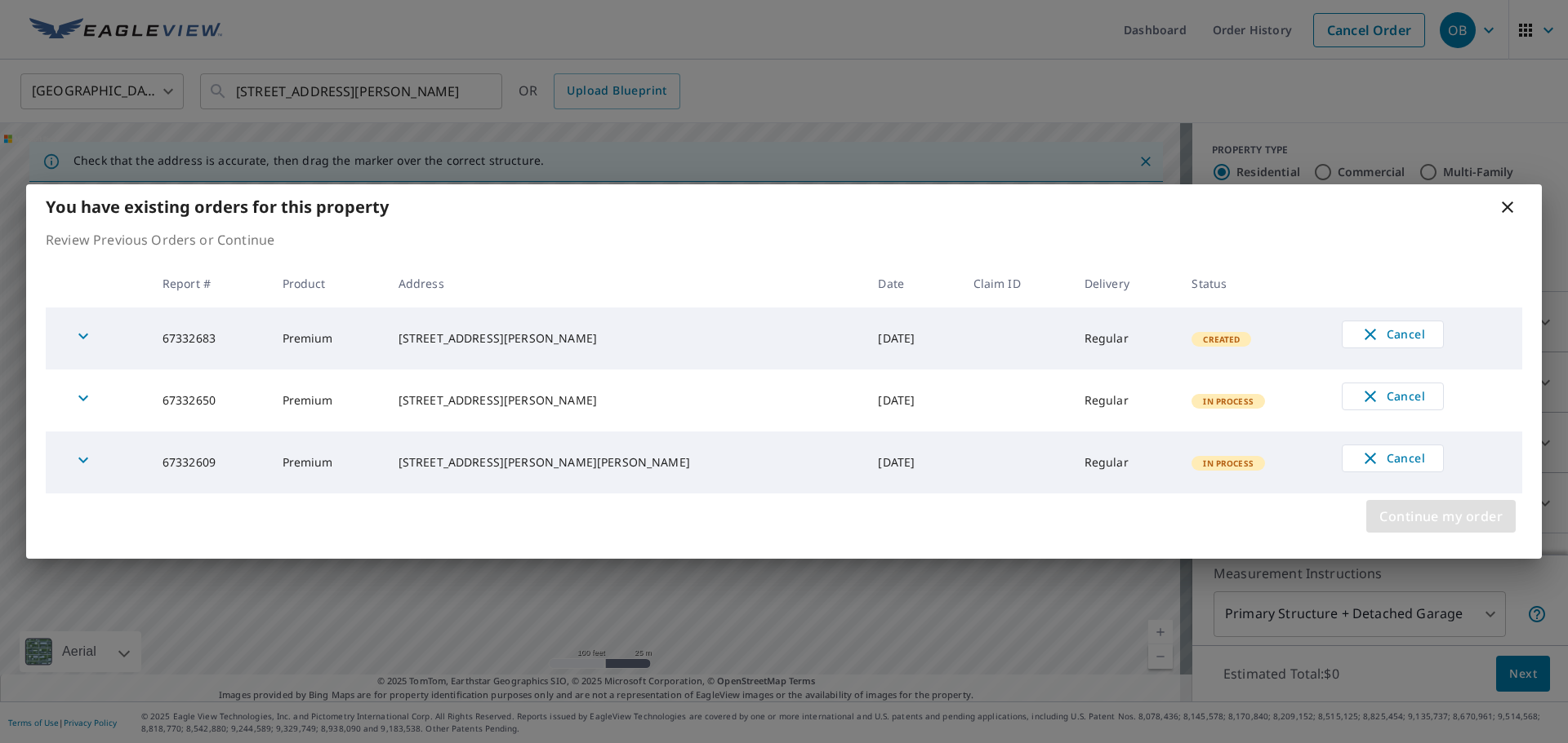
click at [1462, 519] on span "Continue my order" at bounding box center [1440, 516] width 124 height 23
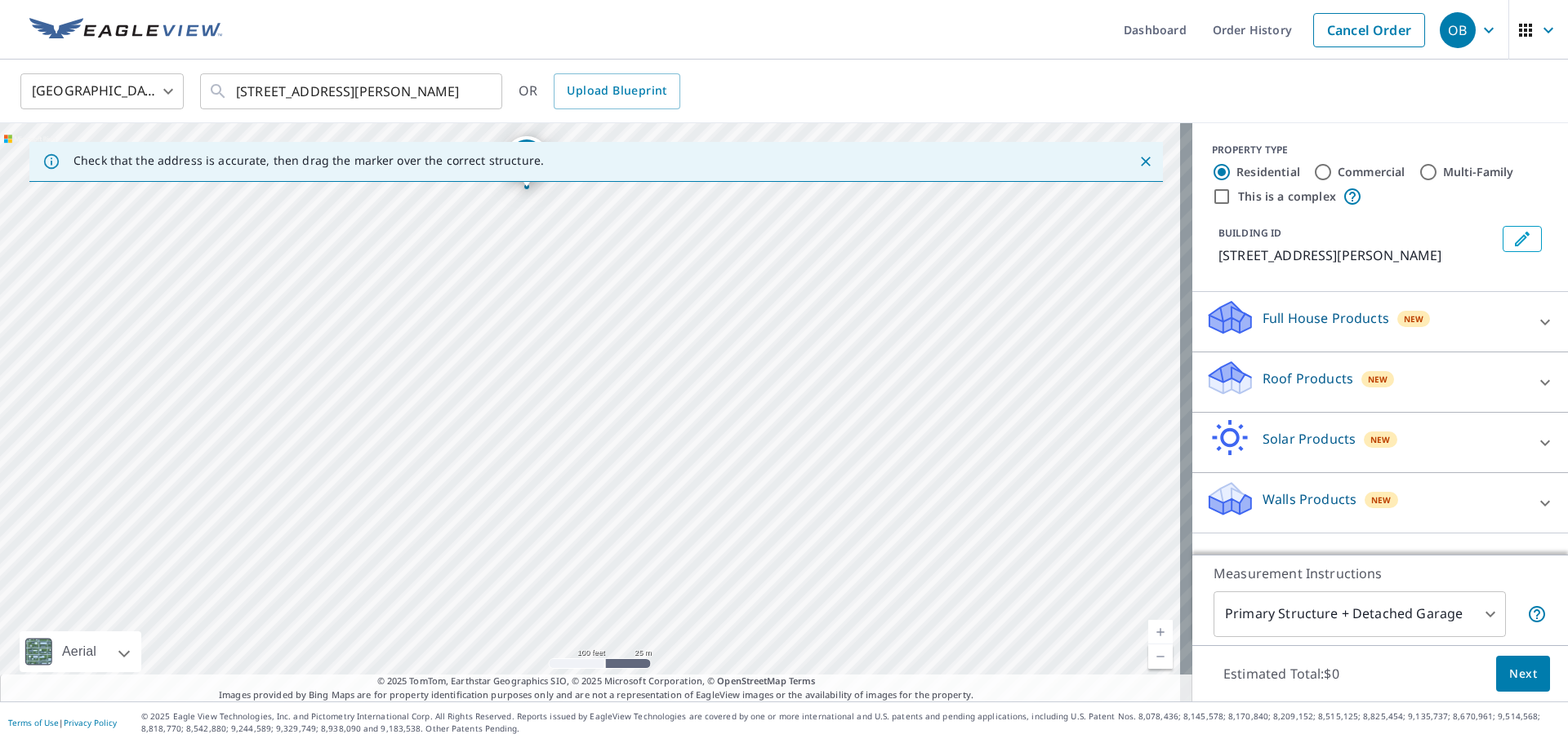
drag, startPoint x: 847, startPoint y: 450, endPoint x: 796, endPoint y: 281, distance: 176.5
click at [796, 281] on div "375 Fletcher Ave Lincoln, NE 68521" at bounding box center [596, 413] width 1192 height 579
drag, startPoint x: 658, startPoint y: 200, endPoint x: 925, endPoint y: 418, distance: 344.7
click at [1279, 389] on div "Roof Products New" at bounding box center [1365, 381] width 320 height 46
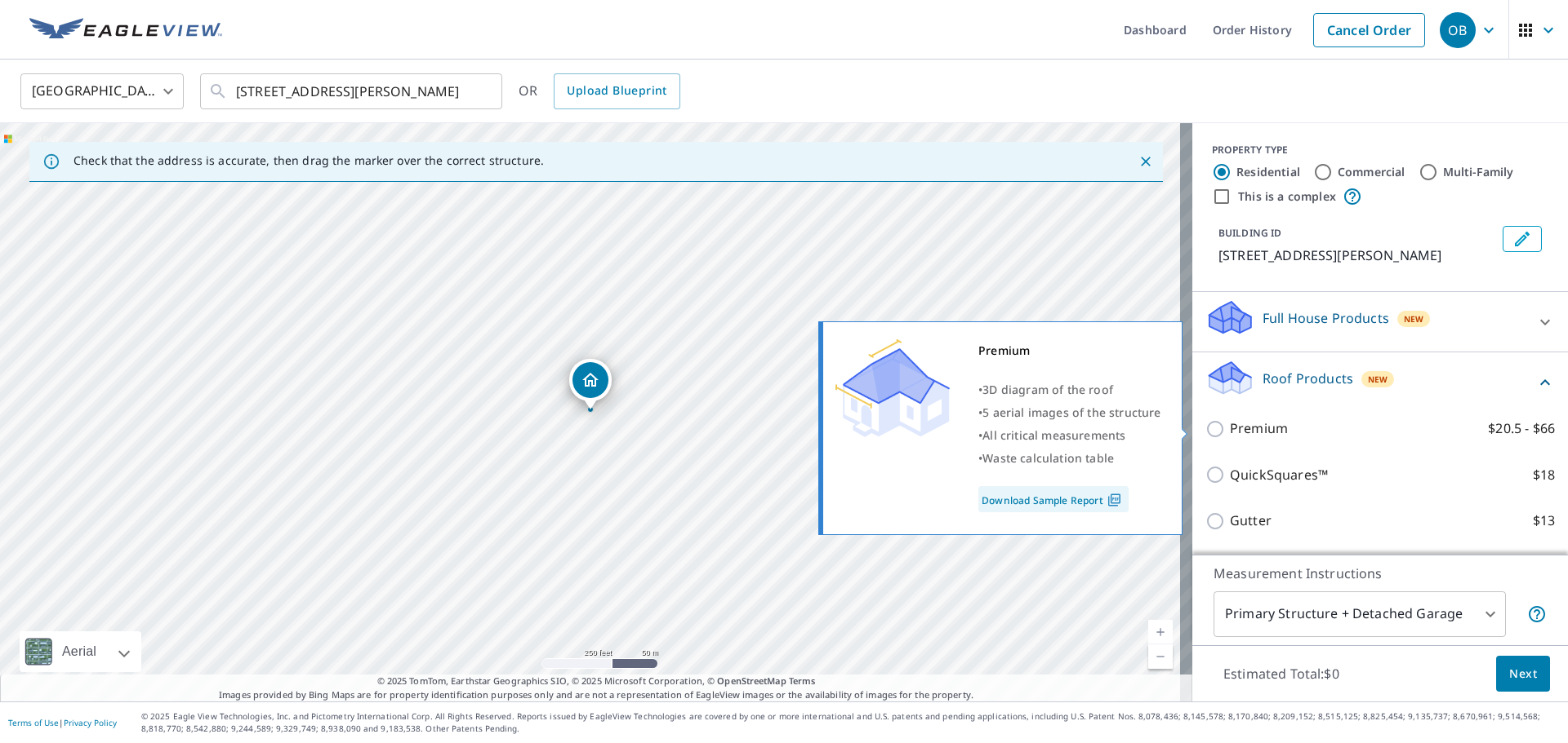
click at [1205, 424] on input "Premium $20.5 - $66" at bounding box center [1217, 430] width 25 height 20
checkbox input "true"
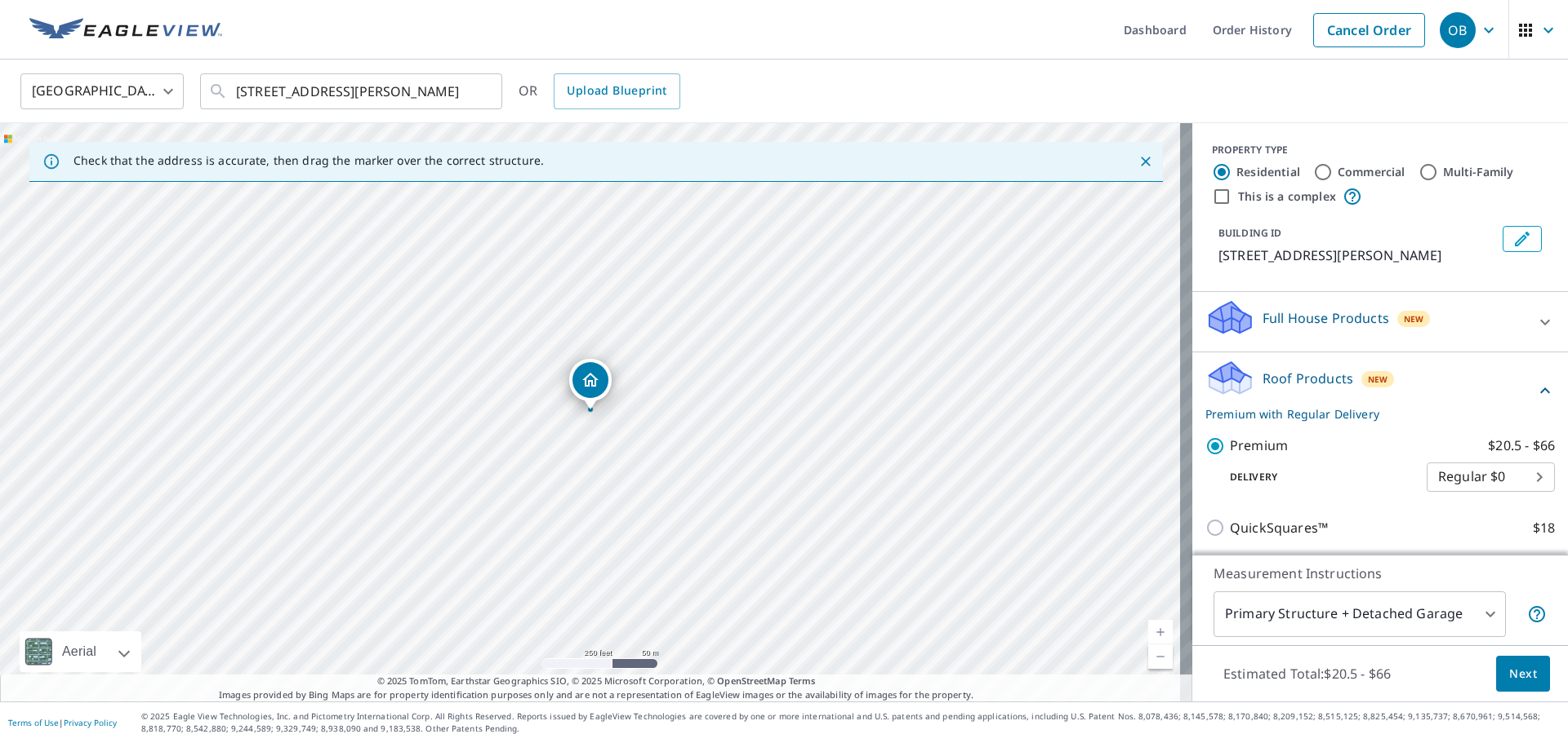
click at [1513, 679] on span "Next" at bounding box center [1523, 674] width 28 height 21
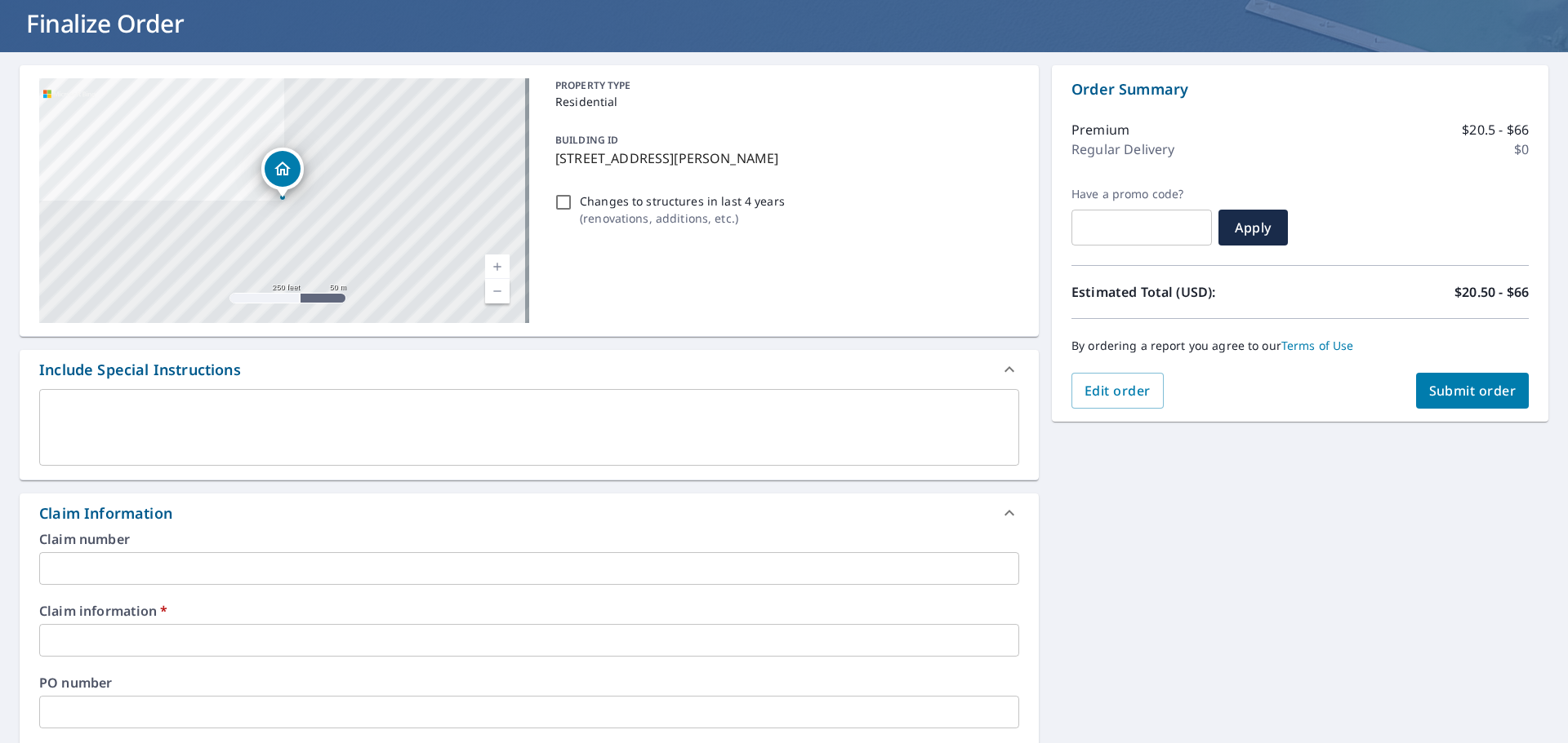
scroll to position [245, 0]
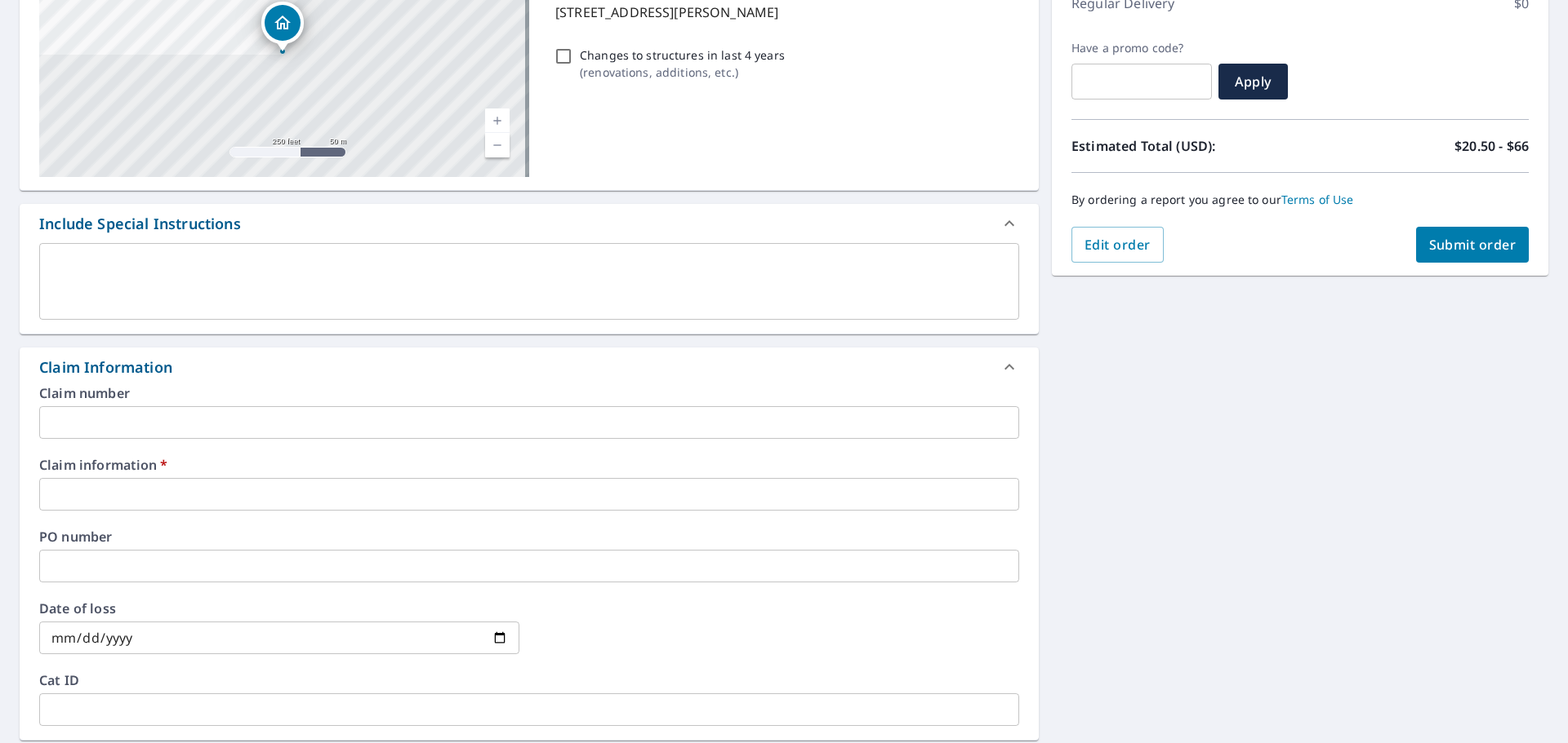
click at [139, 502] on input "text" at bounding box center [529, 494] width 980 height 33
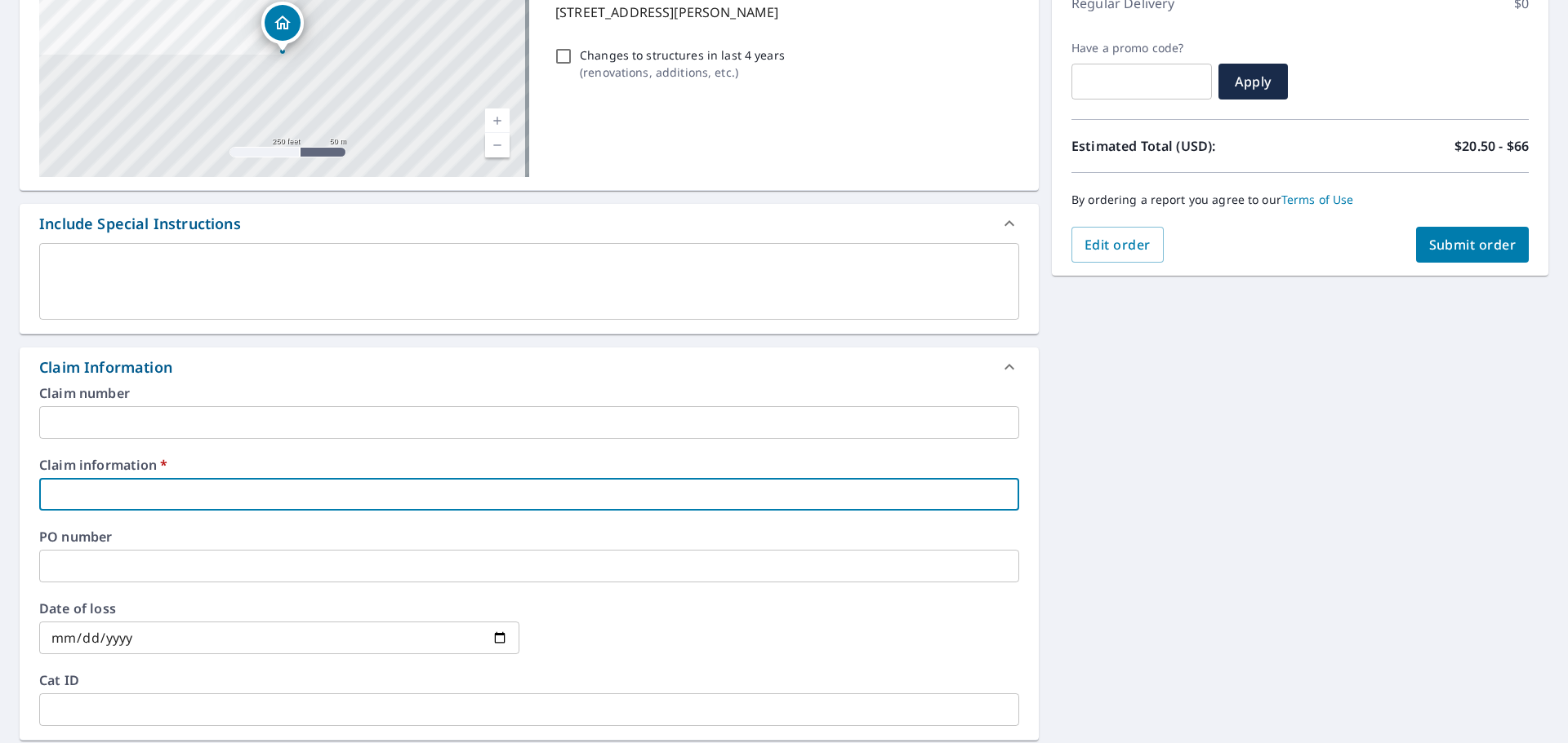
type input "5"
checkbox input "true"
type input "53"
checkbox input "true"
type input "534"
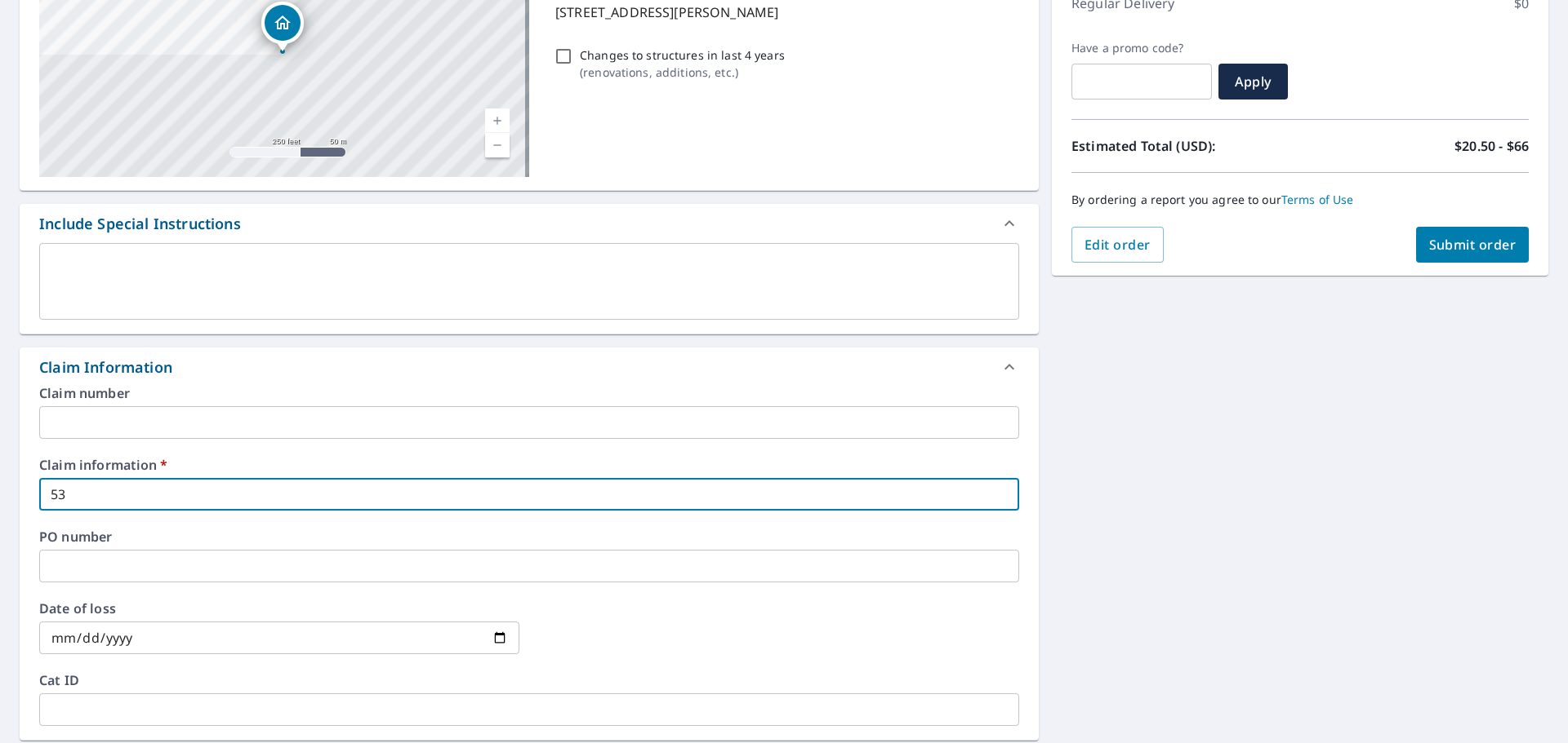
checkbox input "true"
type input "5346"
checkbox input "true"
type input "53461"
checkbox input "true"
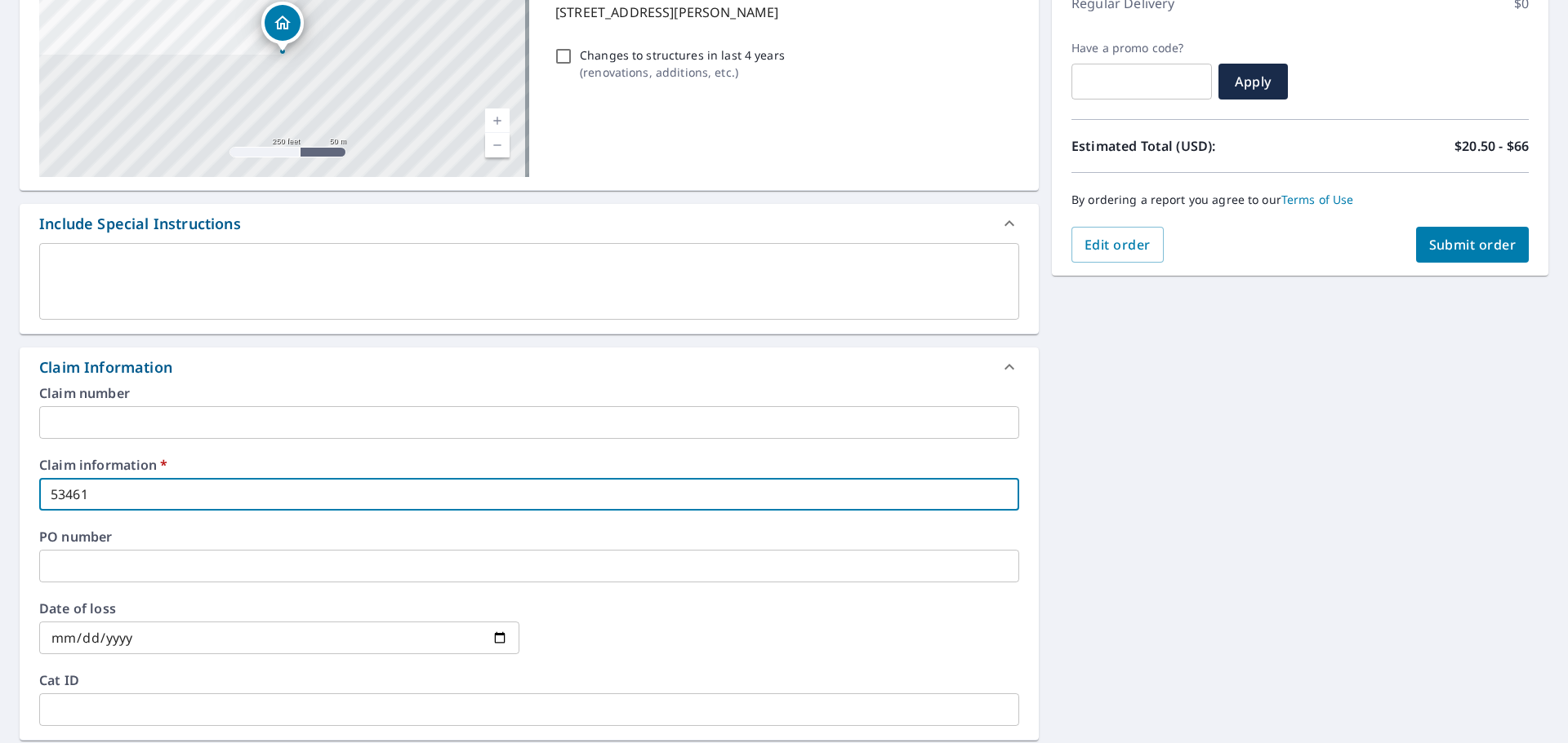
type input "534610"
checkbox input "true"
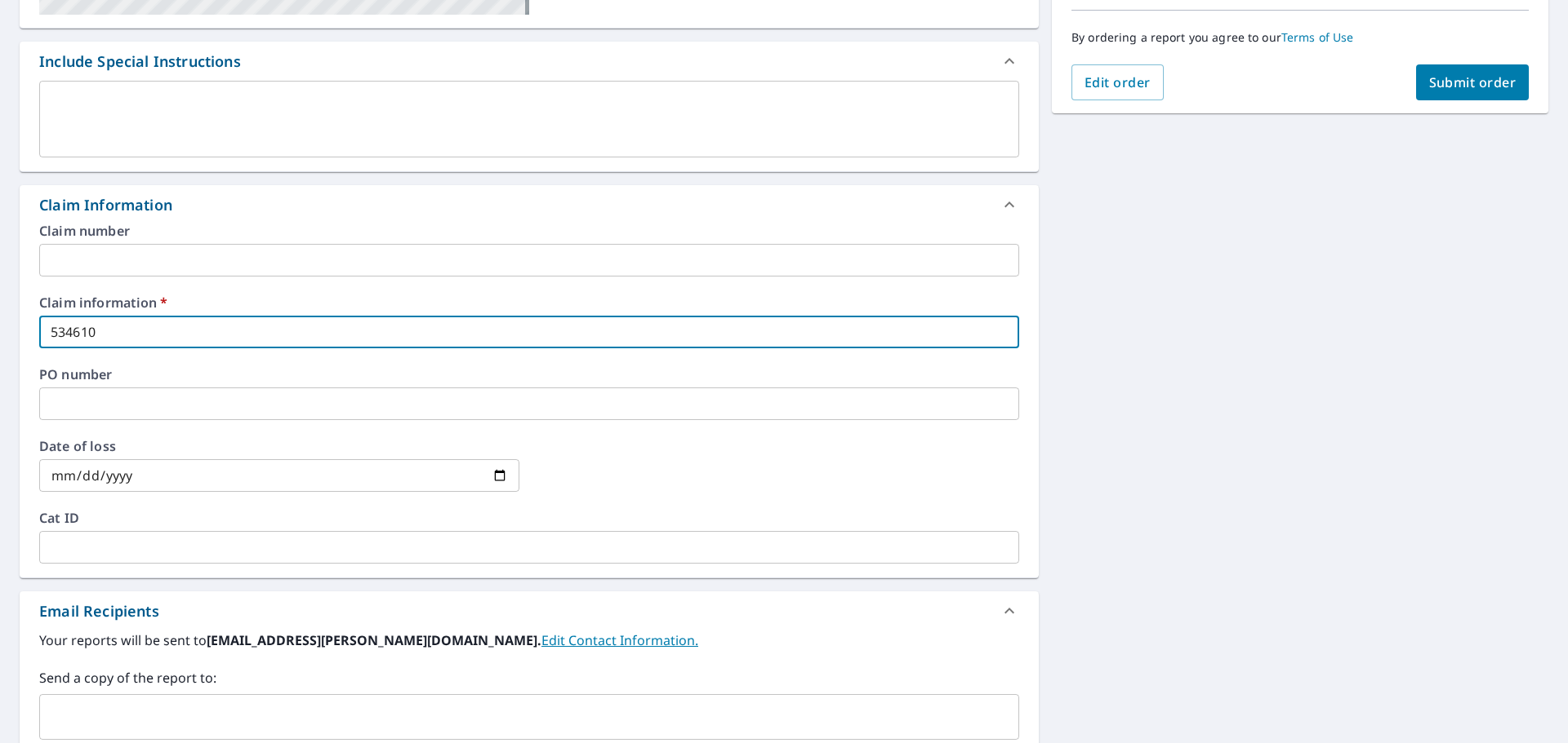
scroll to position [408, 0]
type input "534610"
click at [147, 710] on input "text" at bounding box center [516, 715] width 940 height 31
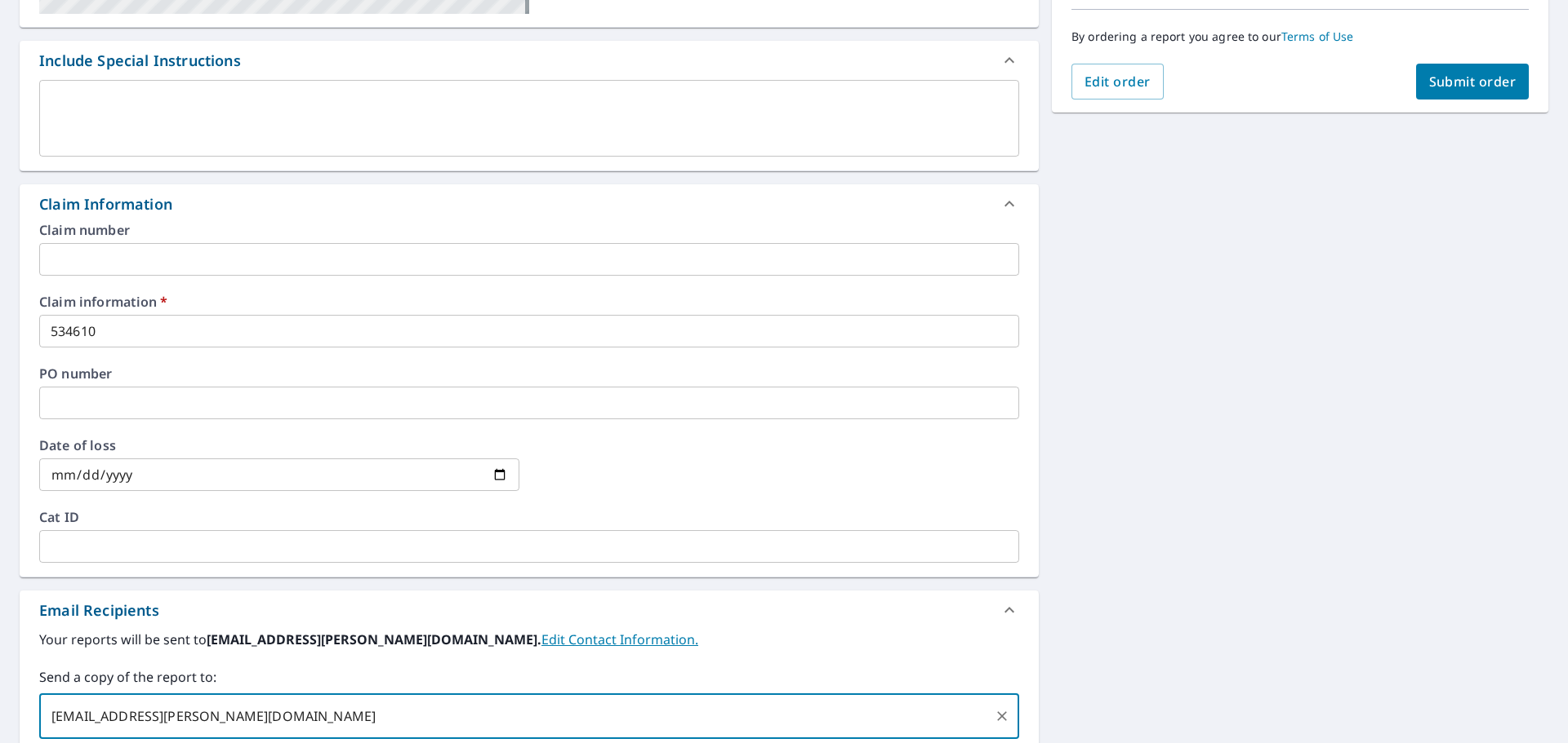
type input "Okey.Batton@becn.com"
checkbox input "true"
type input "John.Honeycutt@becn.com"
checkbox input "true"
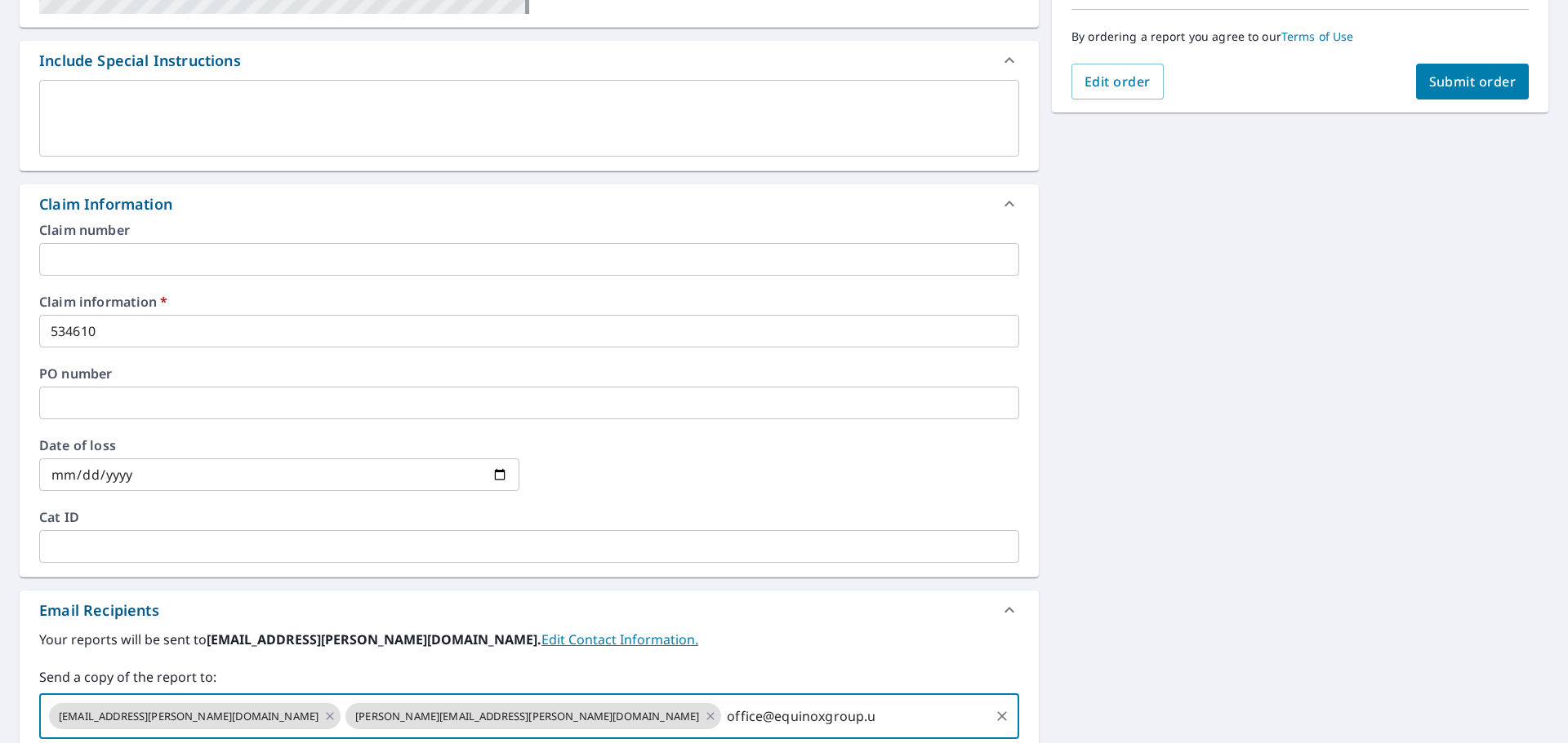
type input "office@equinoxgroup.us"
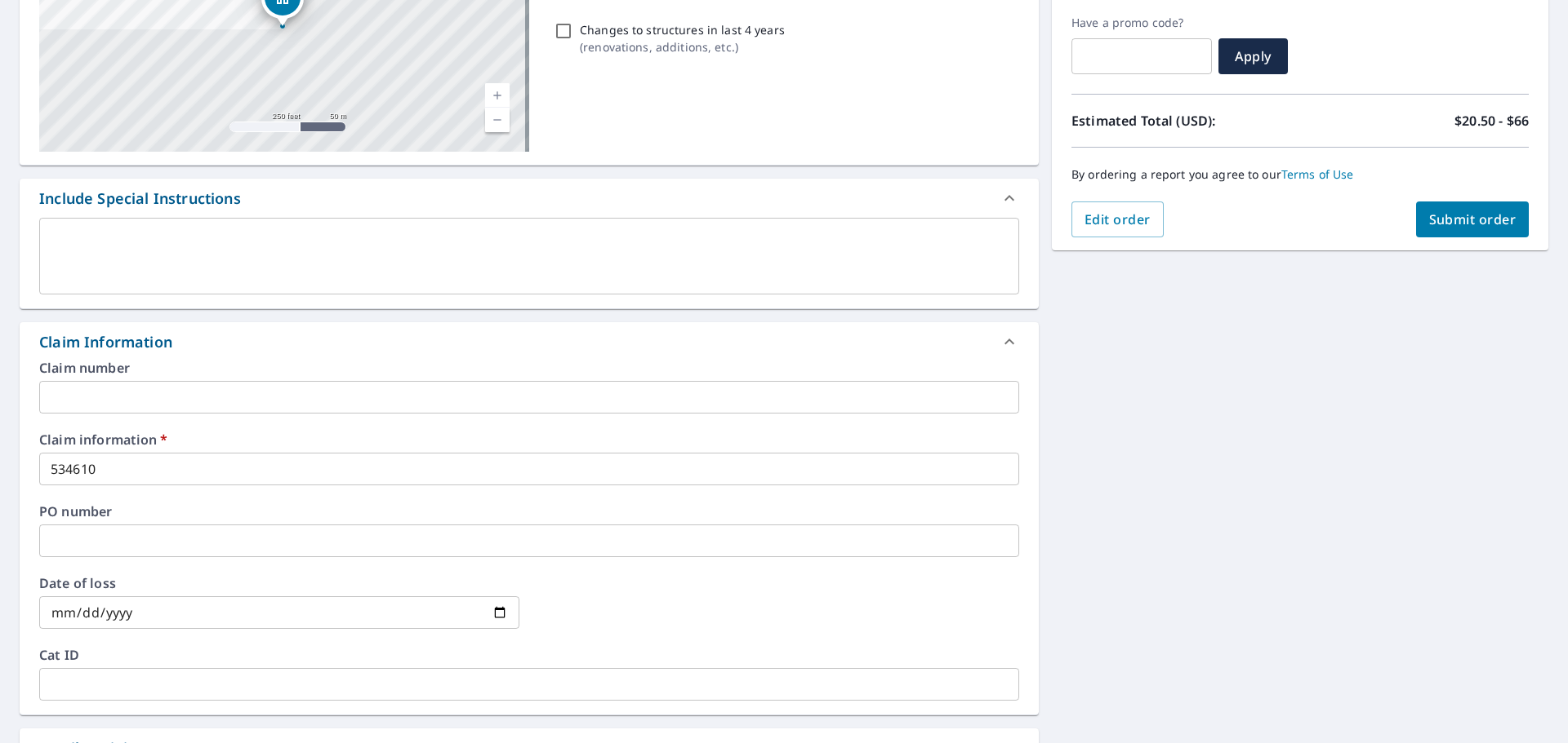
scroll to position [245, 0]
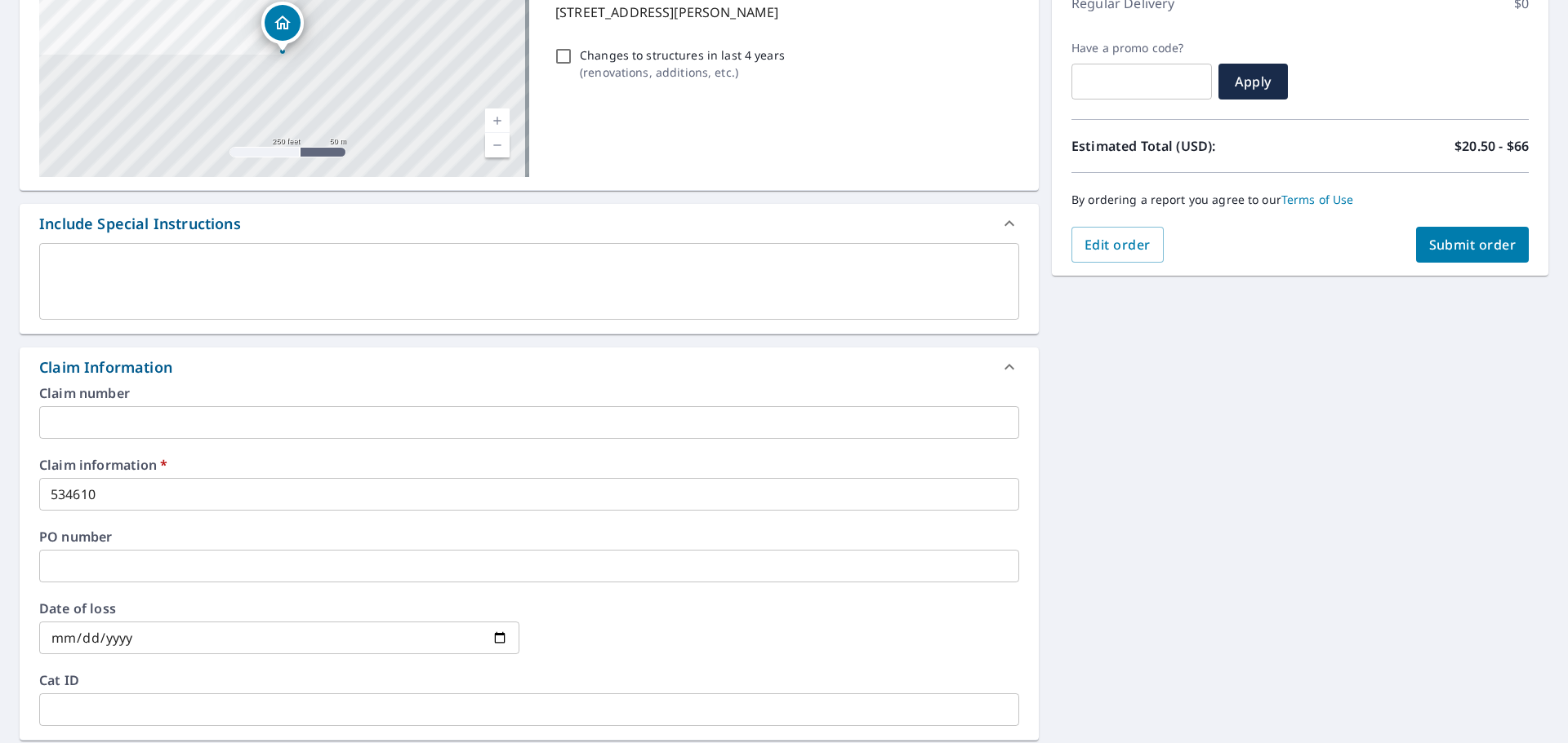
click at [1480, 249] on span "Submit order" at bounding box center [1472, 245] width 87 height 18
checkbox input "true"
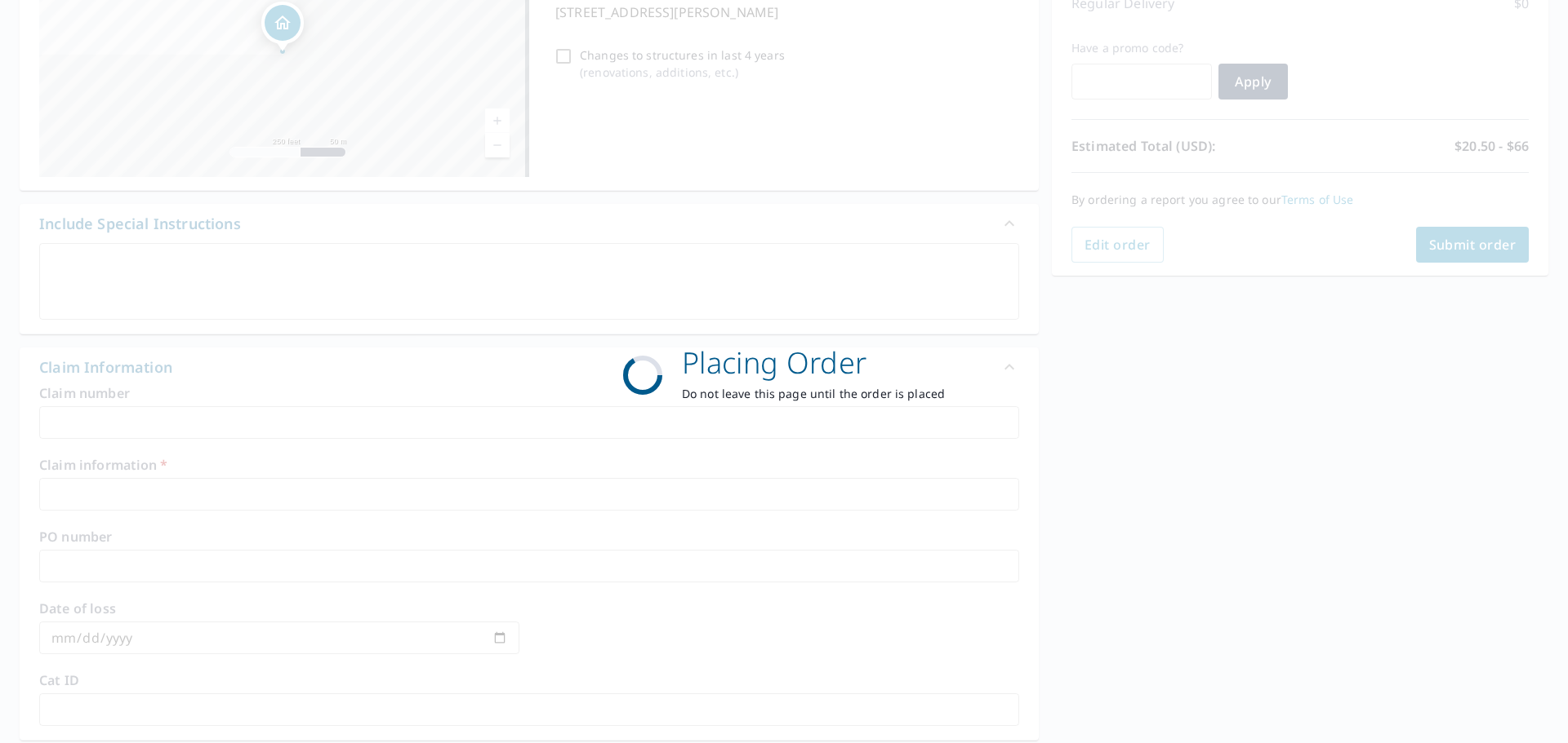
scroll to position [217, 0]
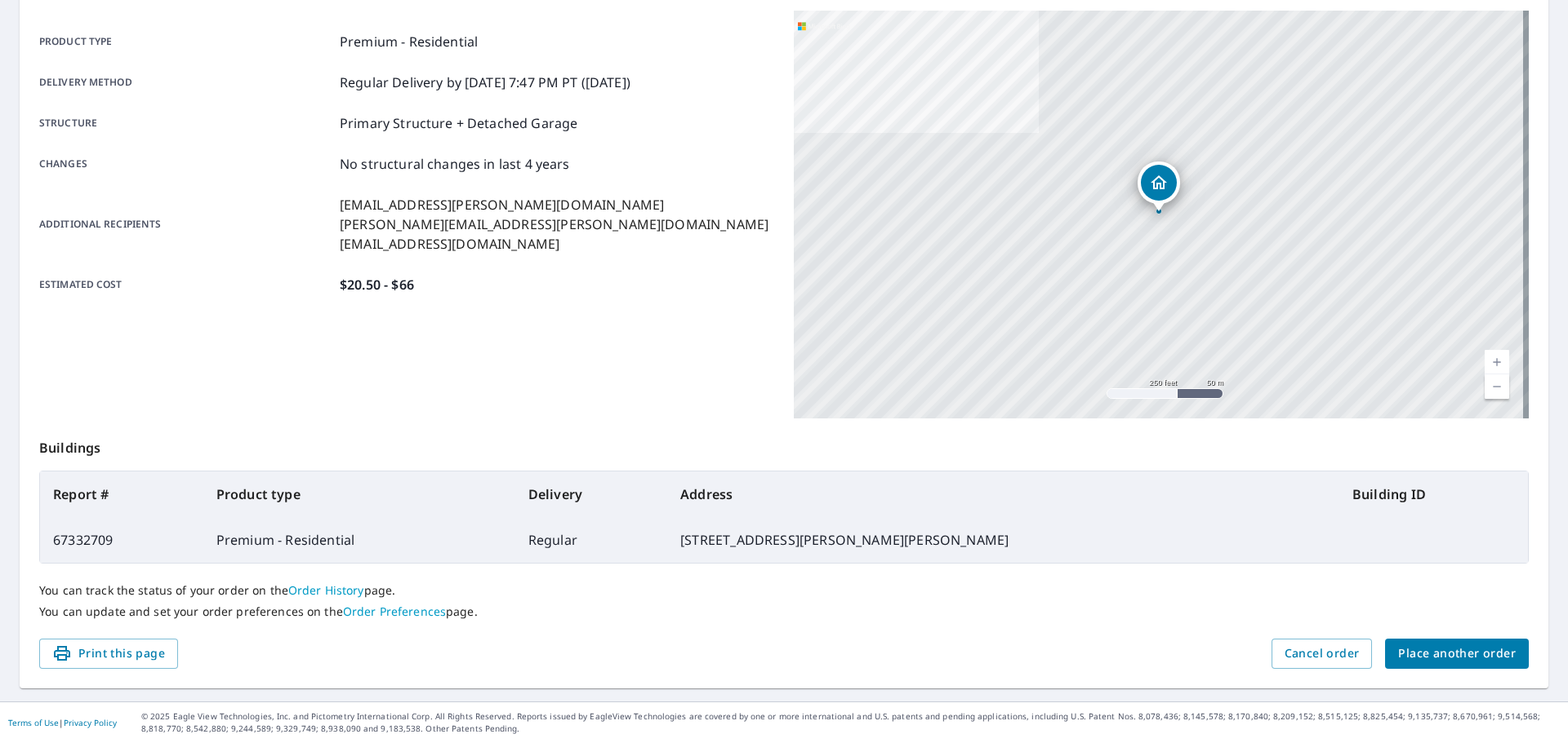
click at [1456, 655] on span "Place another order" at bounding box center [1456, 654] width 118 height 21
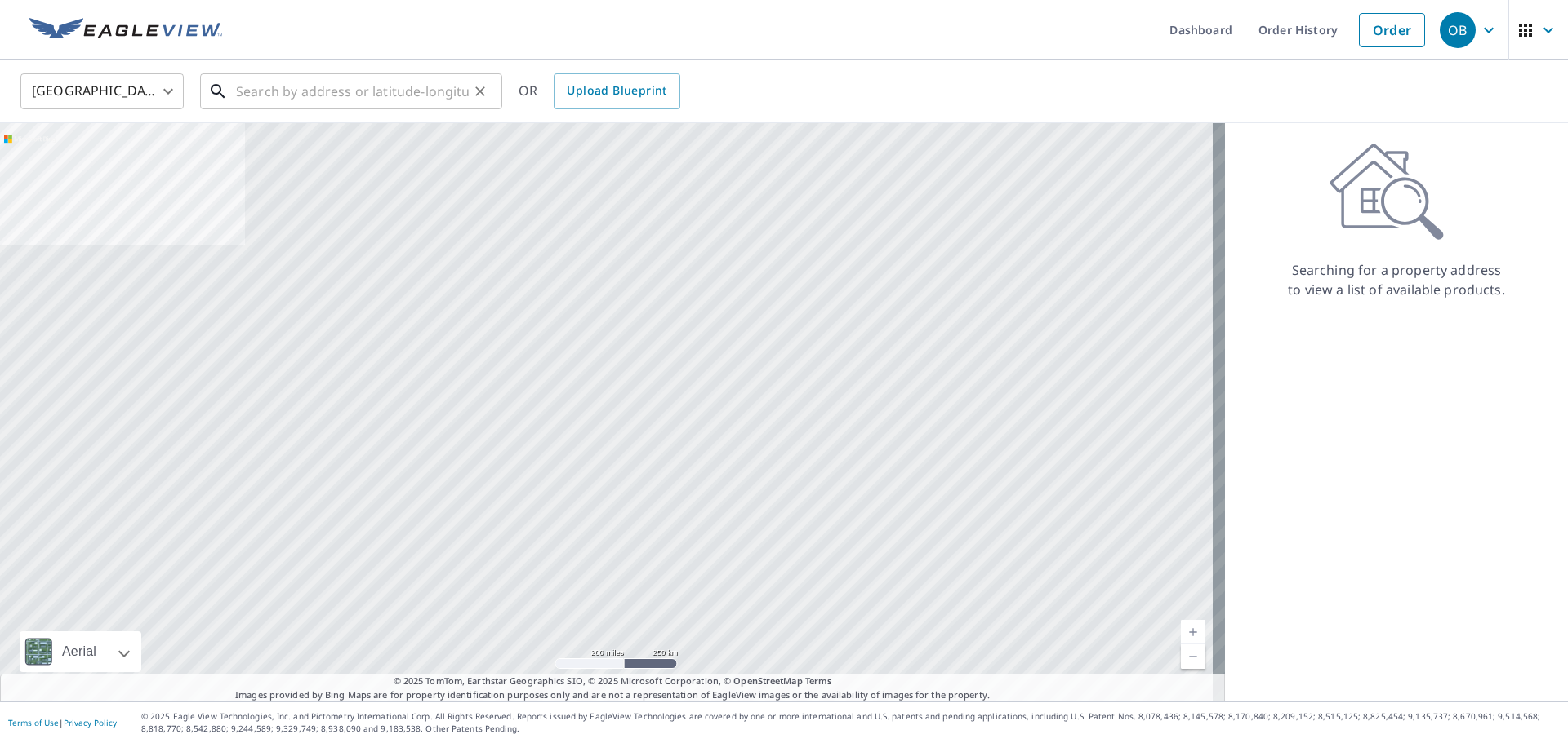
click at [376, 80] on input "text" at bounding box center [352, 91] width 232 height 45
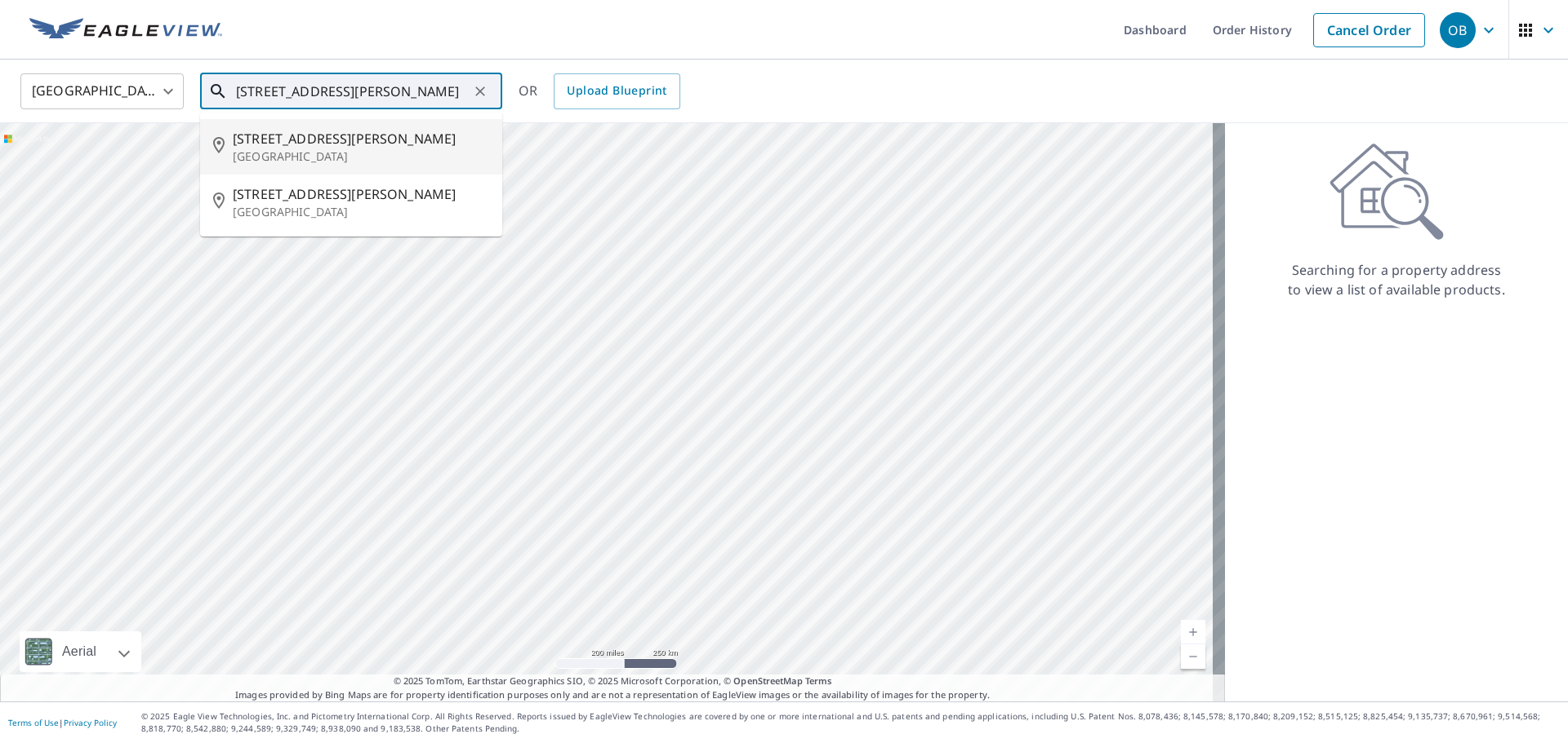
click at [342, 140] on span "375 Fletcher Ave" at bounding box center [360, 138] width 256 height 20
type input "375 Fletcher Ave Lincoln, NE 68521"
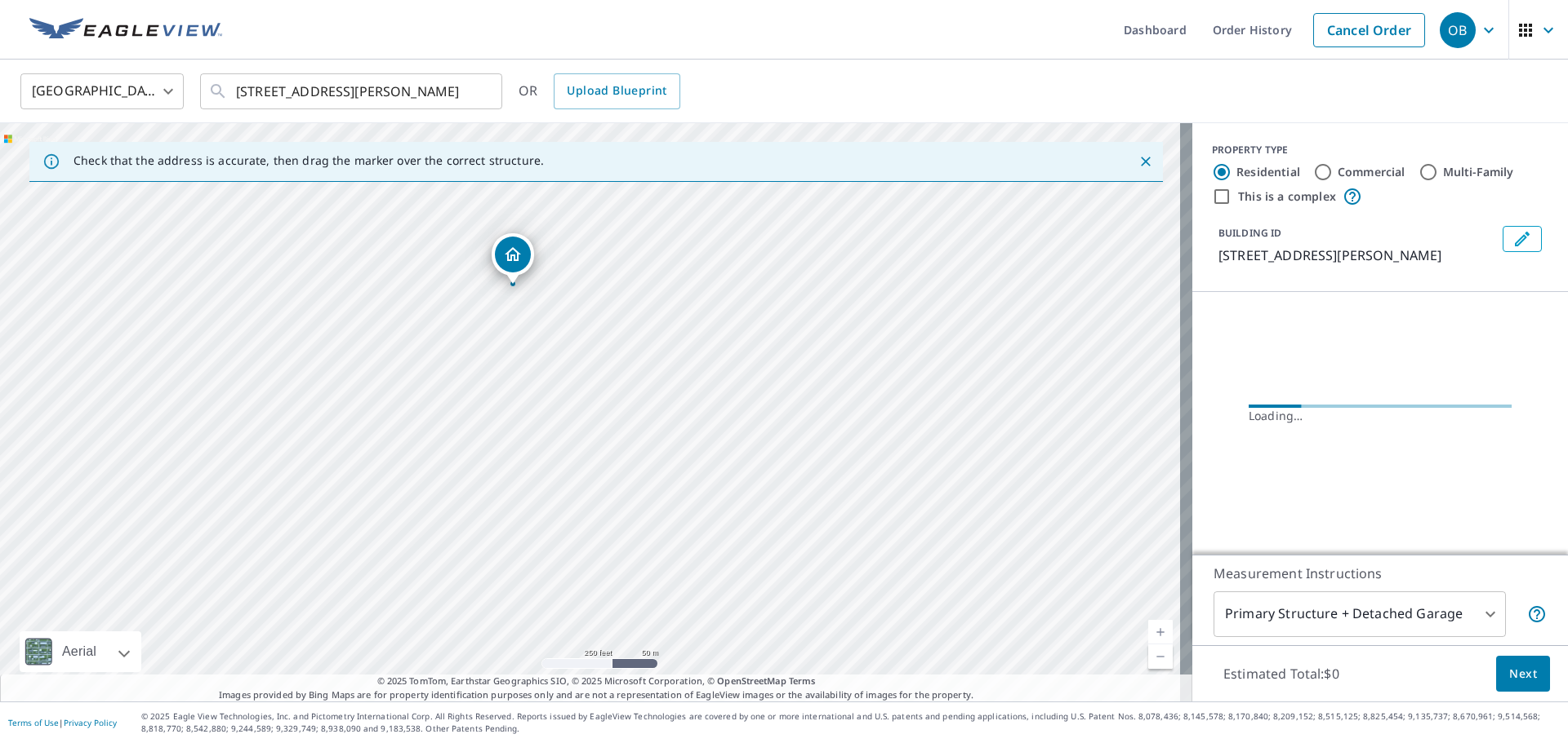
drag, startPoint x: 865, startPoint y: 463, endPoint x: 752, endPoint y: 337, distance: 169.2
click at [786, 336] on div "375 Fletcher Ave Lincoln, NE 68521" at bounding box center [596, 413] width 1192 height 579
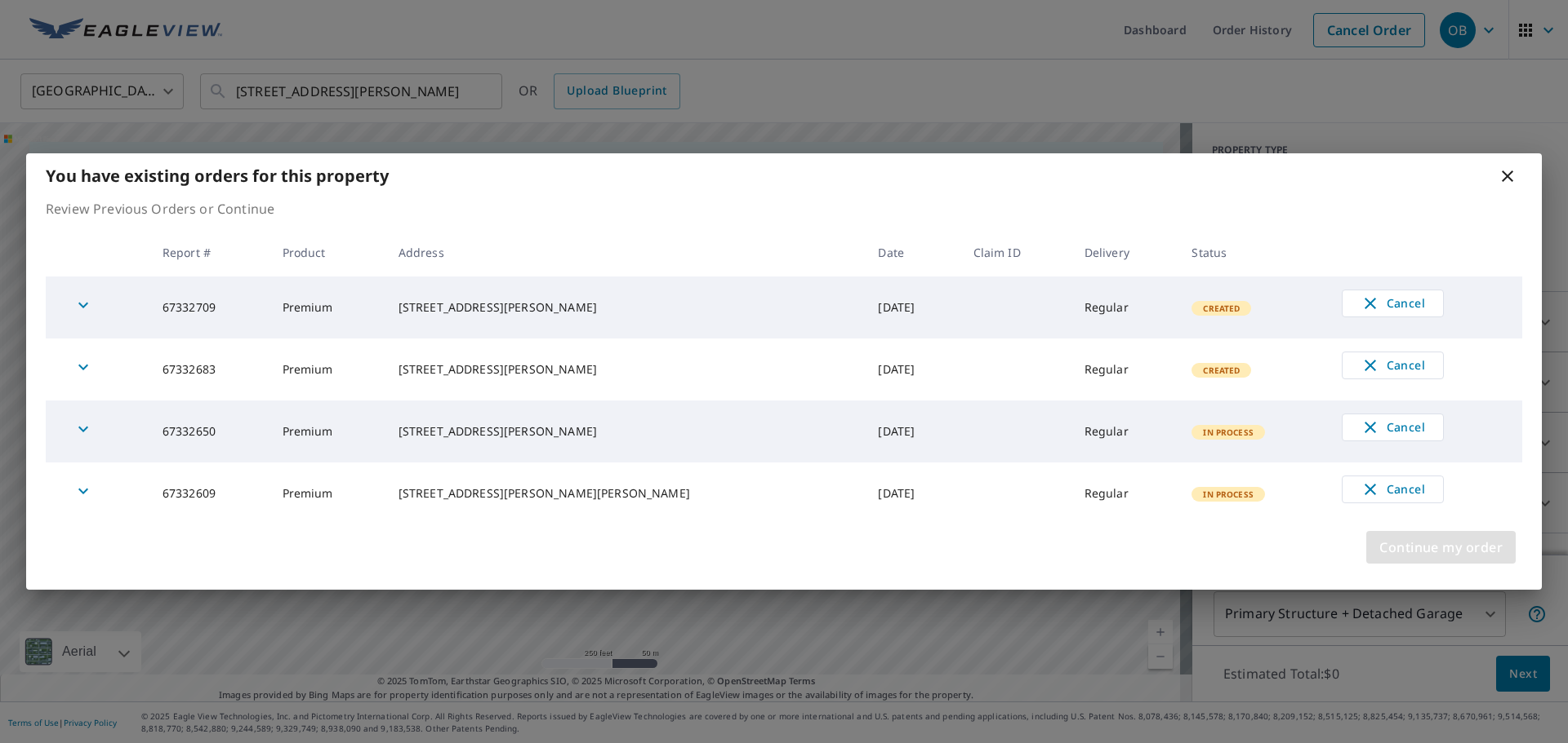
click at [1488, 547] on span "Continue my order" at bounding box center [1440, 547] width 124 height 23
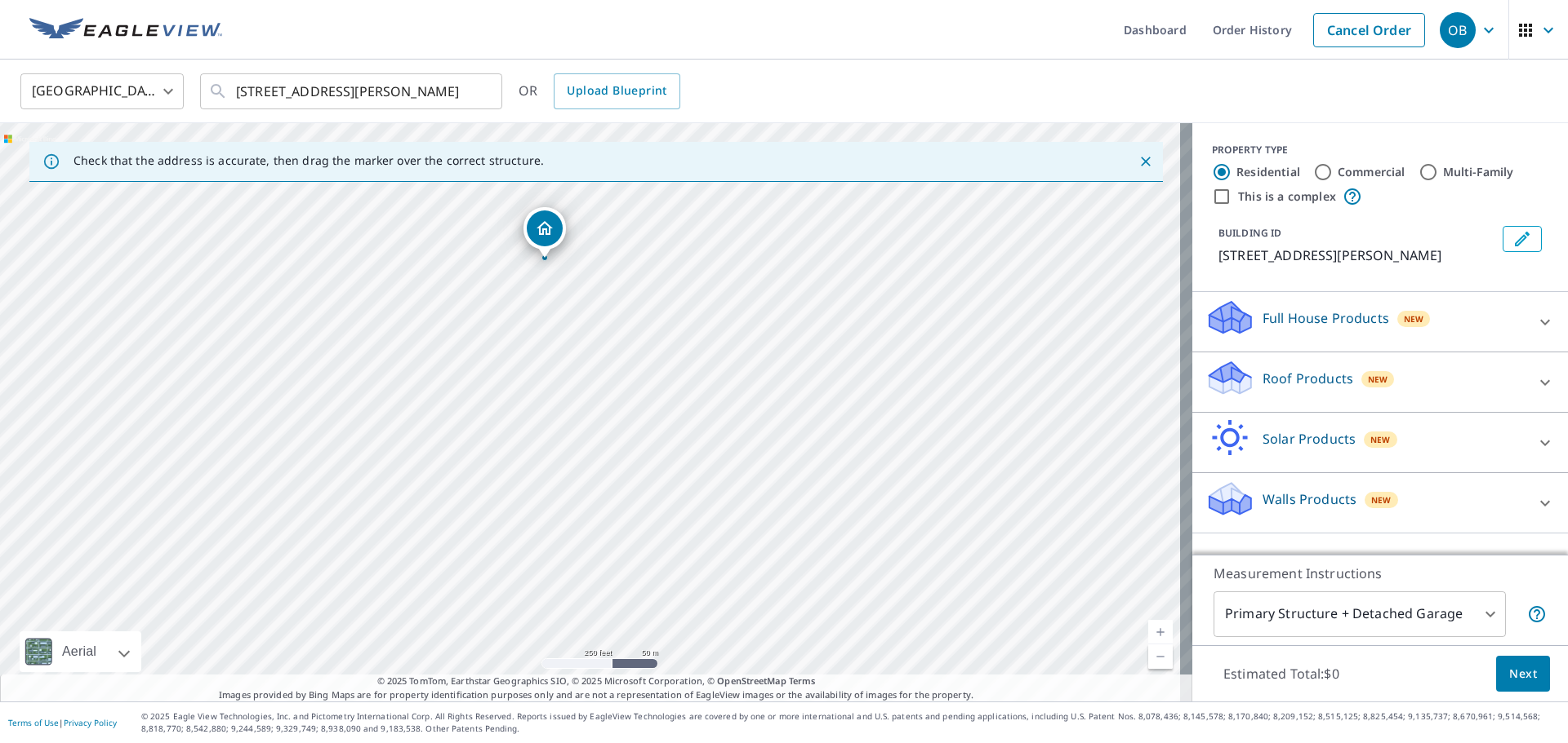
drag, startPoint x: 824, startPoint y: 423, endPoint x: 764, endPoint y: 253, distance: 180.3
click at [774, 253] on div "375 Fletcher Ave Lincoln, NE 68521" at bounding box center [596, 413] width 1192 height 579
drag, startPoint x: 535, startPoint y: 216, endPoint x: 645, endPoint y: 404, distance: 217.8
drag, startPoint x: 781, startPoint y: 508, endPoint x: 730, endPoint y: 428, distance: 94.9
click at [732, 430] on div "401 Fletcher Ave Lincoln, NE 68521" at bounding box center [596, 413] width 1192 height 579
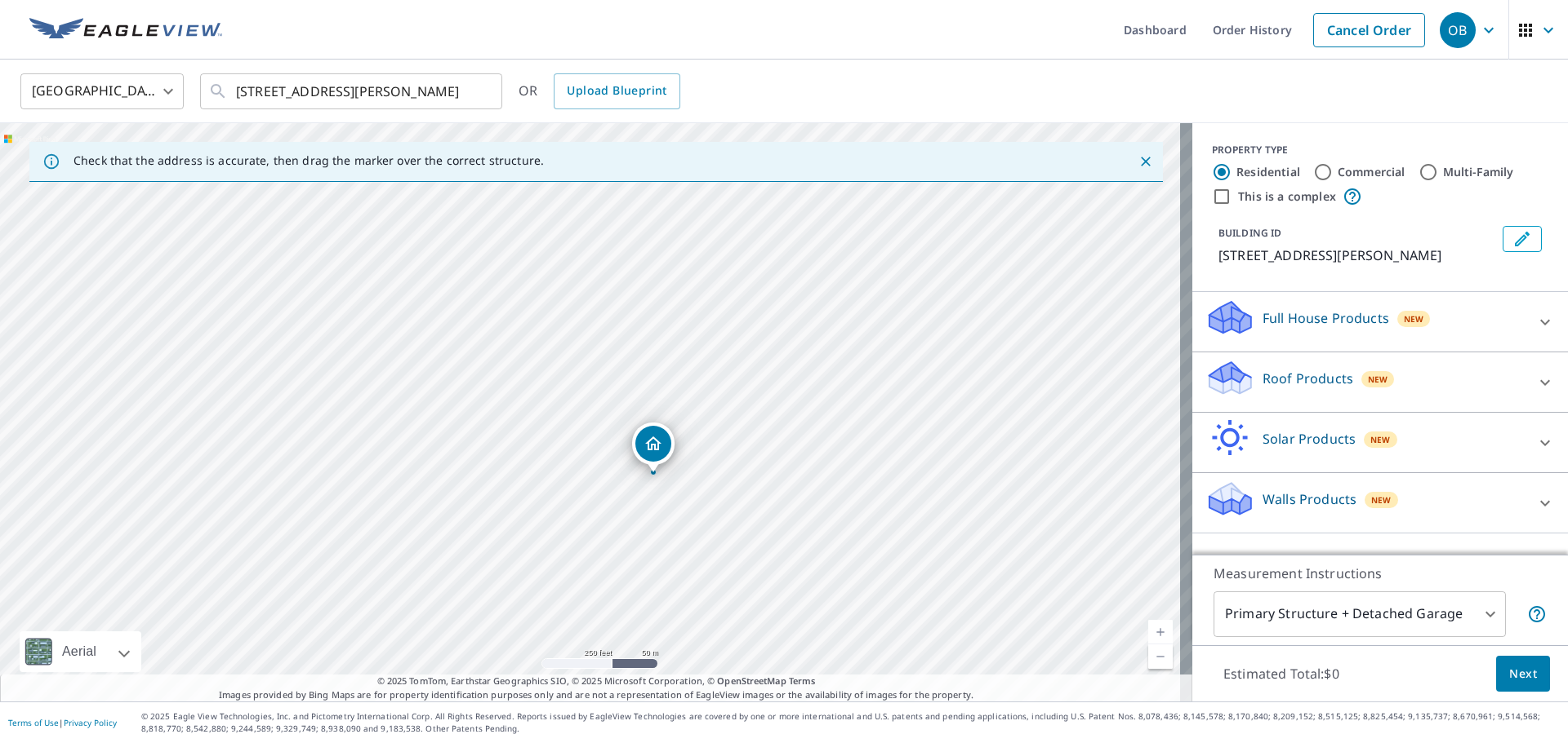
drag, startPoint x: 536, startPoint y: 271, endPoint x: 658, endPoint y: 437, distance: 206.0
click at [1270, 378] on p "Roof Products" at bounding box center [1308, 378] width 91 height 20
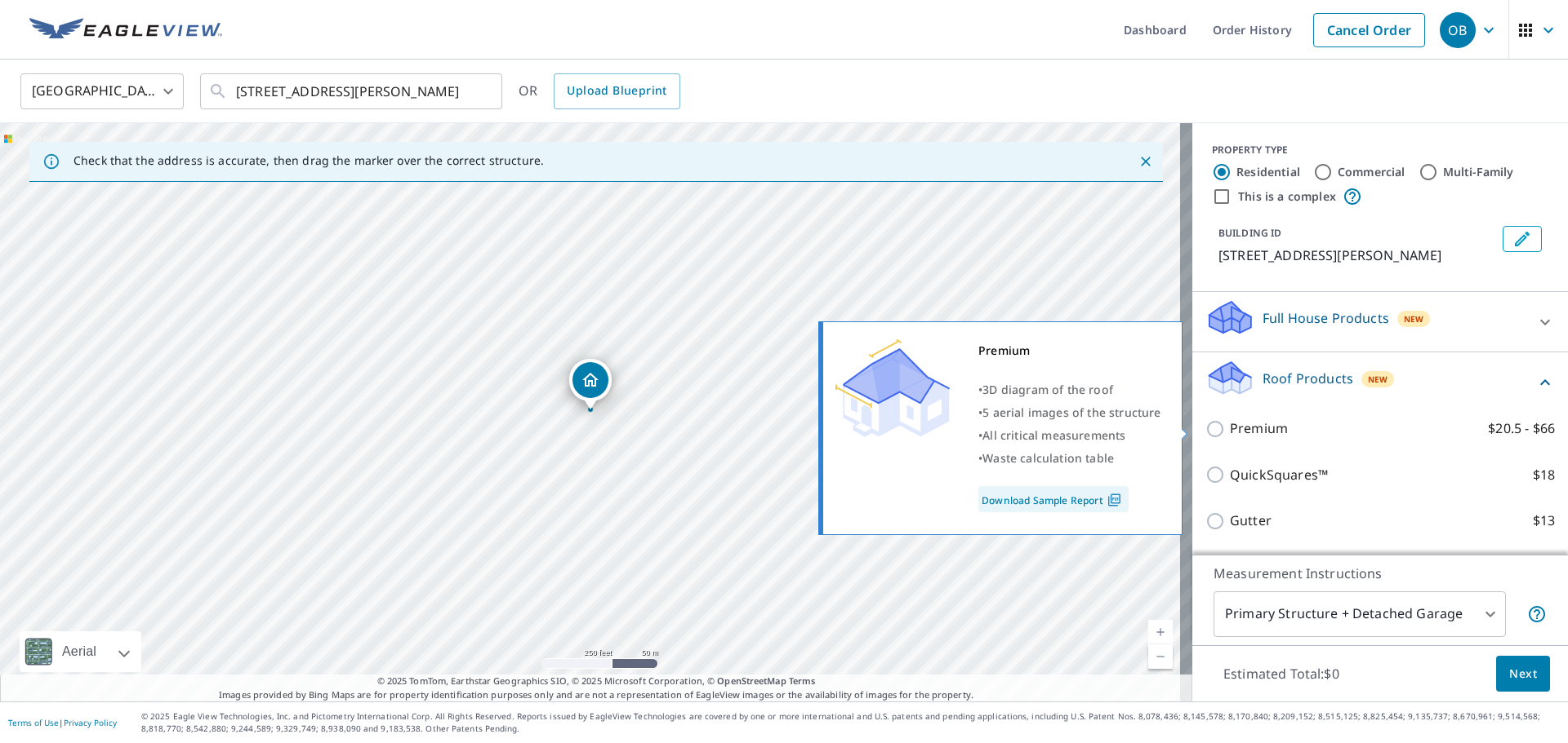
click at [1205, 429] on input "Premium $20.5 - $66" at bounding box center [1217, 430] width 25 height 20
checkbox input "true"
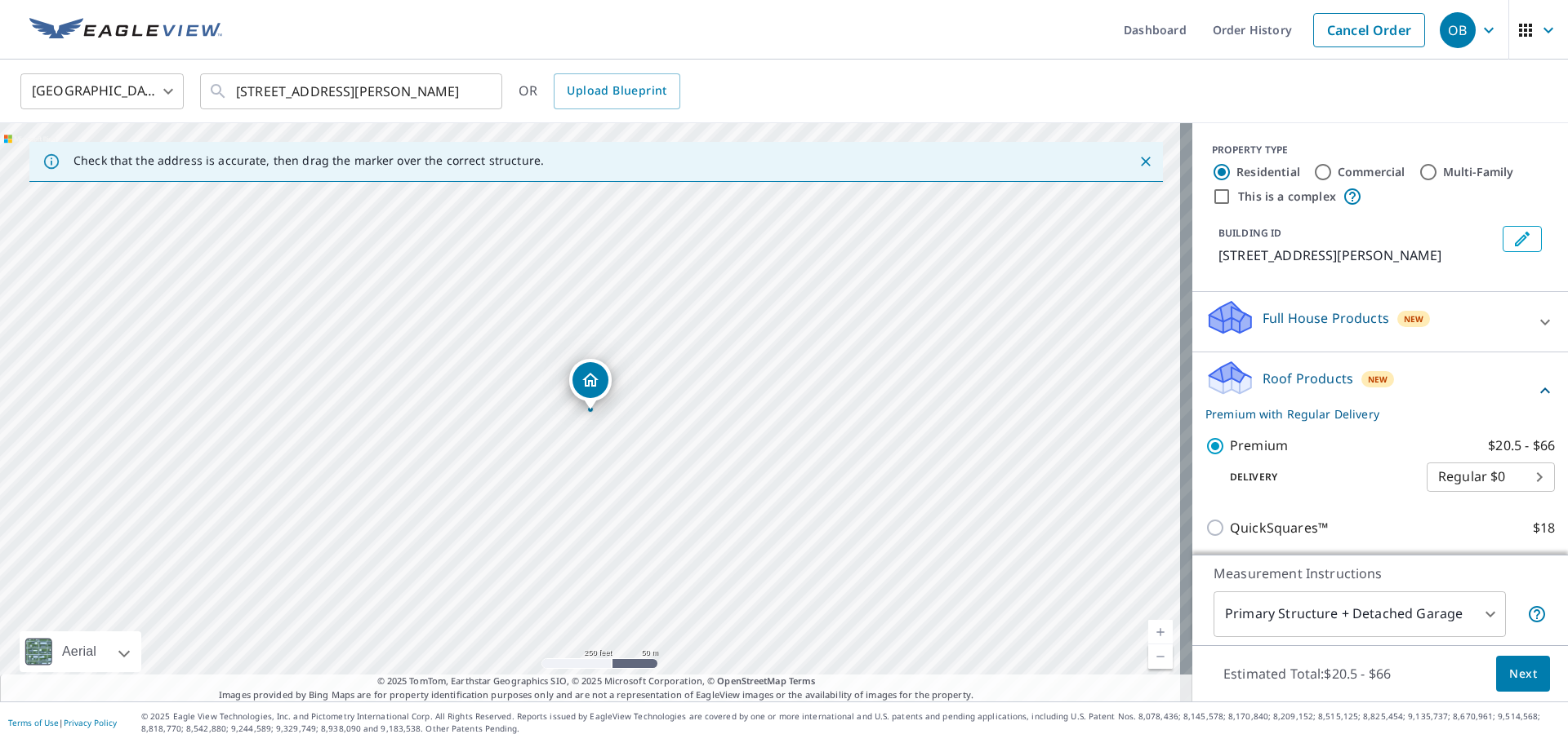
click at [1517, 677] on span "Next" at bounding box center [1523, 674] width 28 height 21
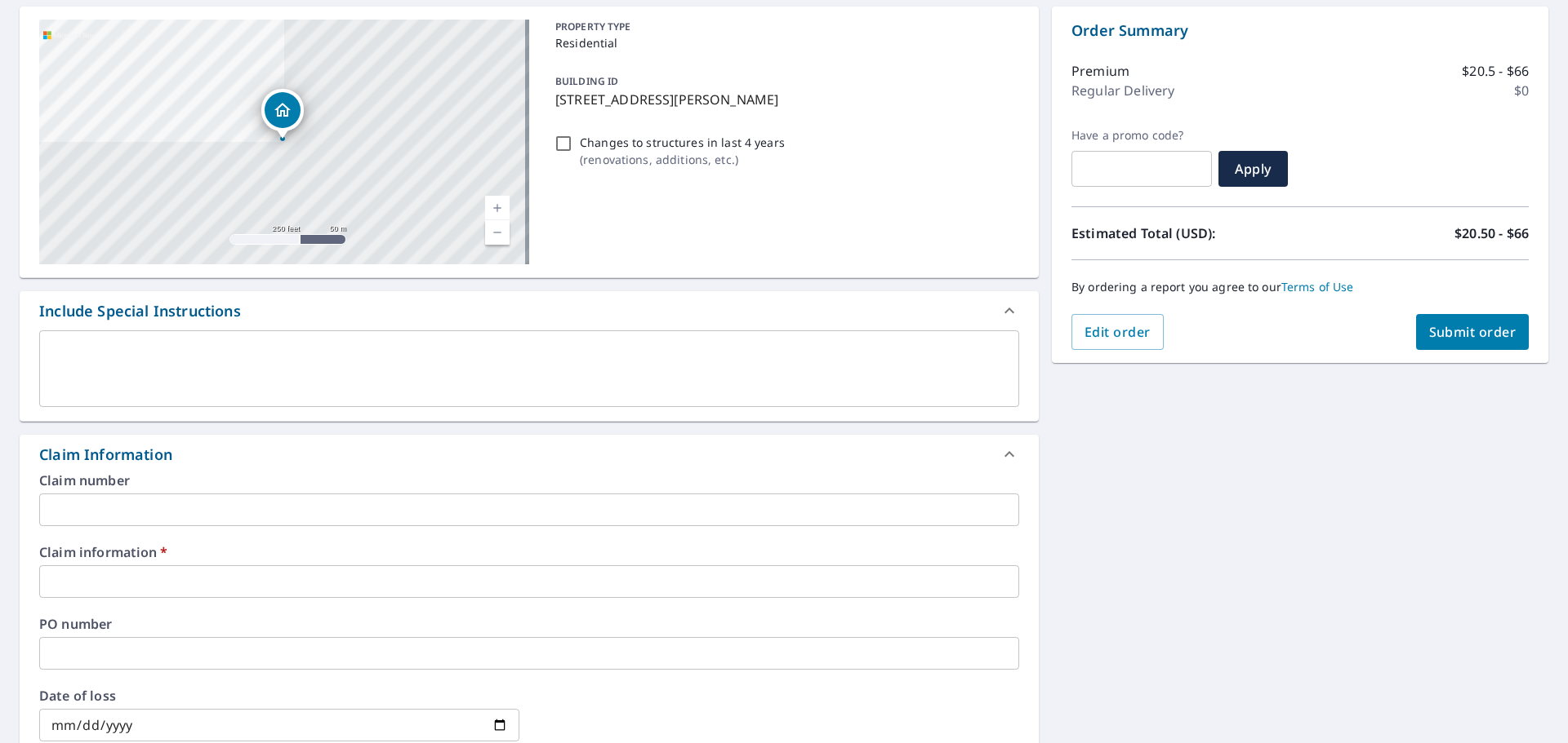
scroll to position [163, 0]
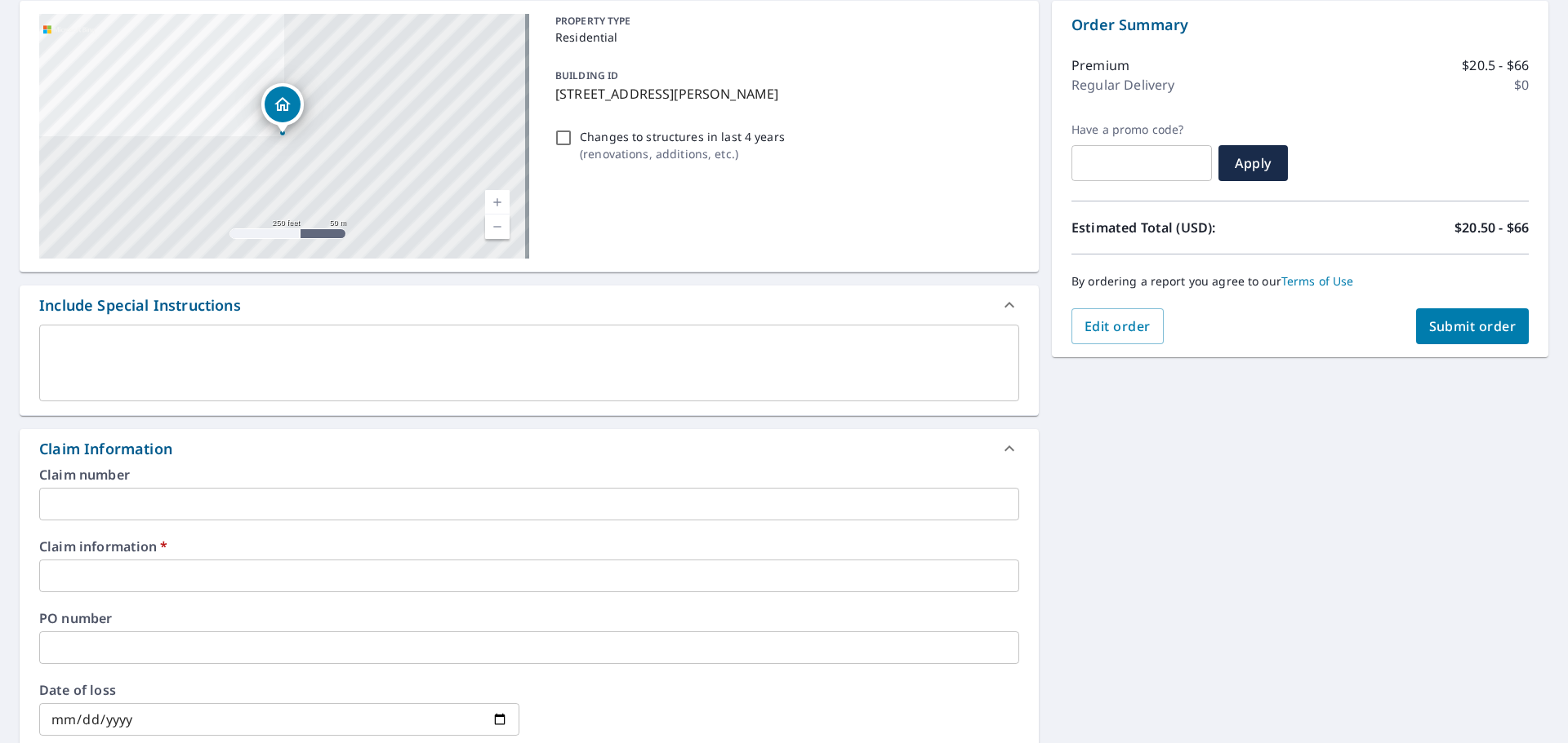
click at [190, 564] on input "text" at bounding box center [529, 576] width 980 height 33
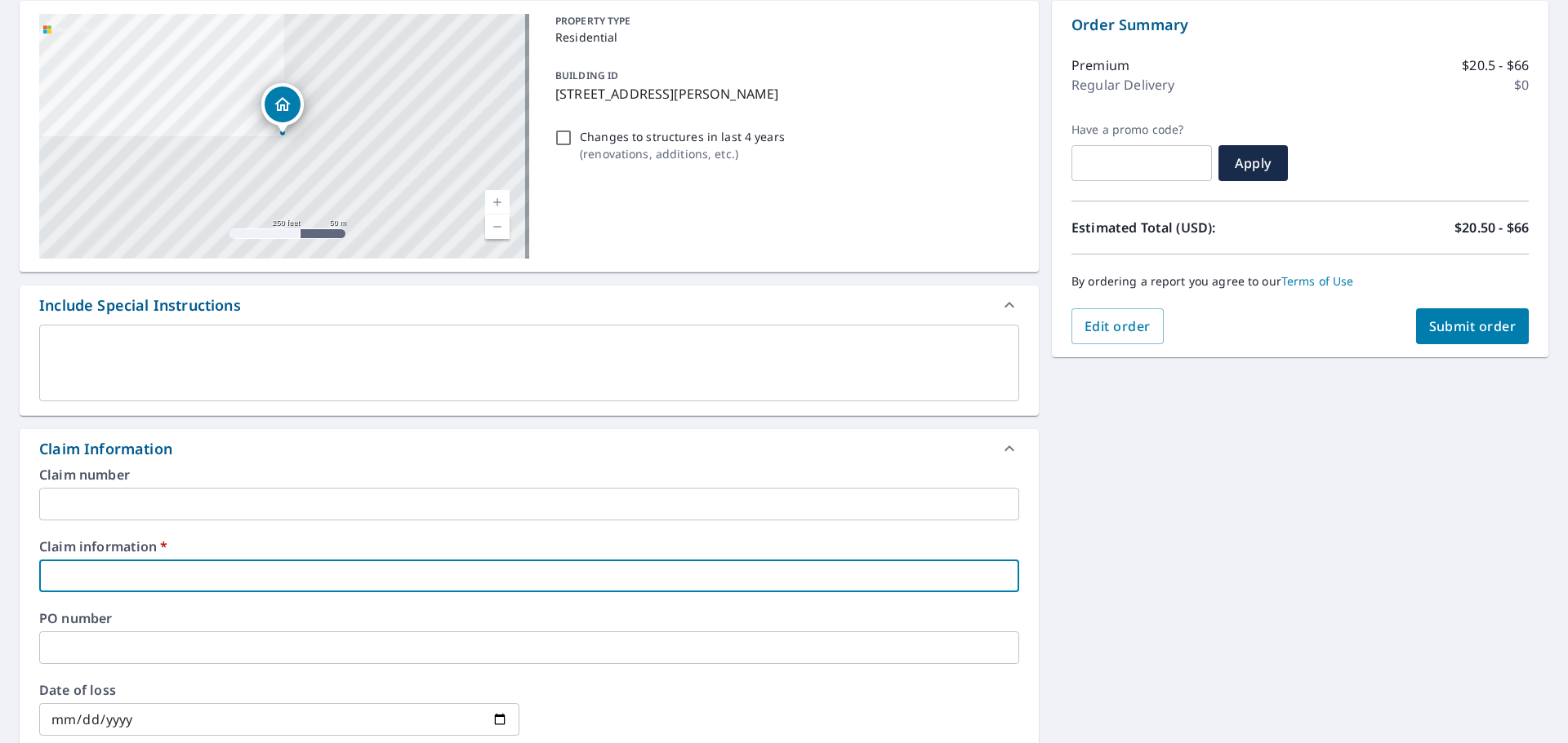
type input "5"
checkbox input "true"
type input "53"
checkbox input "true"
type input "534"
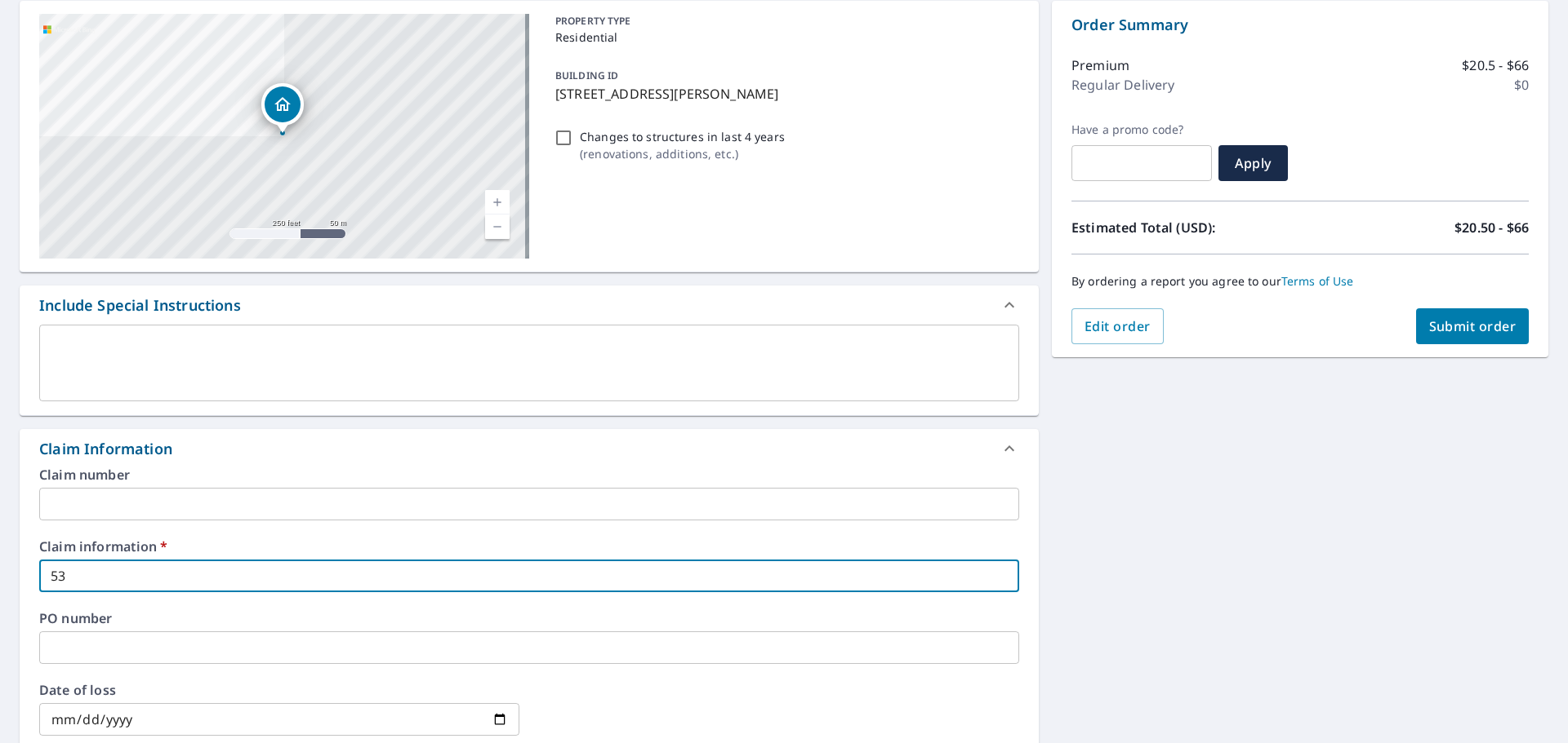
checkbox input "true"
type input "5346"
checkbox input "true"
type input "53461"
checkbox input "true"
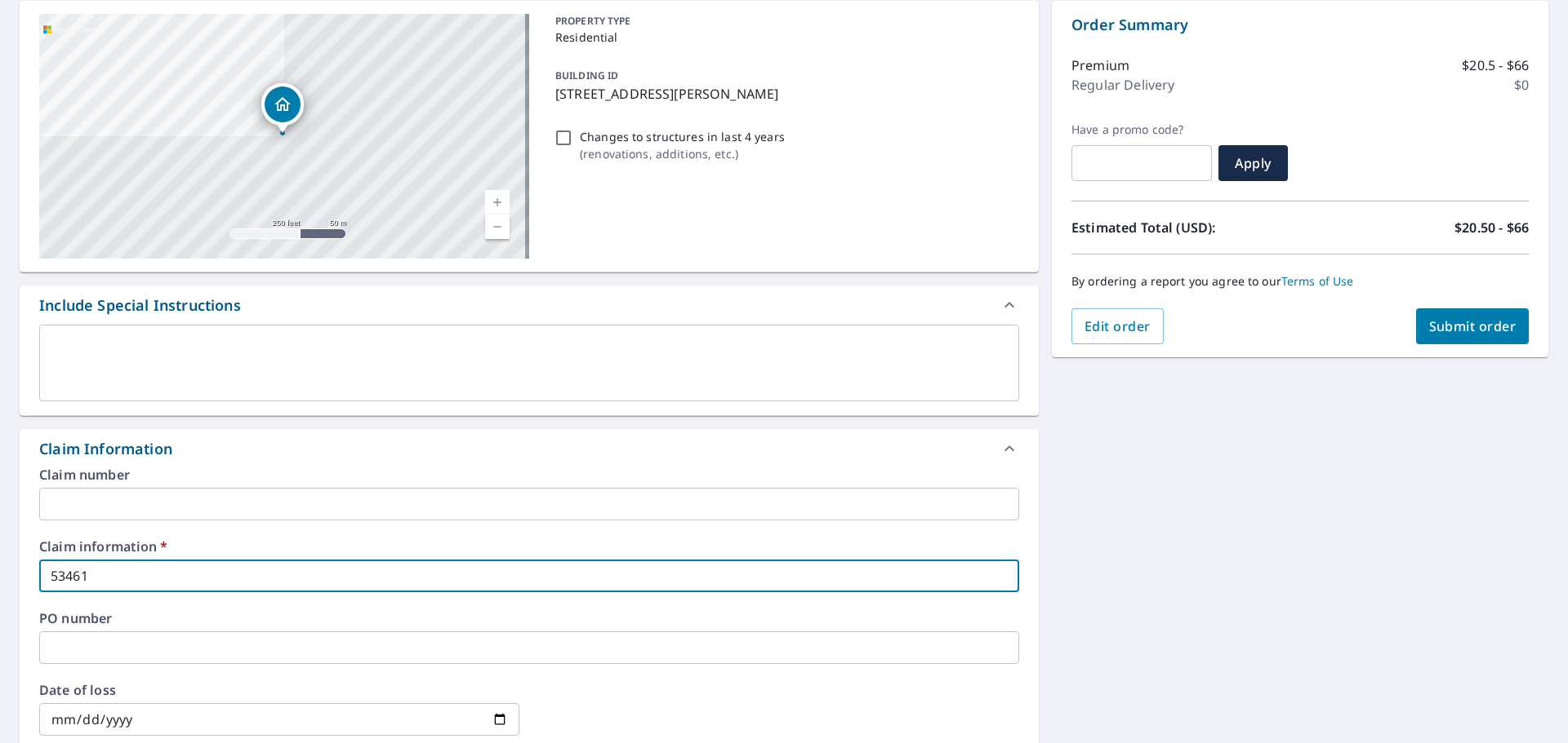
type input "534610"
checkbox input "true"
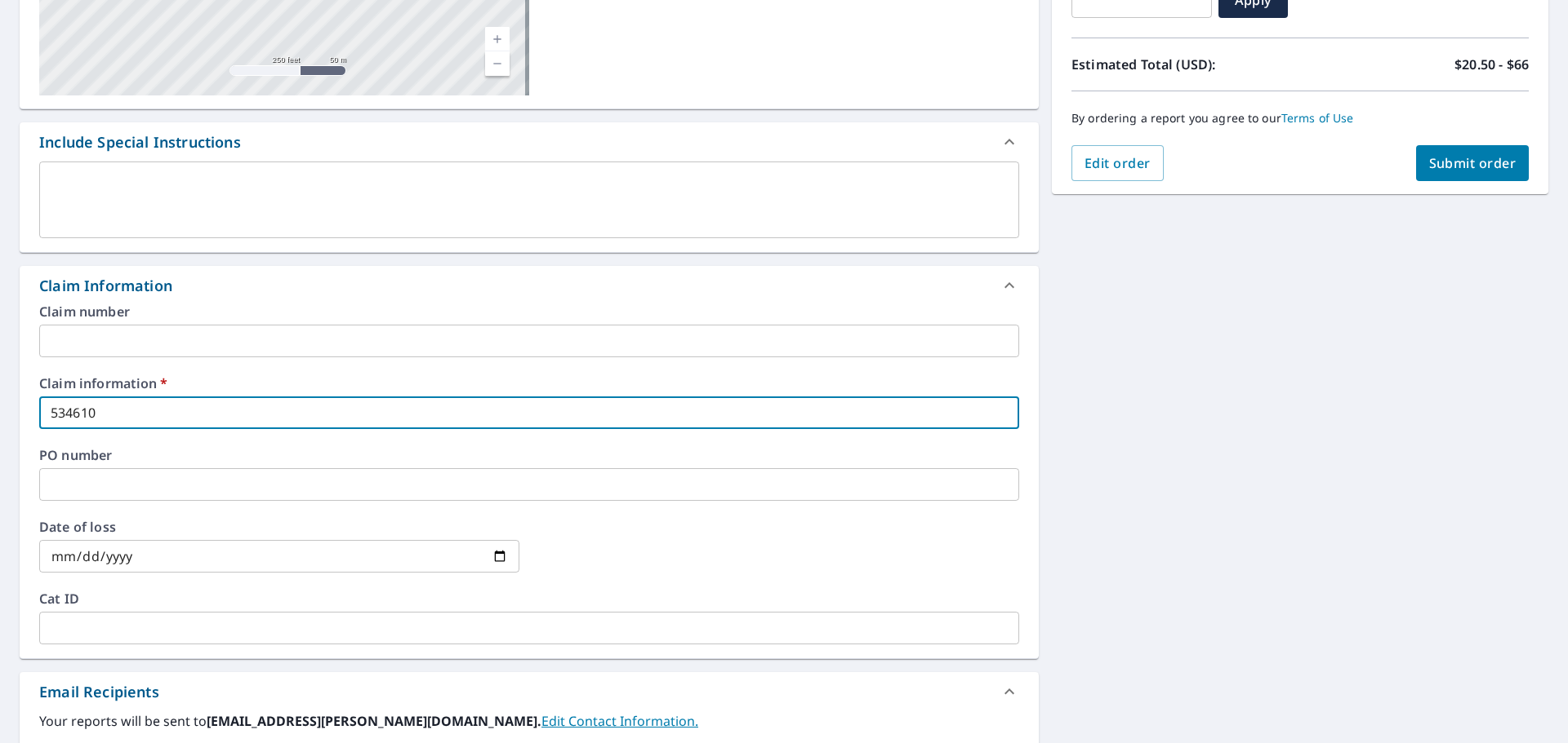
scroll to position [571, 0]
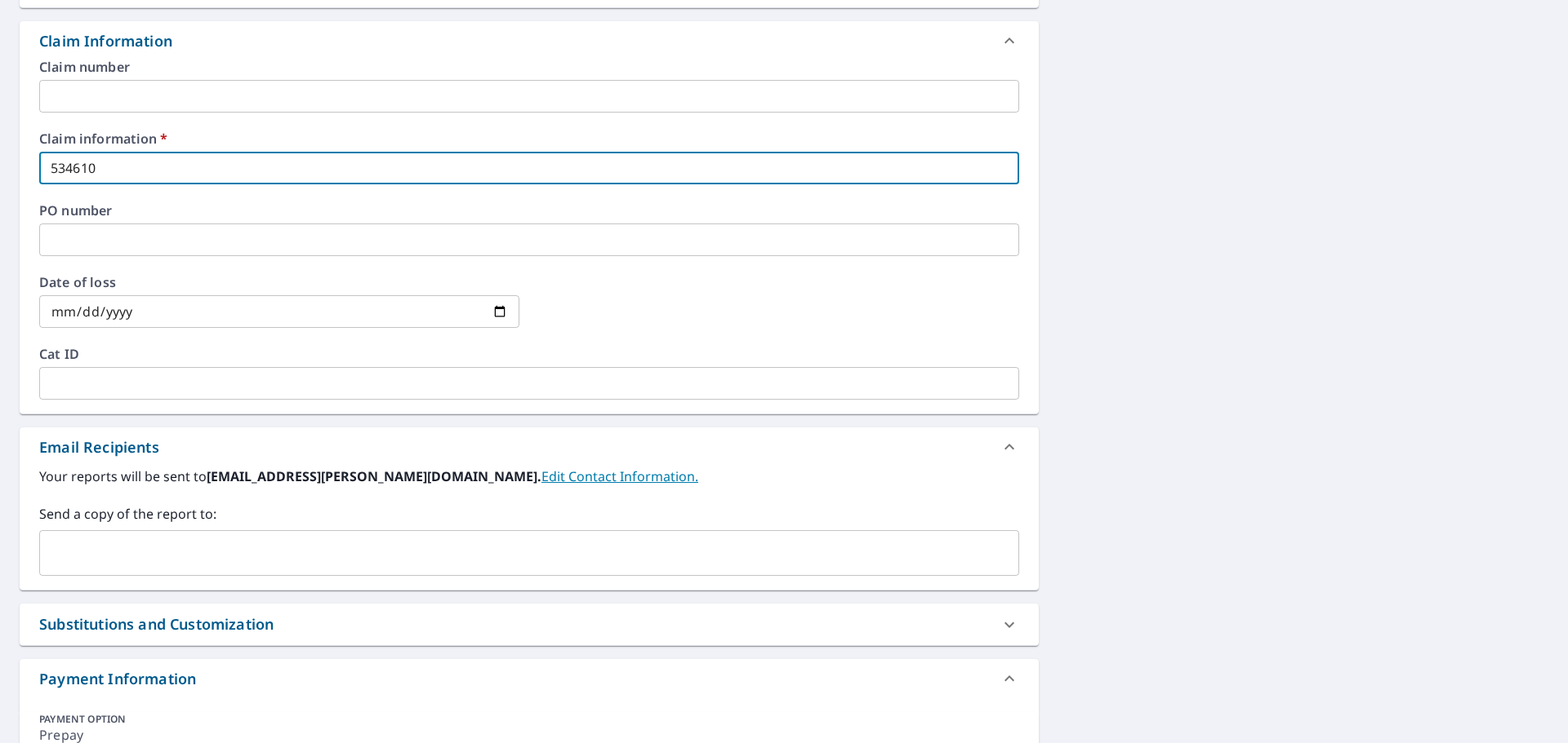
type input "534610"
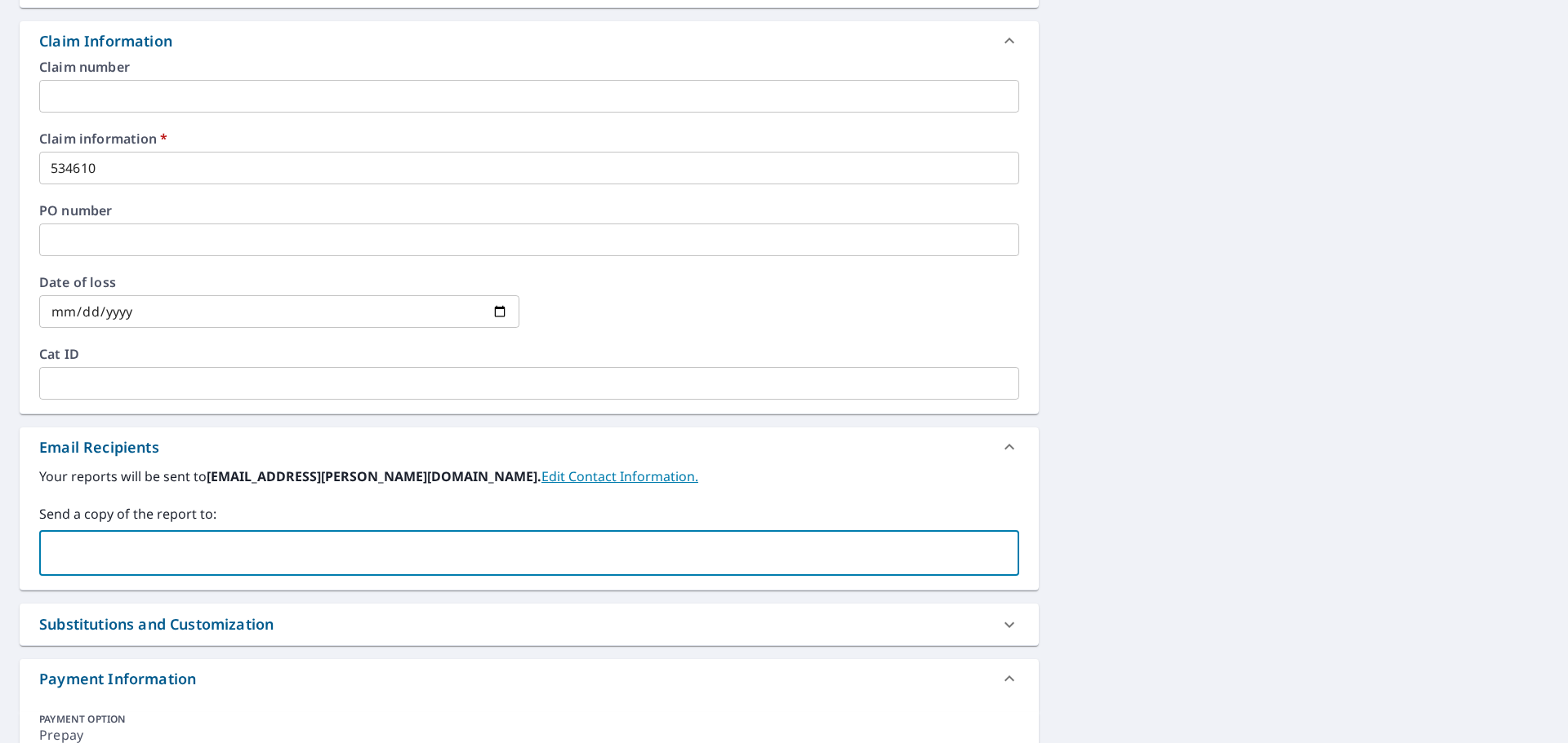
click at [143, 545] on input "text" at bounding box center [516, 552] width 940 height 31
type input "Okey.Batton@becn.com"
checkbox input "true"
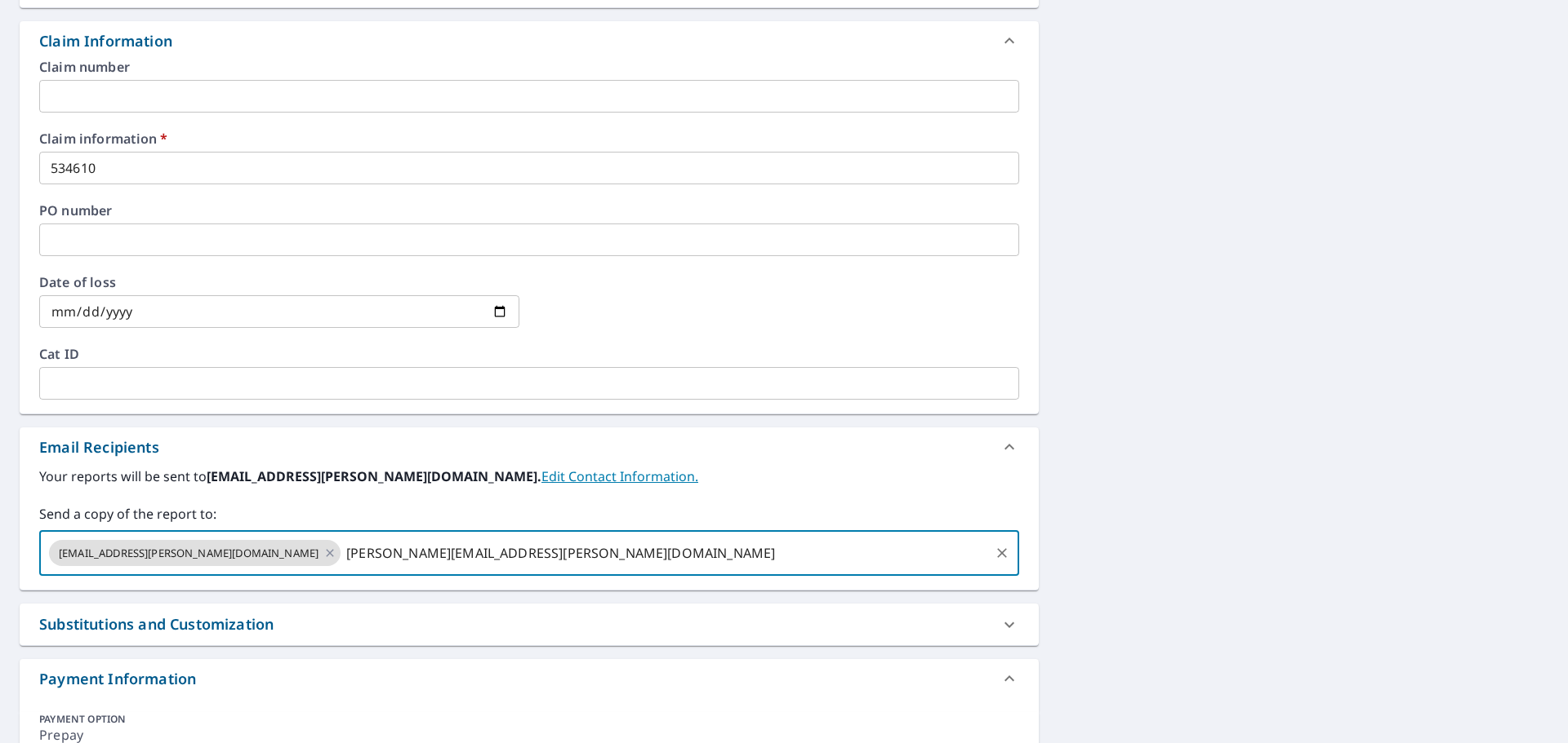
type input "John.Honeycutt@becn.com"
checkbox input "true"
type input "office@equinoxgroup.us"
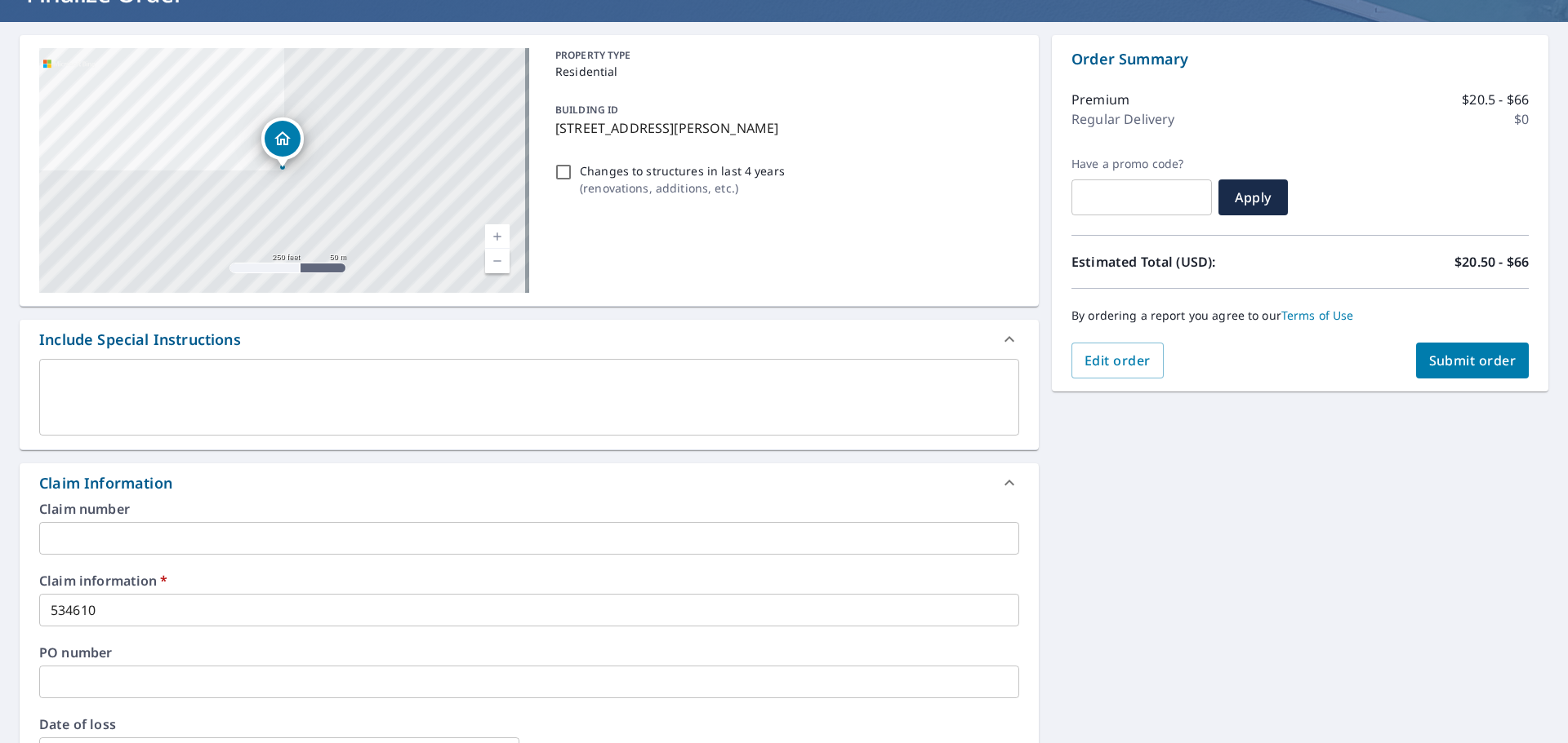
scroll to position [121, 0]
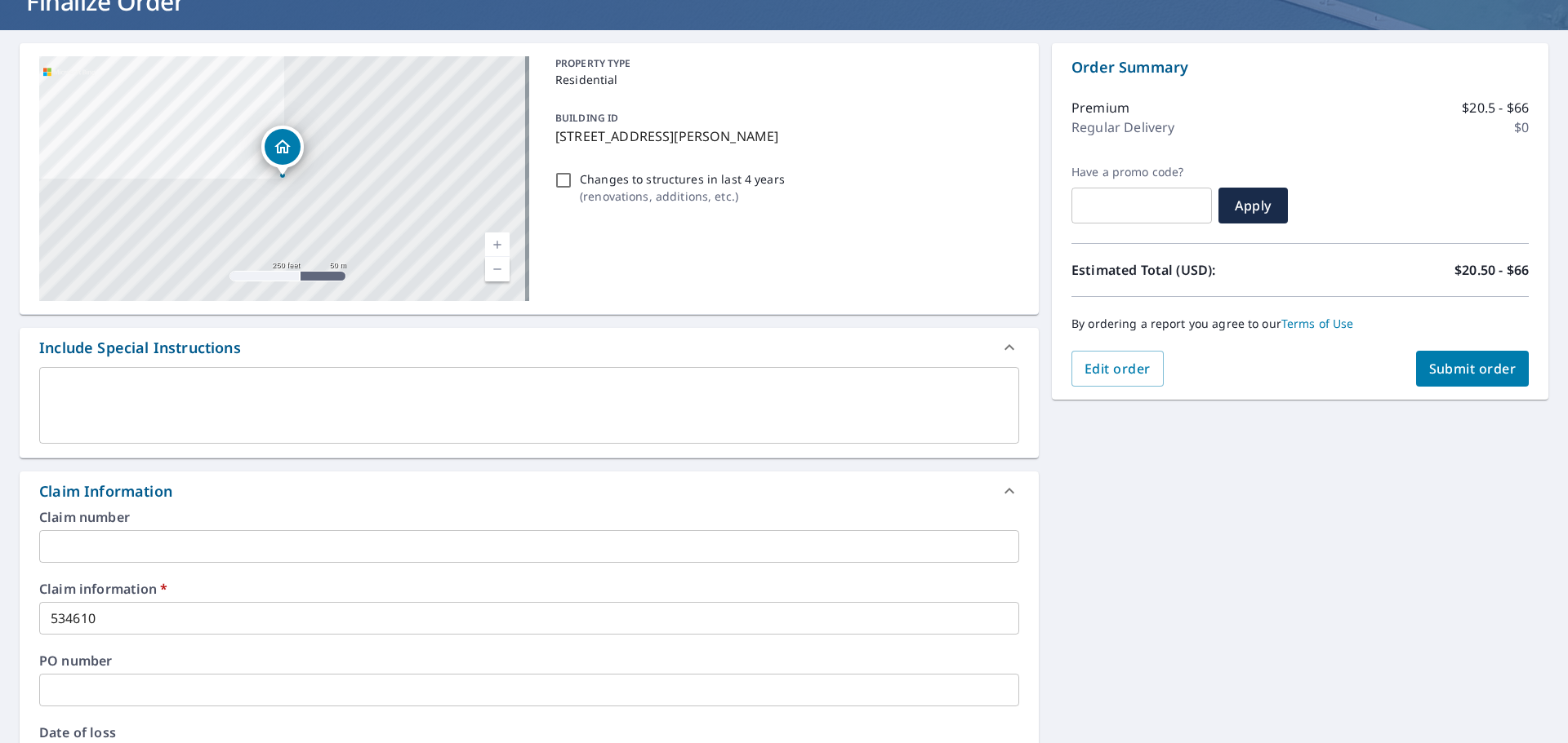
click at [1458, 371] on span "Submit order" at bounding box center [1472, 369] width 87 height 18
checkbox input "true"
